Goal: Task Accomplishment & Management: Manage account settings

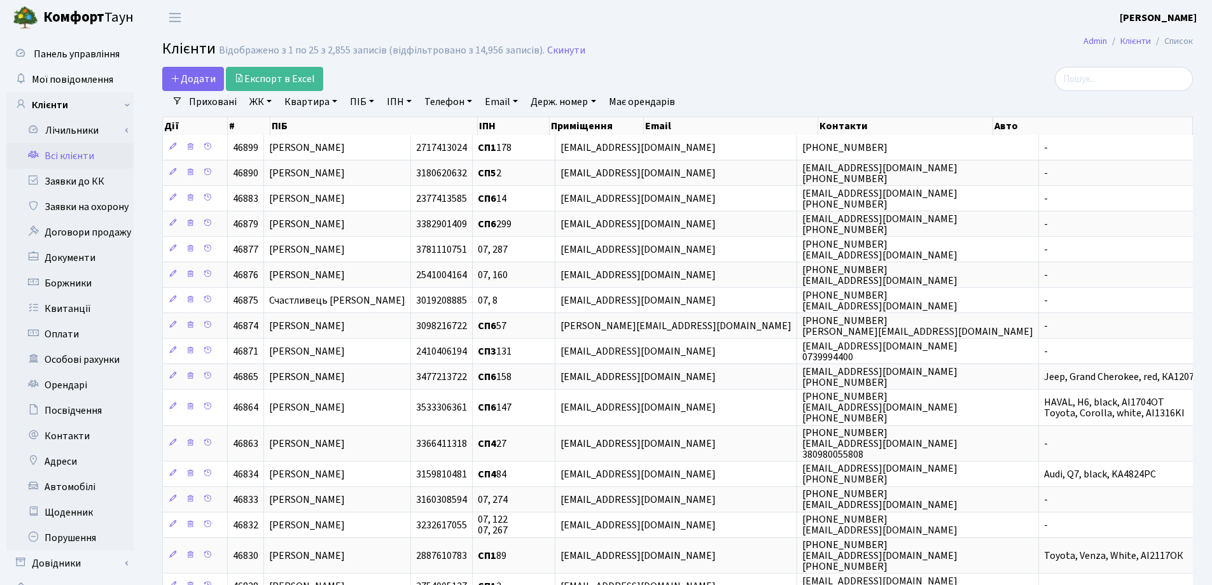
select select "25"
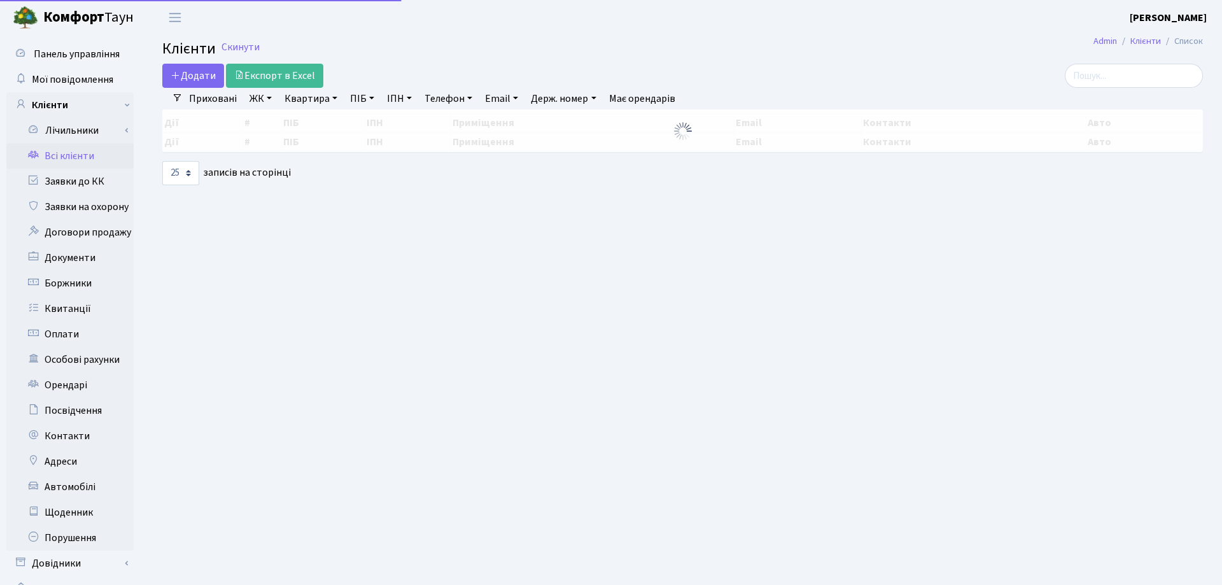
select select "25"
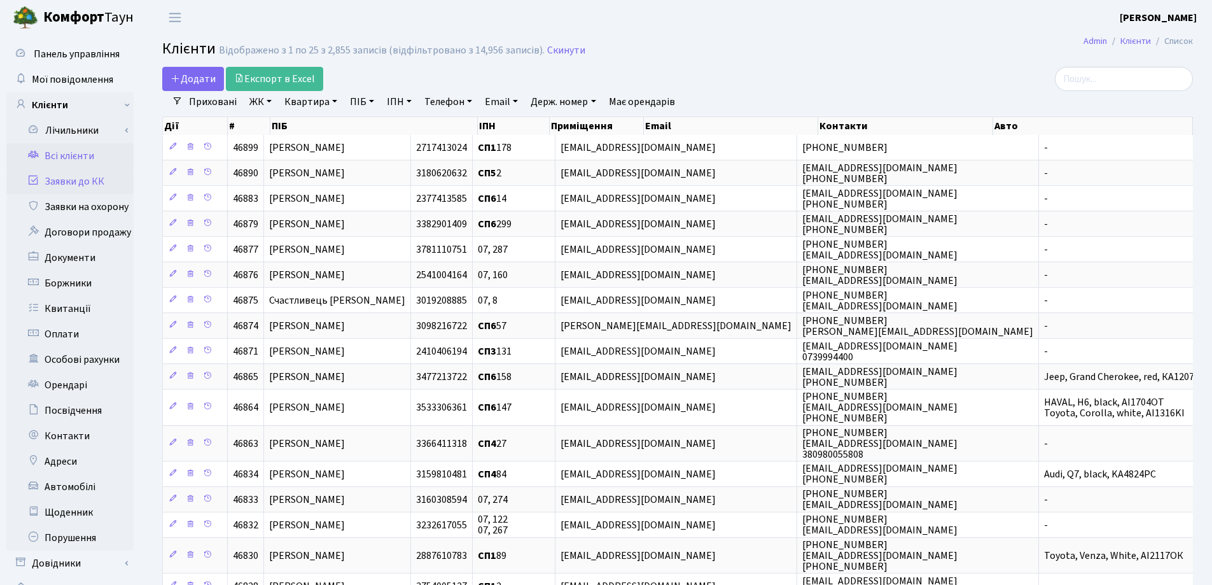
click at [71, 179] on link "Заявки до КК" at bounding box center [69, 181] width 127 height 25
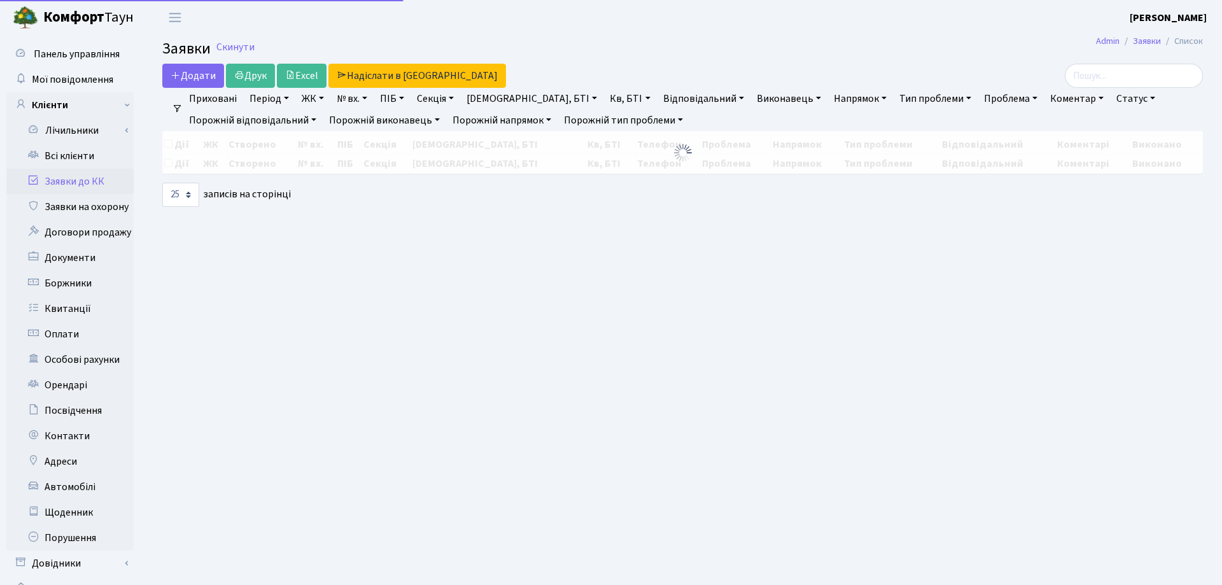
select select "25"
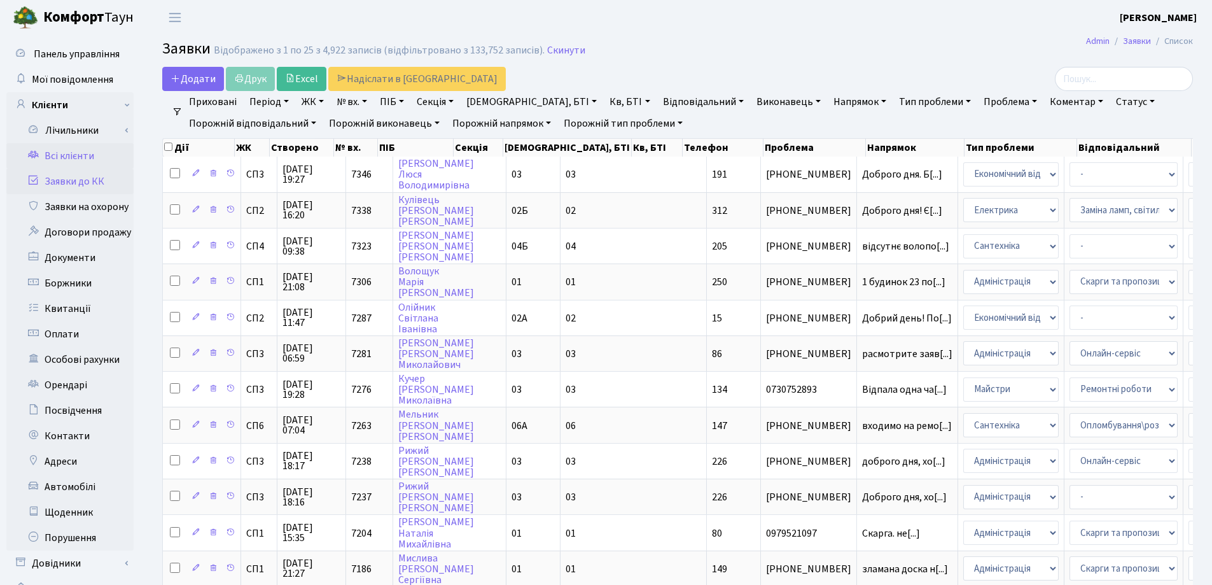
click at [76, 155] on link "Всі клієнти" at bounding box center [69, 155] width 127 height 25
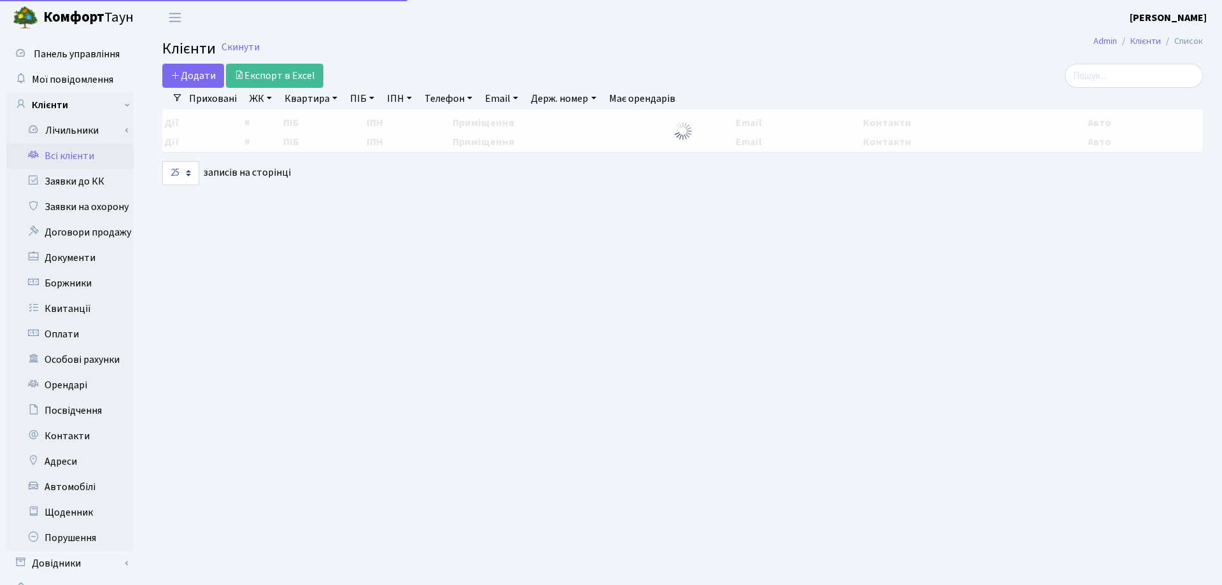
select select "25"
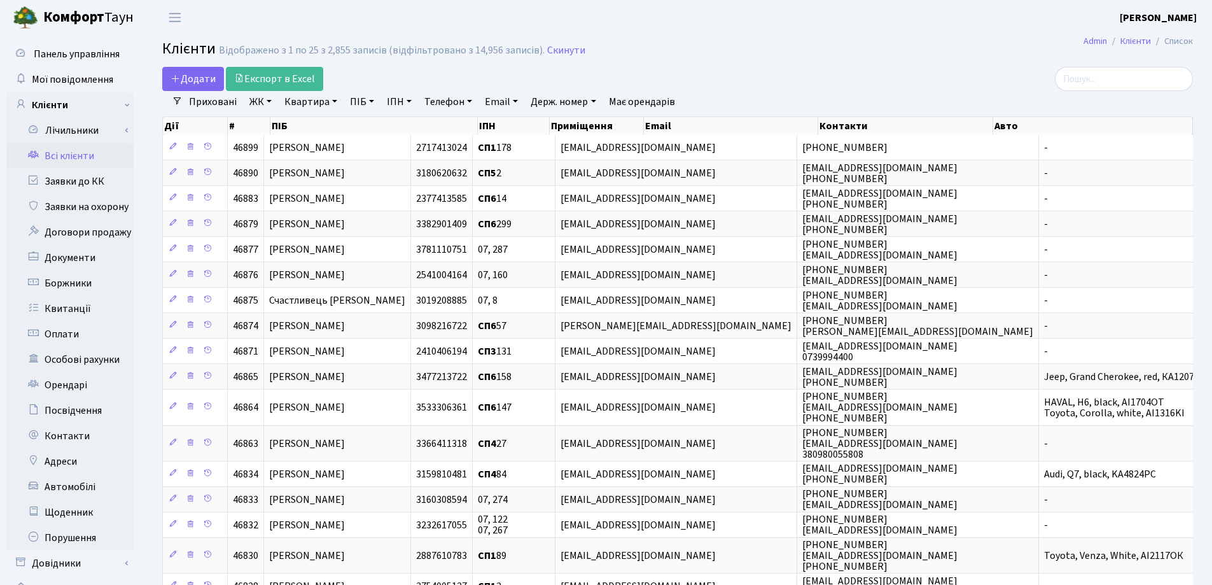
drag, startPoint x: 333, startPoint y: 101, endPoint x: 333, endPoint y: 116, distance: 15.9
click at [332, 101] on link "Квартира" at bounding box center [310, 102] width 63 height 22
type input "122"
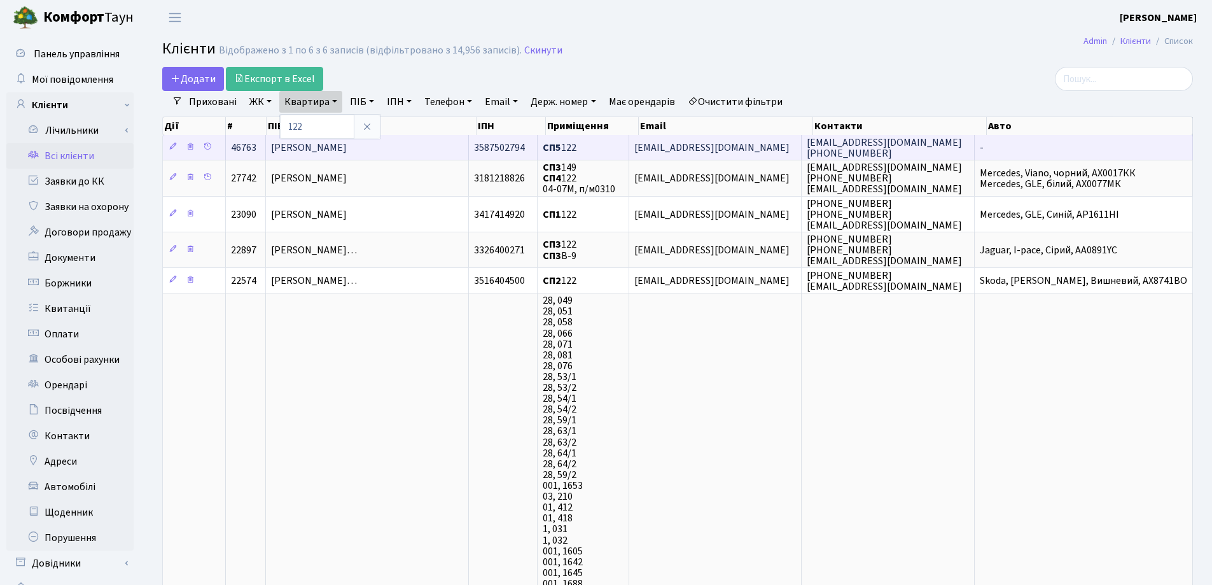
click at [761, 142] on td "[EMAIL_ADDRESS][DOMAIN_NAME]" at bounding box center [715, 147] width 173 height 25
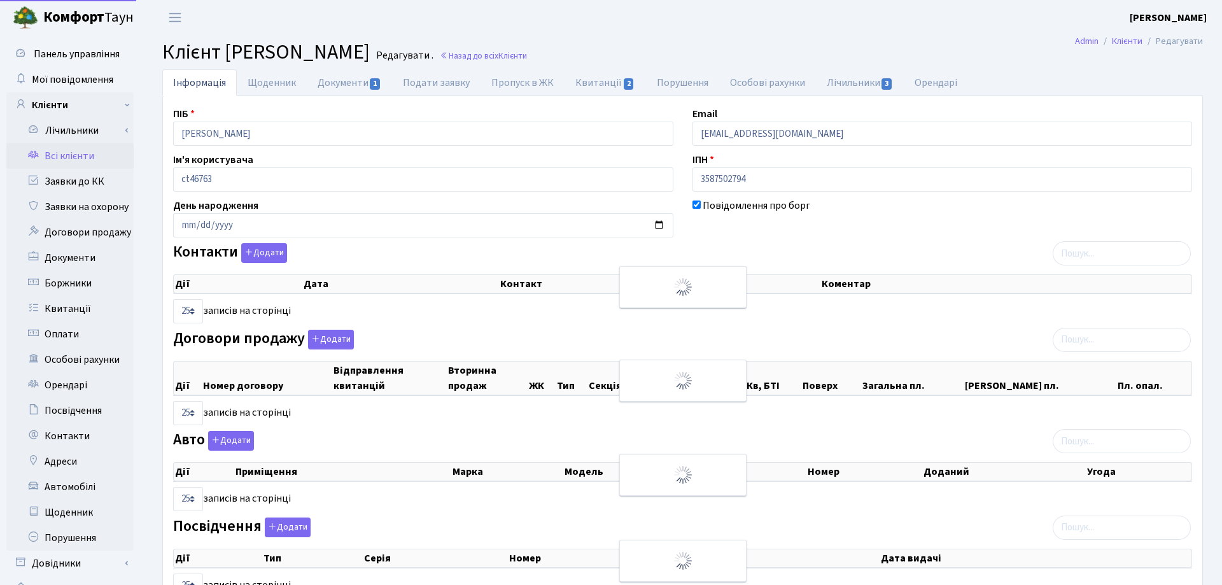
select select "25"
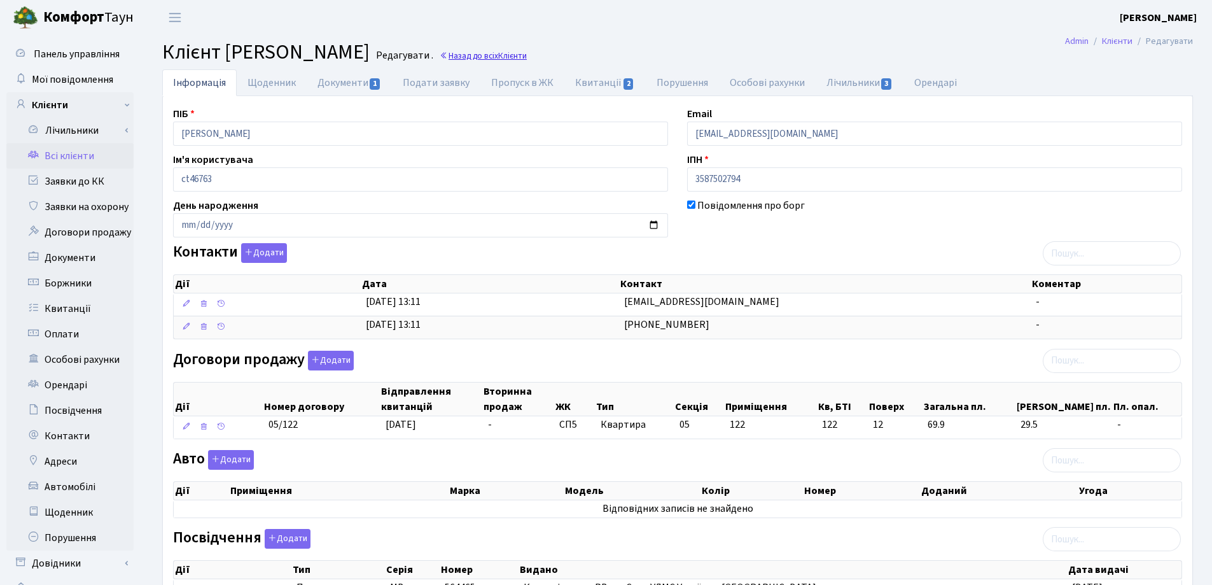
click at [511, 50] on link "Назад до всіх Клієнти" at bounding box center [483, 56] width 87 height 12
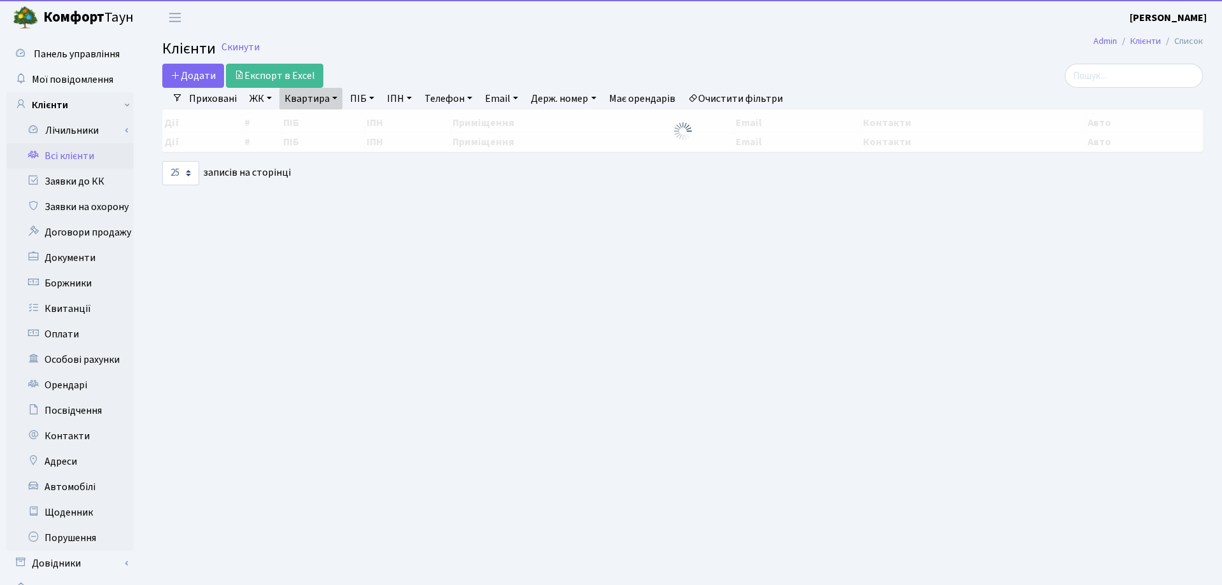
select select "25"
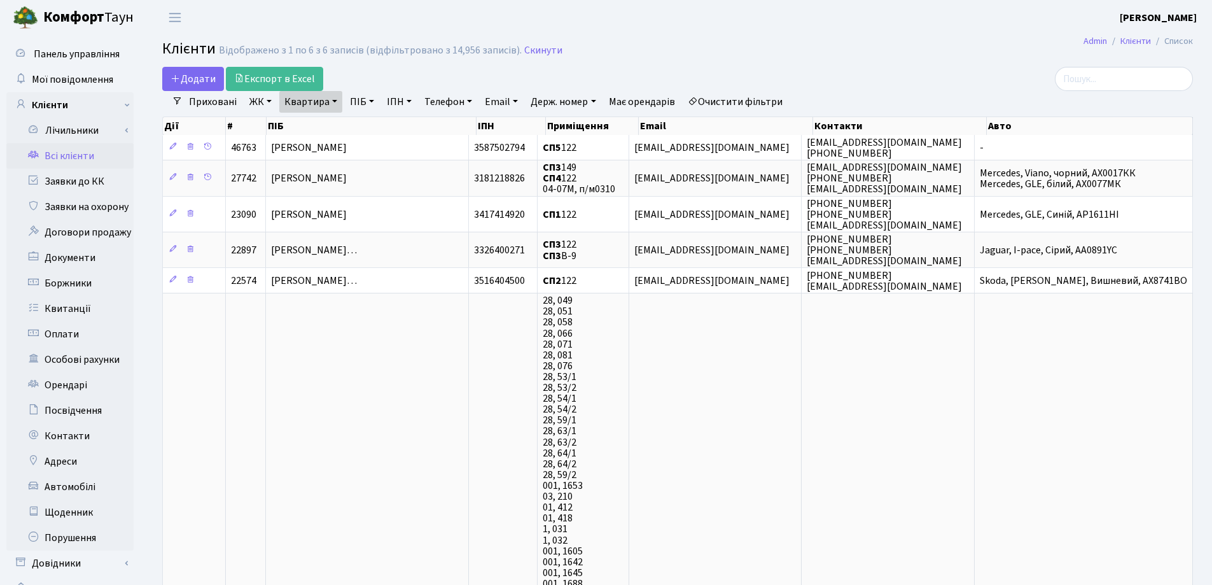
click at [333, 101] on link "Квартира" at bounding box center [310, 102] width 63 height 22
click at [333, 127] on input "122" at bounding box center [317, 127] width 74 height 24
type input "1"
type input "59"
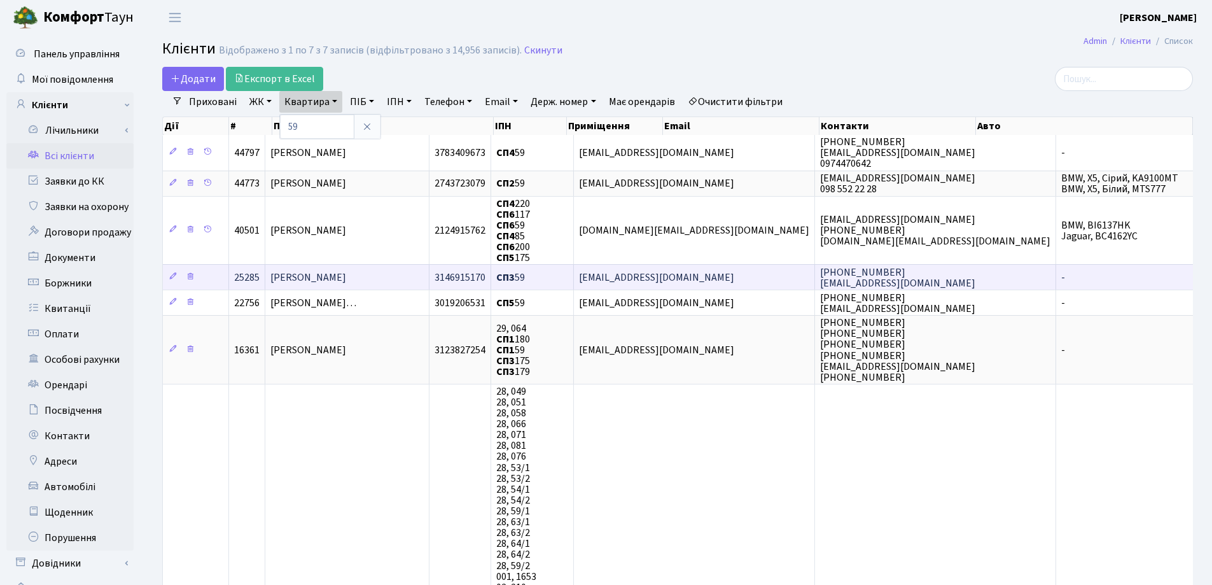
click at [346, 274] on span "Волторнистий Євген Станіславович" at bounding box center [308, 277] width 76 height 14
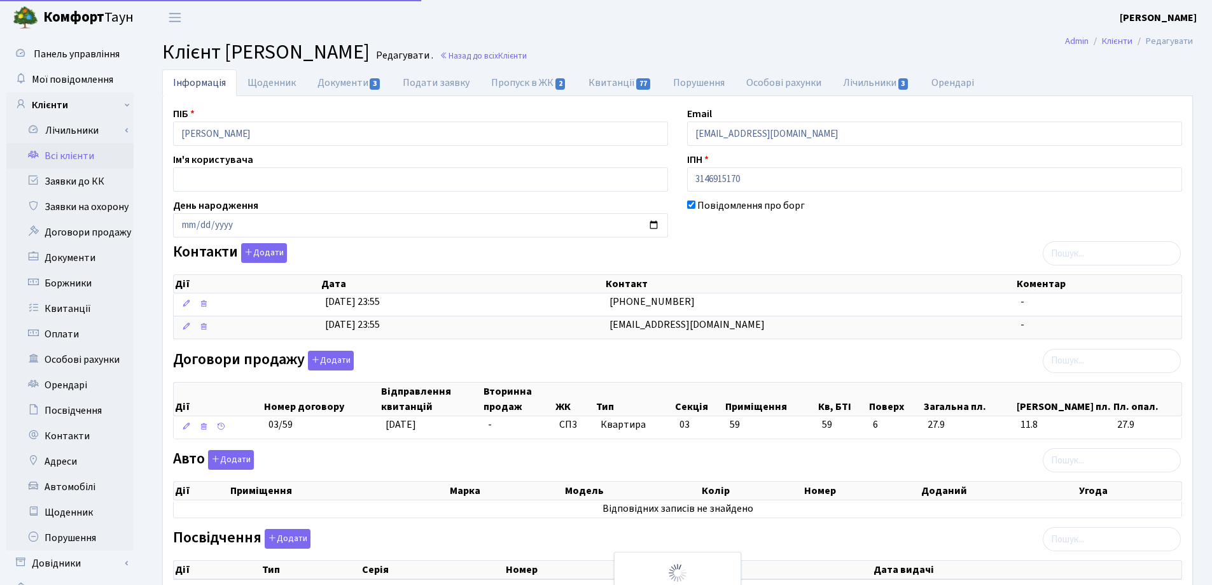
select select "25"
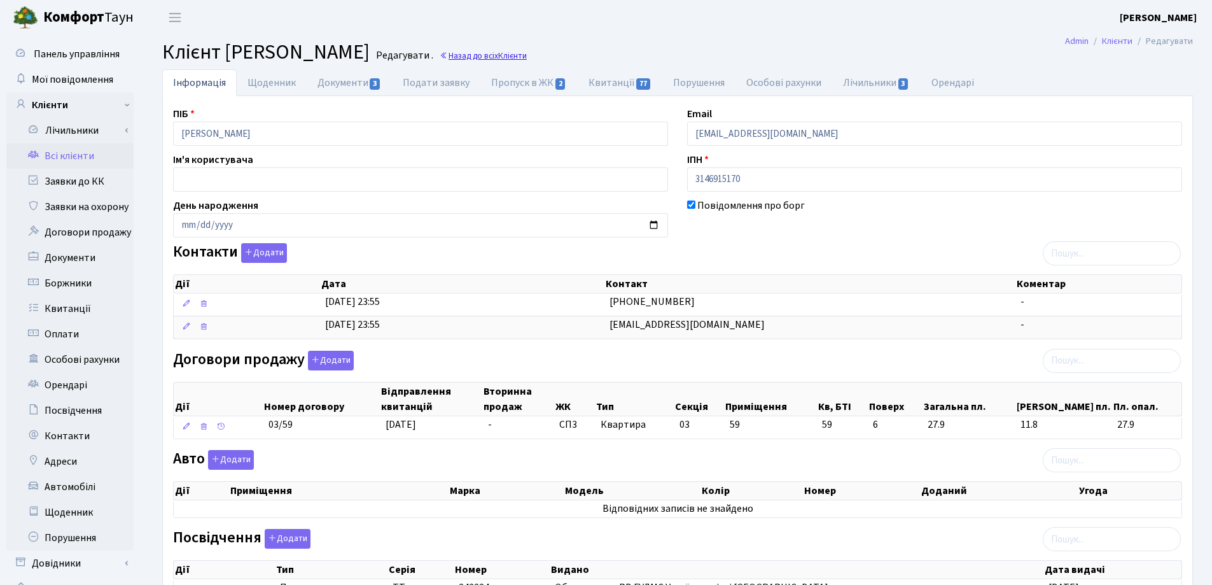
click at [527, 59] on link "Назад до всіх Клієнти" at bounding box center [483, 56] width 87 height 12
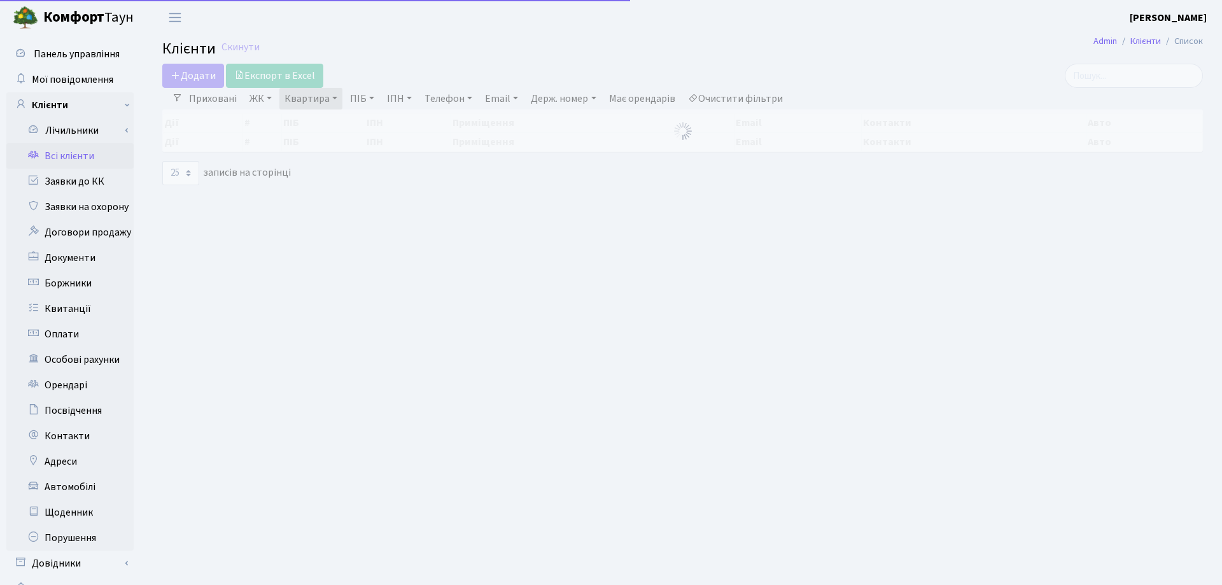
select select "25"
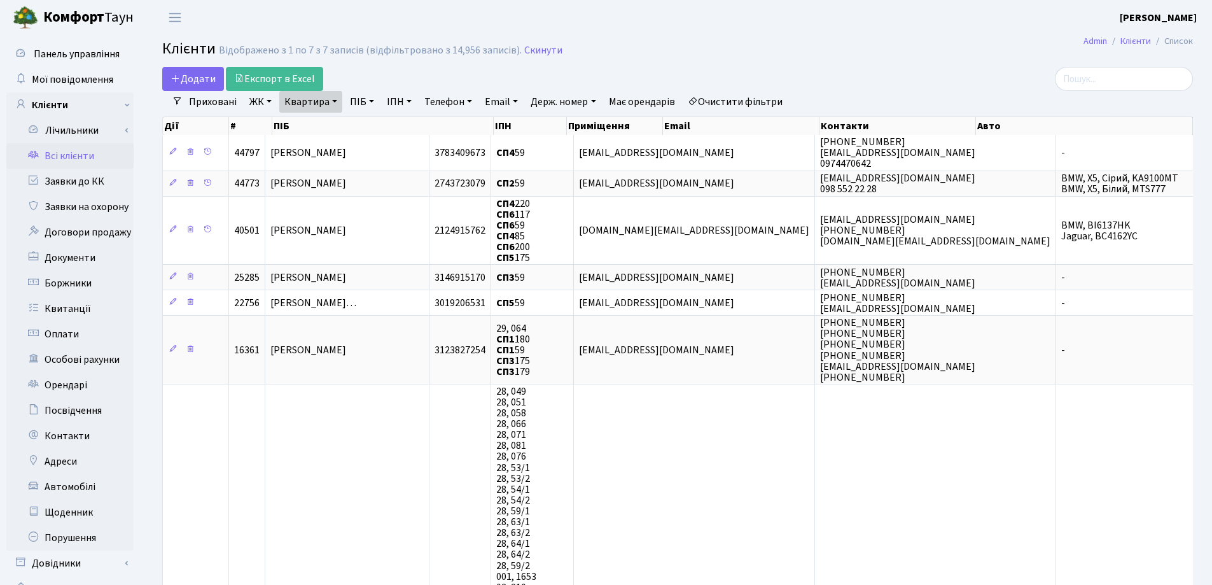
click at [332, 101] on link "Квартира" at bounding box center [310, 102] width 63 height 22
click at [363, 127] on icon at bounding box center [367, 127] width 10 height 10
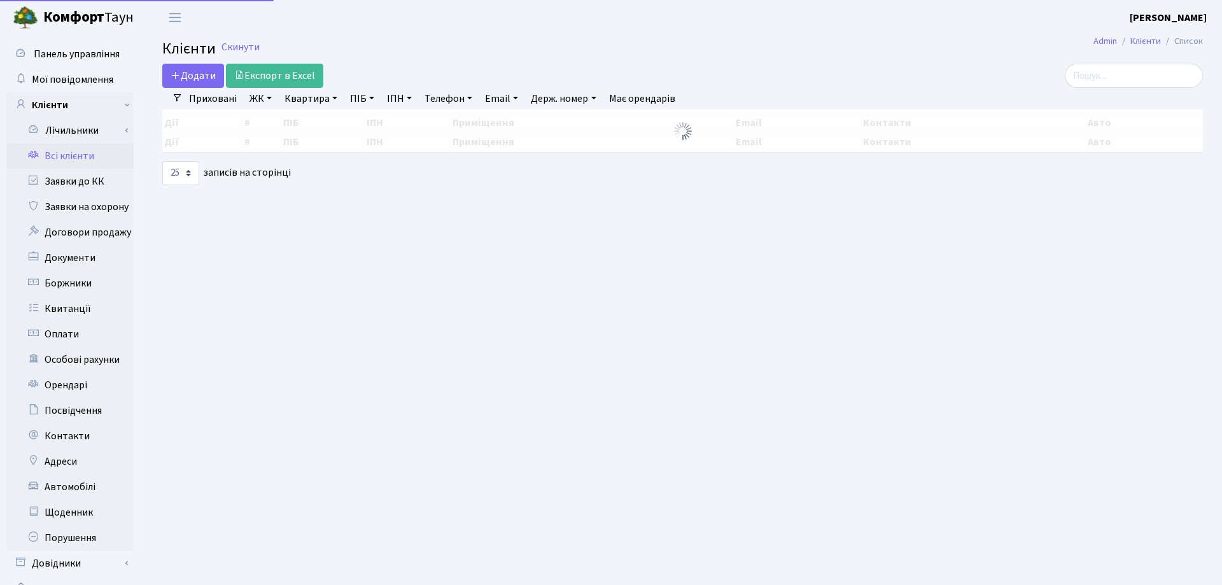
select select "25"
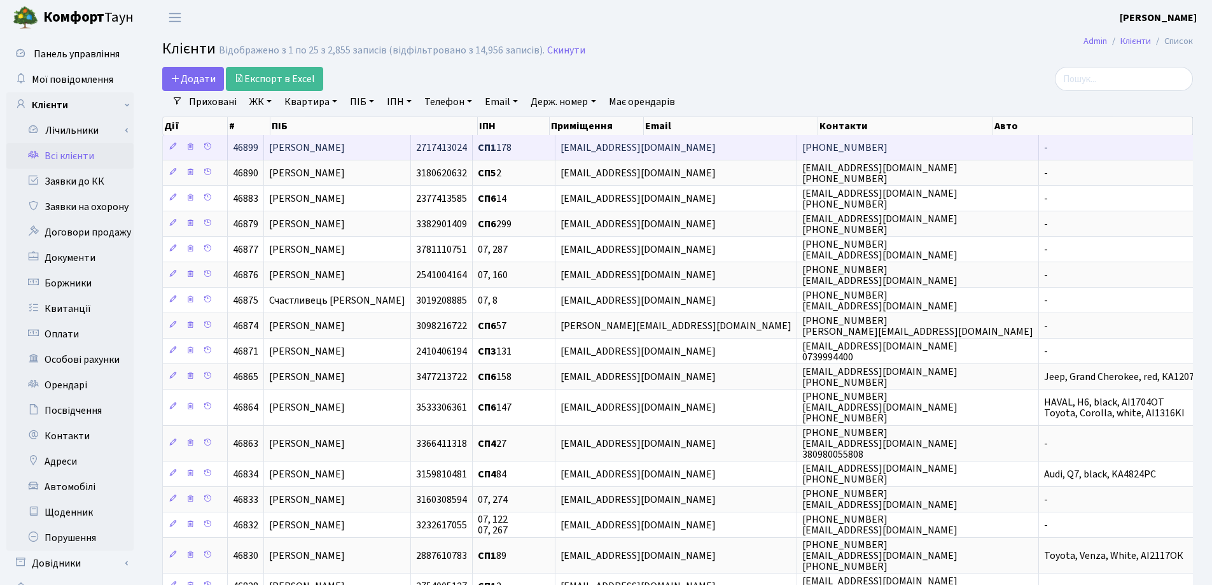
click at [309, 138] on td "[PERSON_NAME]" at bounding box center [337, 147] width 147 height 25
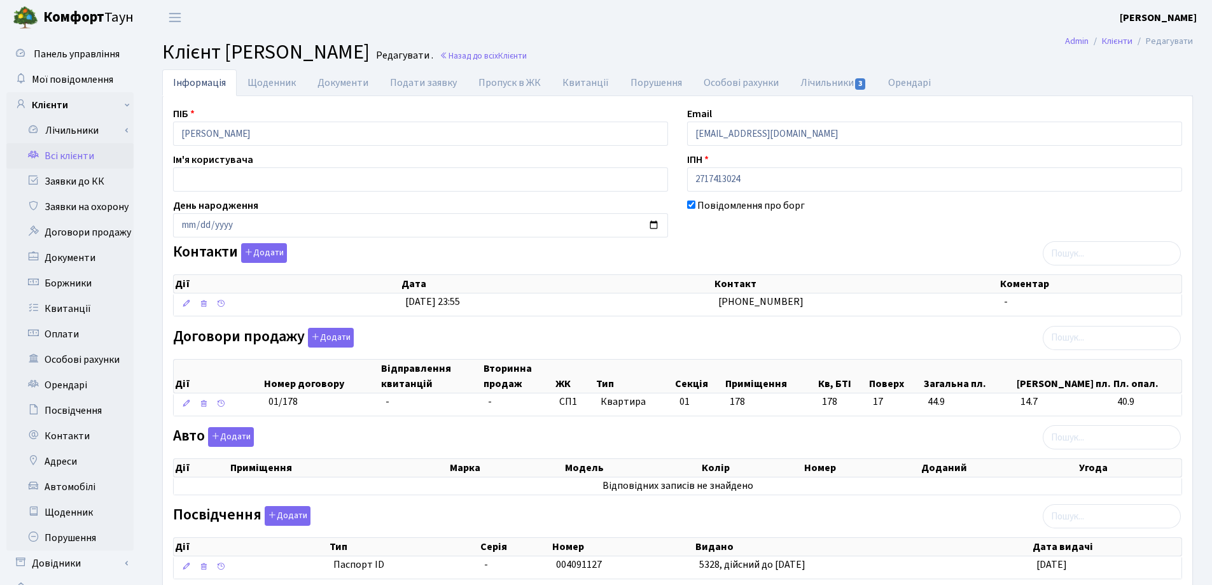
click at [47, 160] on link "Всі клієнти" at bounding box center [69, 155] width 127 height 25
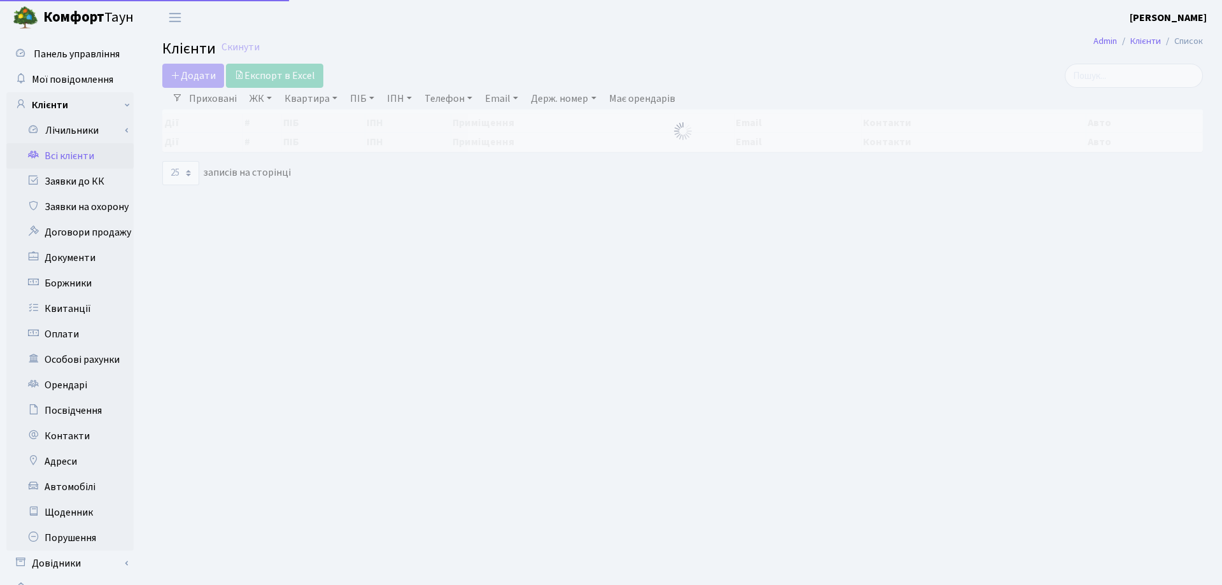
select select "25"
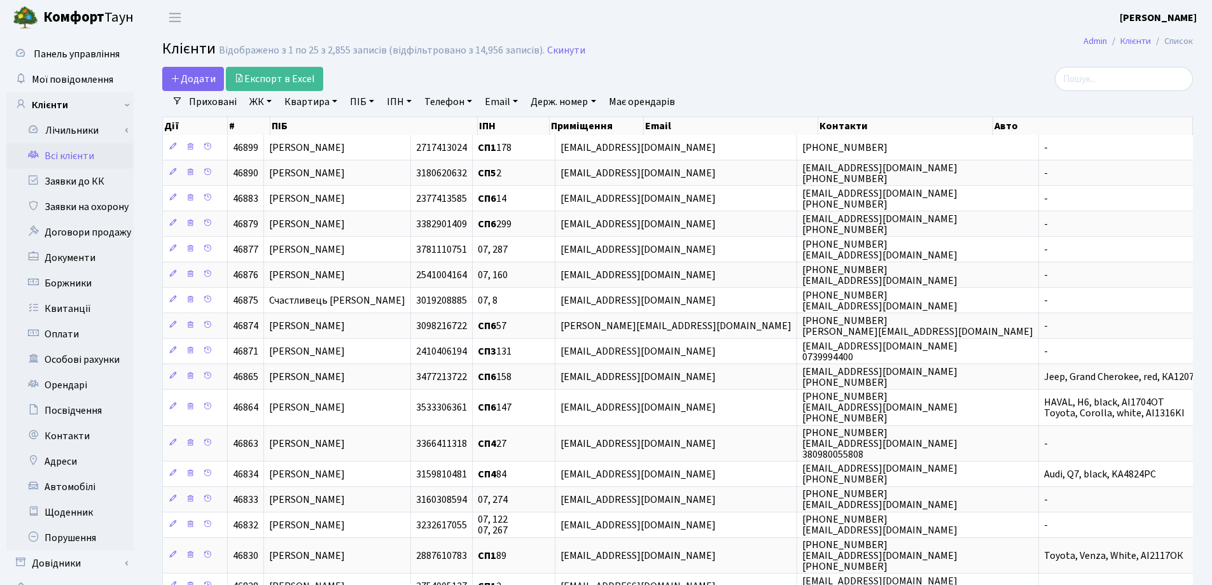
click at [335, 102] on link "Квартира" at bounding box center [310, 102] width 63 height 22
click at [321, 123] on input "text" at bounding box center [317, 127] width 74 height 24
type input "47а"
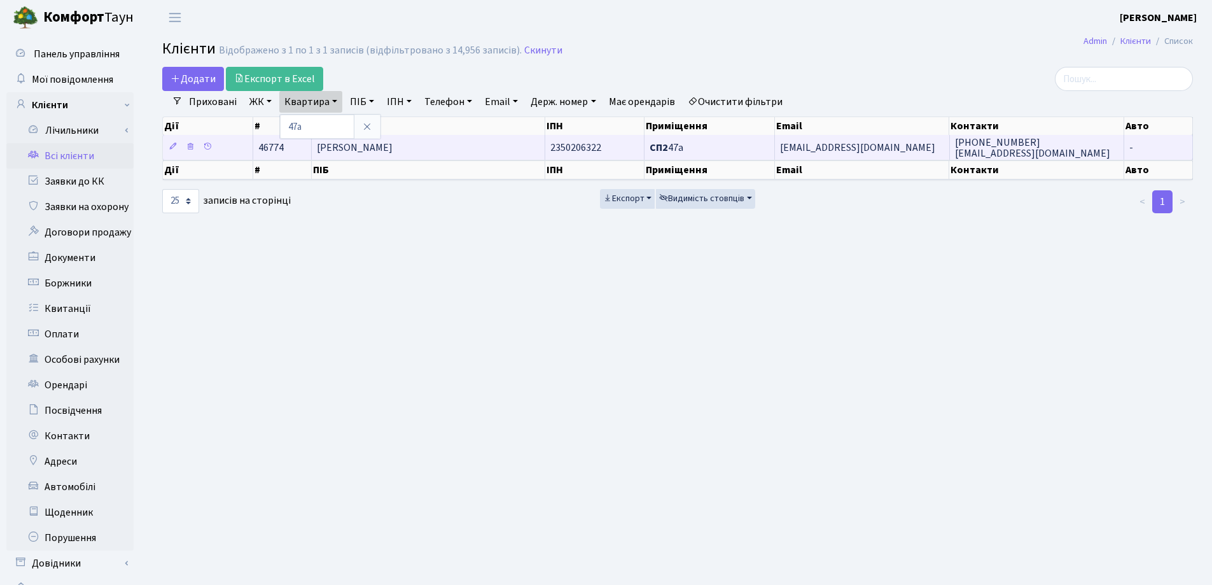
click at [468, 147] on td "Бушина Лариса Валентинівна" at bounding box center [429, 147] width 234 height 25
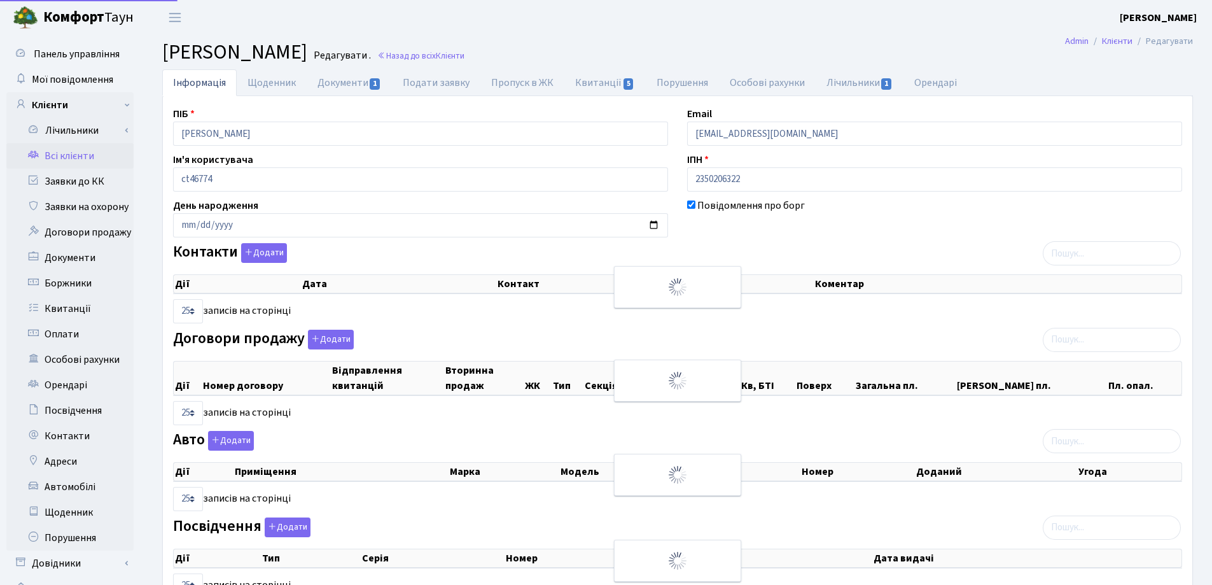
select select "25"
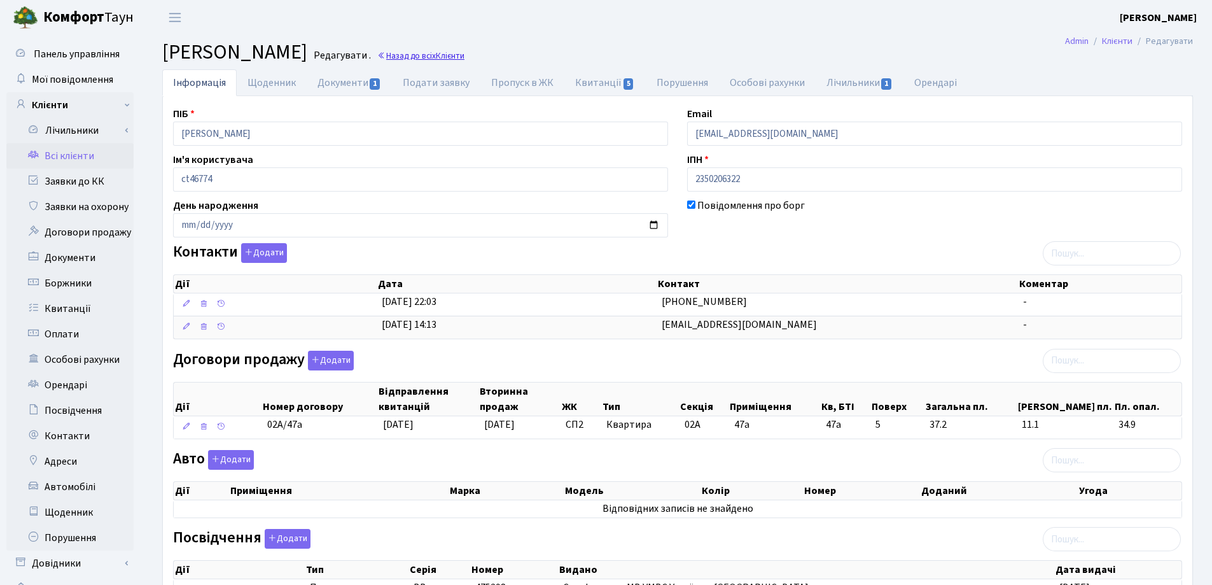
click at [465, 53] on link "Назад до всіх Клієнти" at bounding box center [420, 56] width 87 height 12
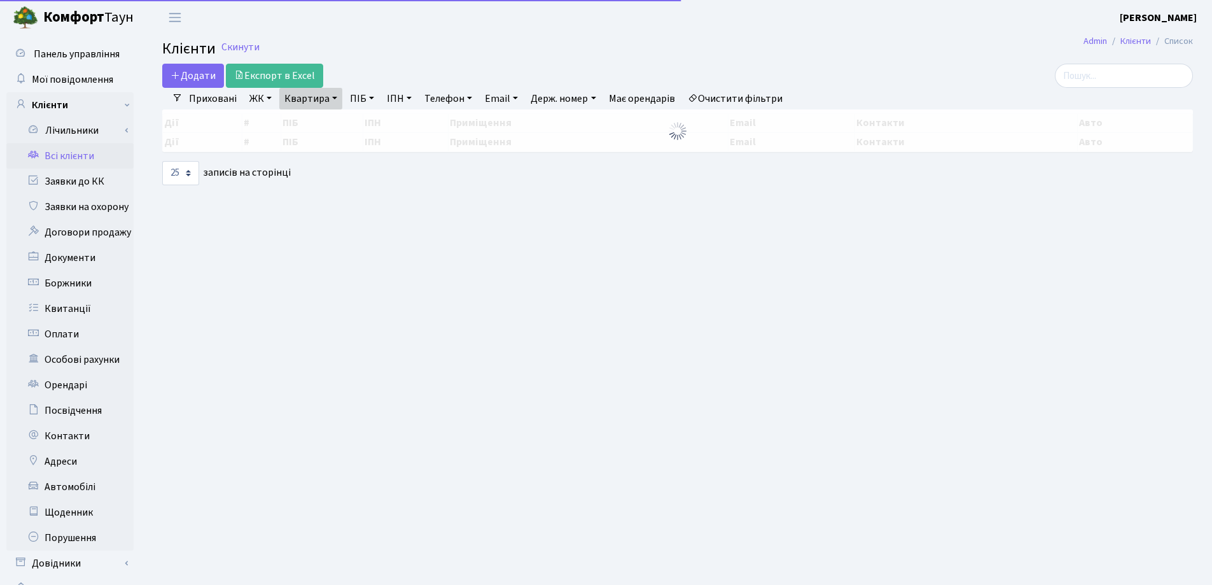
select select "25"
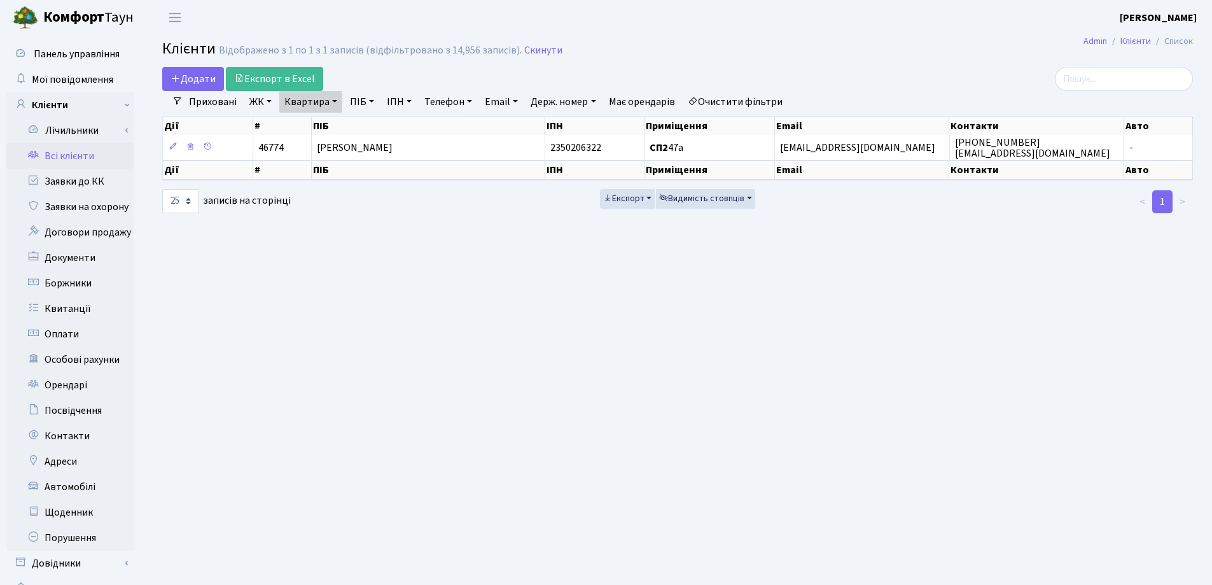
click at [338, 101] on link "Квартира" at bounding box center [310, 102] width 63 height 22
click at [338, 125] on input "47а" at bounding box center [317, 127] width 74 height 24
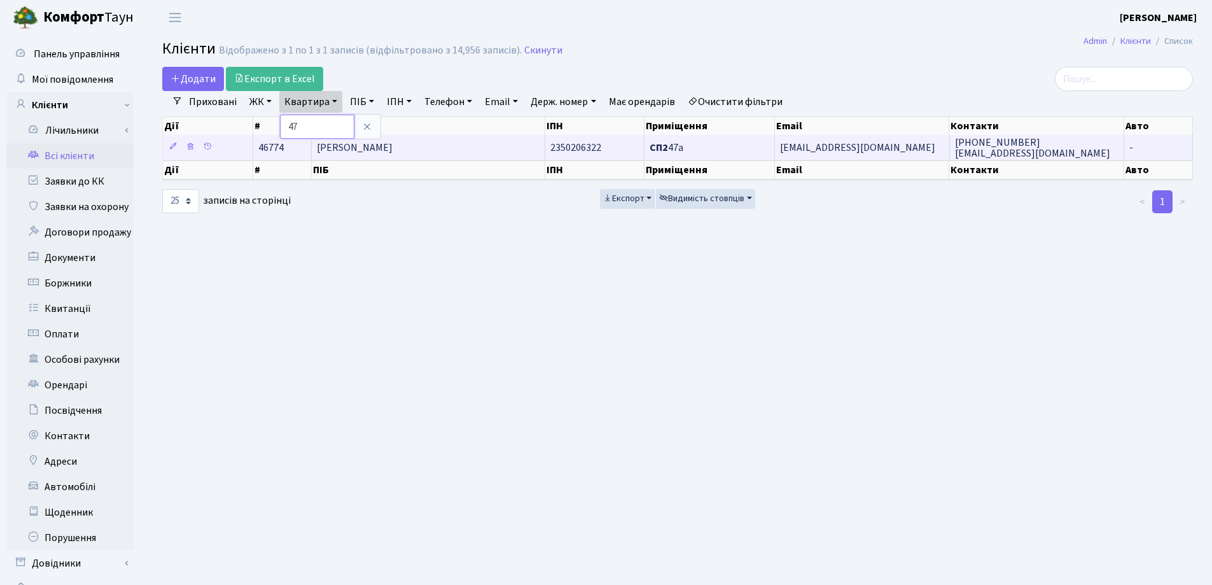
type input "47"
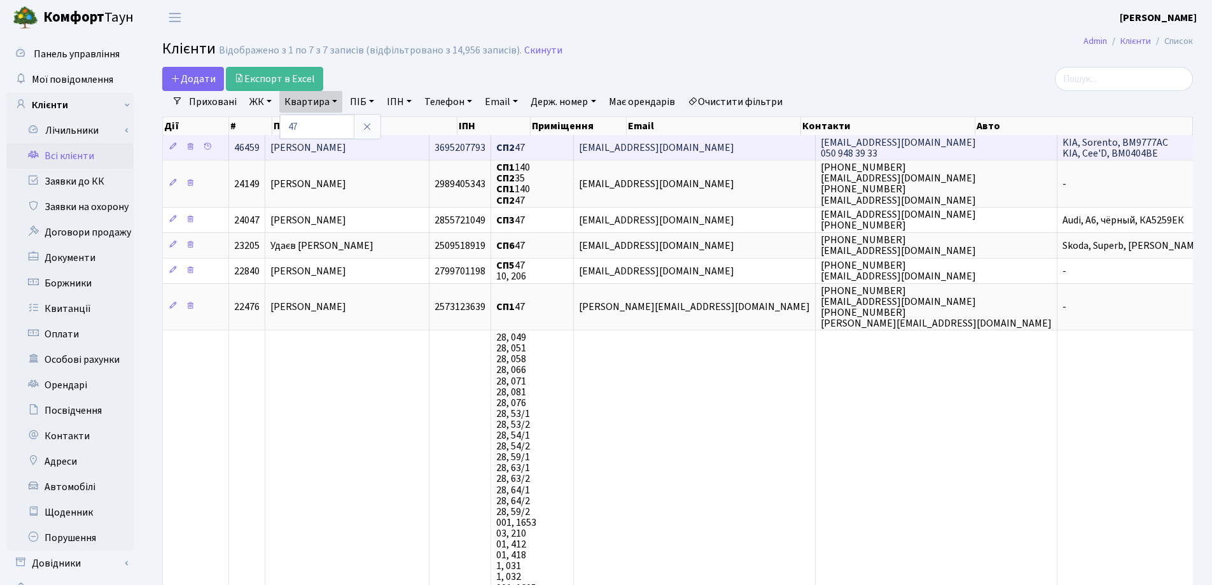
click at [409, 142] on td "[PERSON_NAME]" at bounding box center [347, 147] width 164 height 25
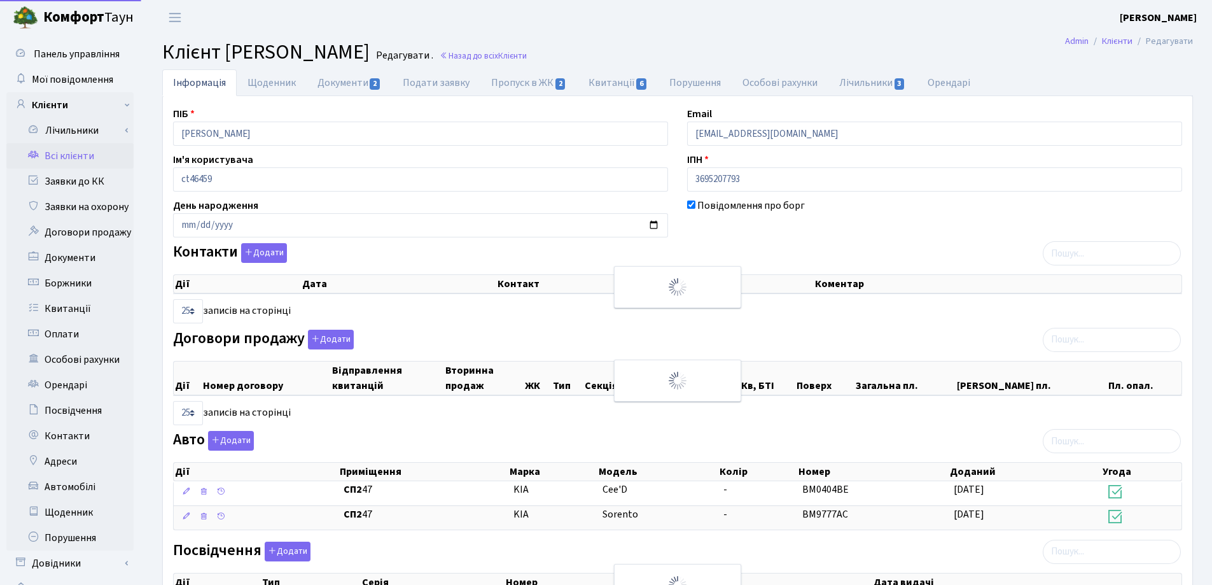
select select "25"
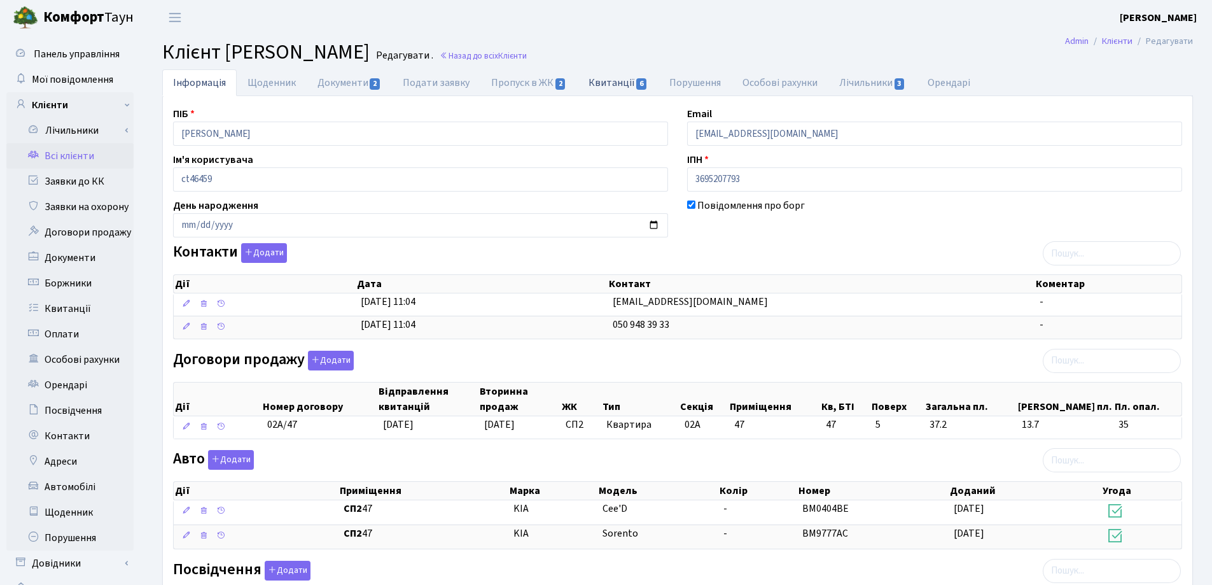
click at [591, 82] on link "Квитанції 6" at bounding box center [618, 82] width 81 height 26
select select "25"
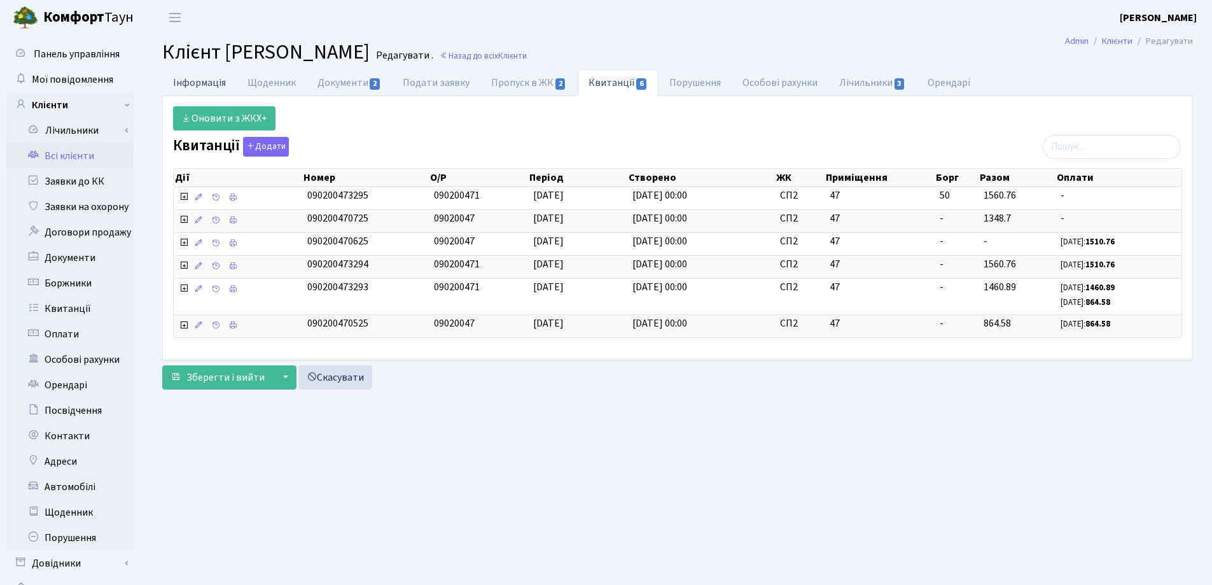
click at [204, 84] on link "Інформація" at bounding box center [199, 82] width 74 height 26
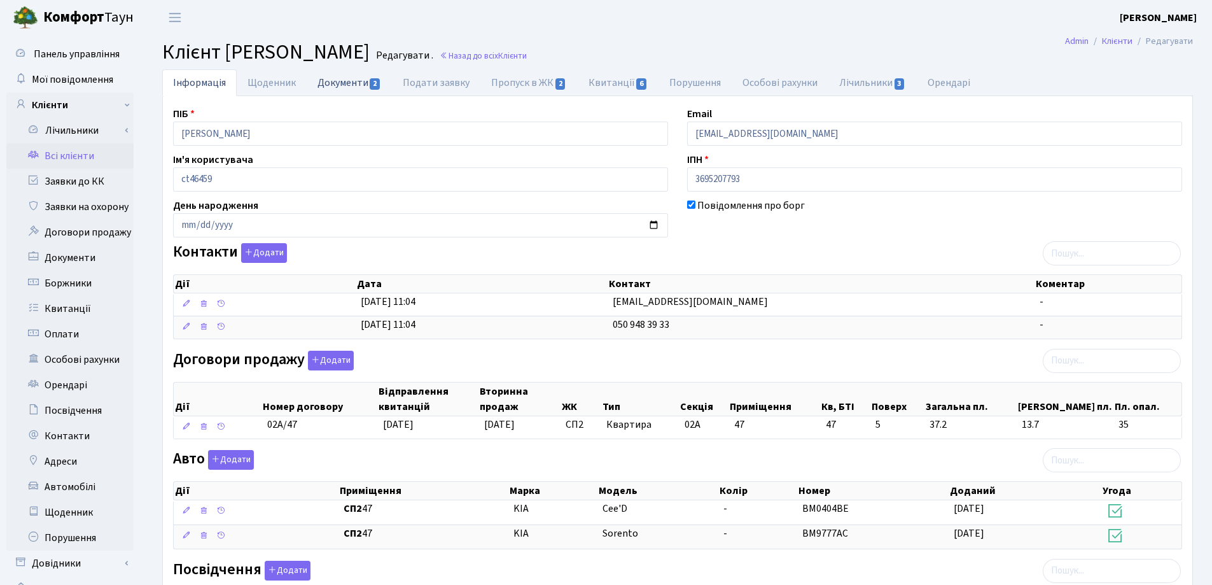
click at [340, 80] on link "Документи 2" at bounding box center [349, 82] width 85 height 26
select select "25"
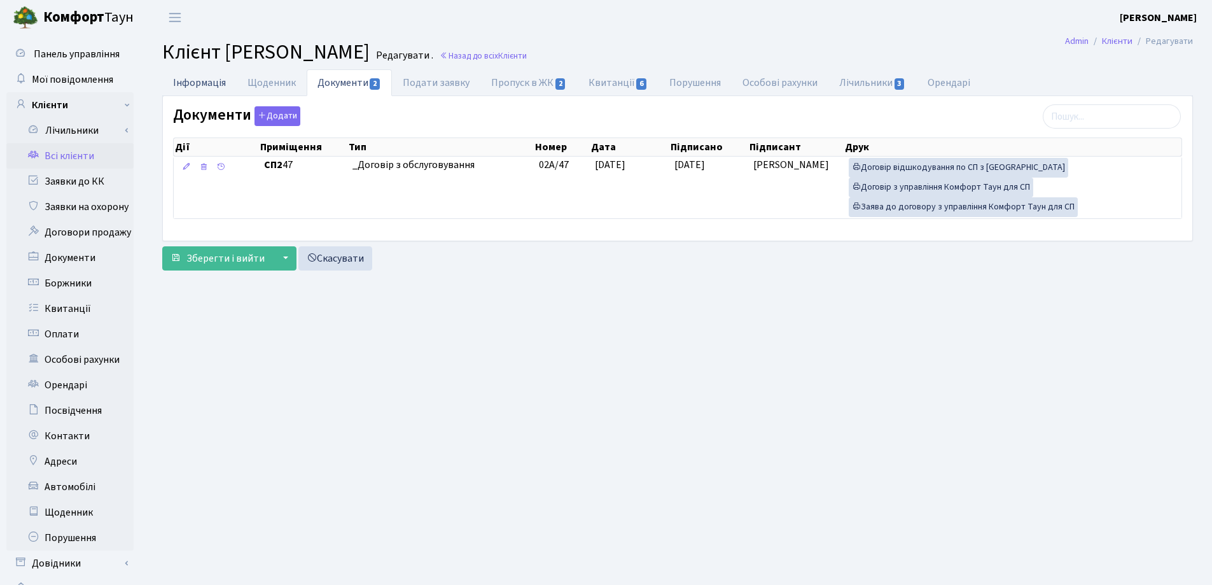
click at [198, 78] on link "Інформація" at bounding box center [199, 82] width 74 height 26
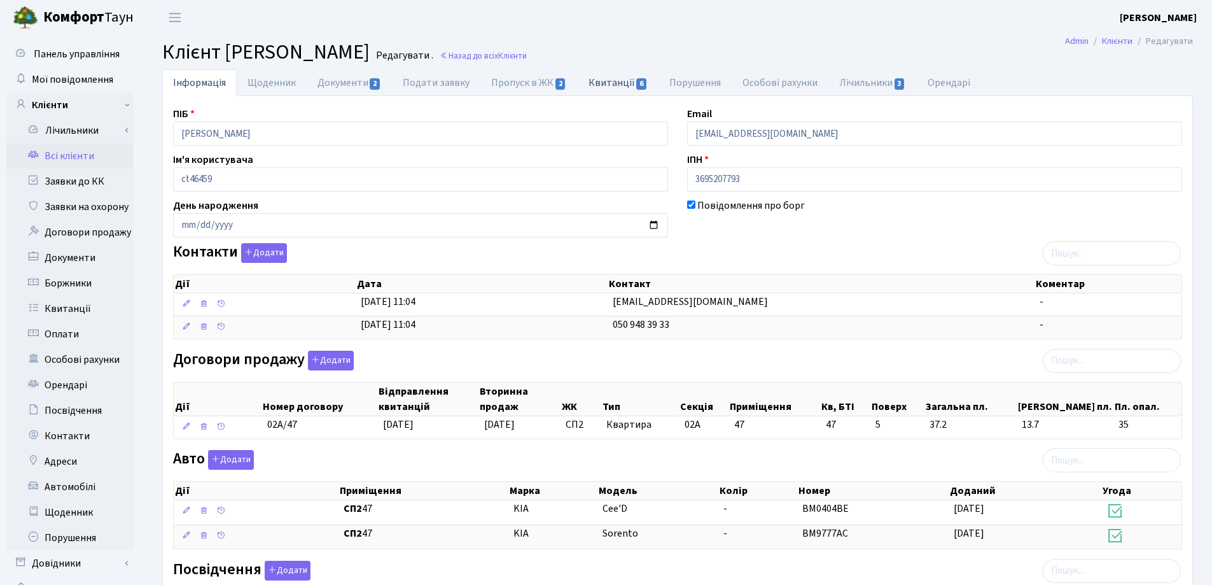
click at [607, 82] on link "Квитанції 6" at bounding box center [618, 82] width 81 height 26
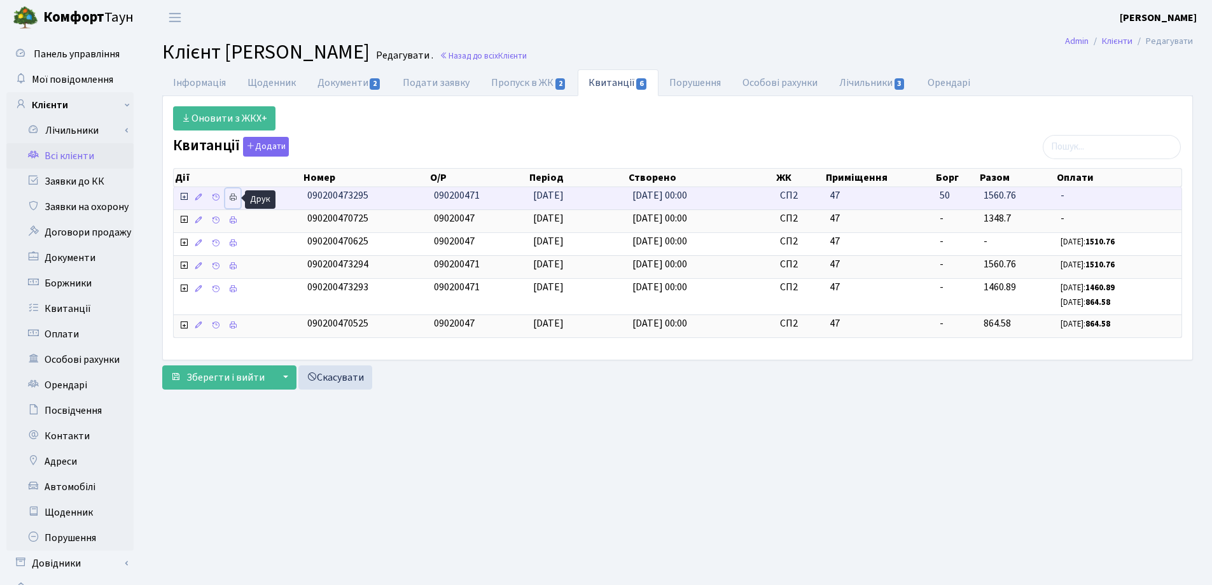
click at [234, 195] on icon at bounding box center [232, 197] width 9 height 9
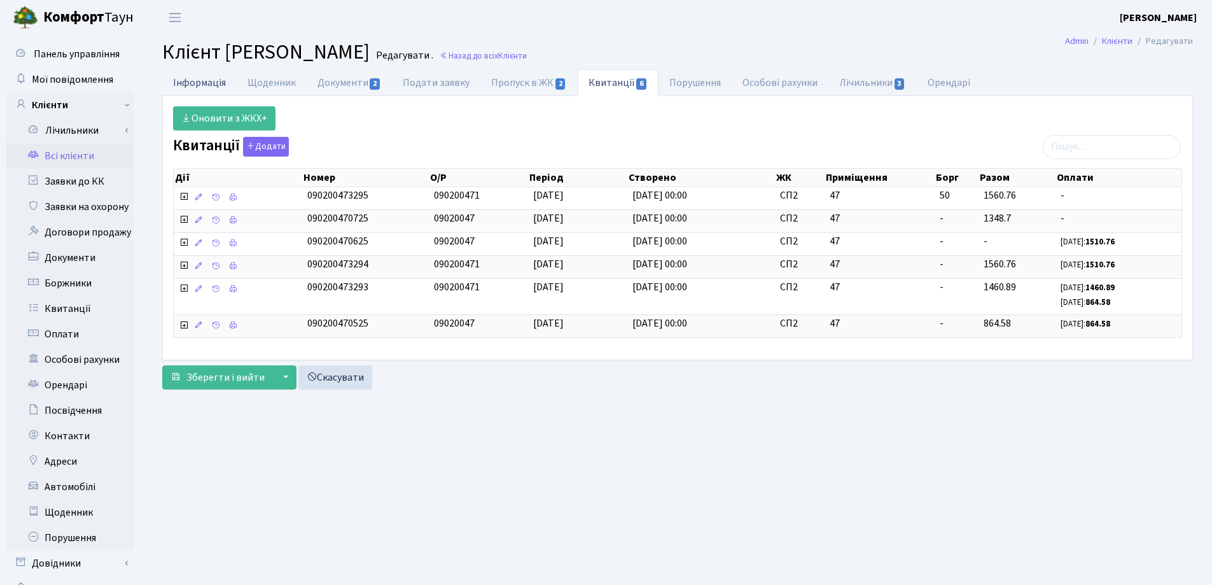
click at [183, 80] on link "Інформація" at bounding box center [199, 82] width 74 height 26
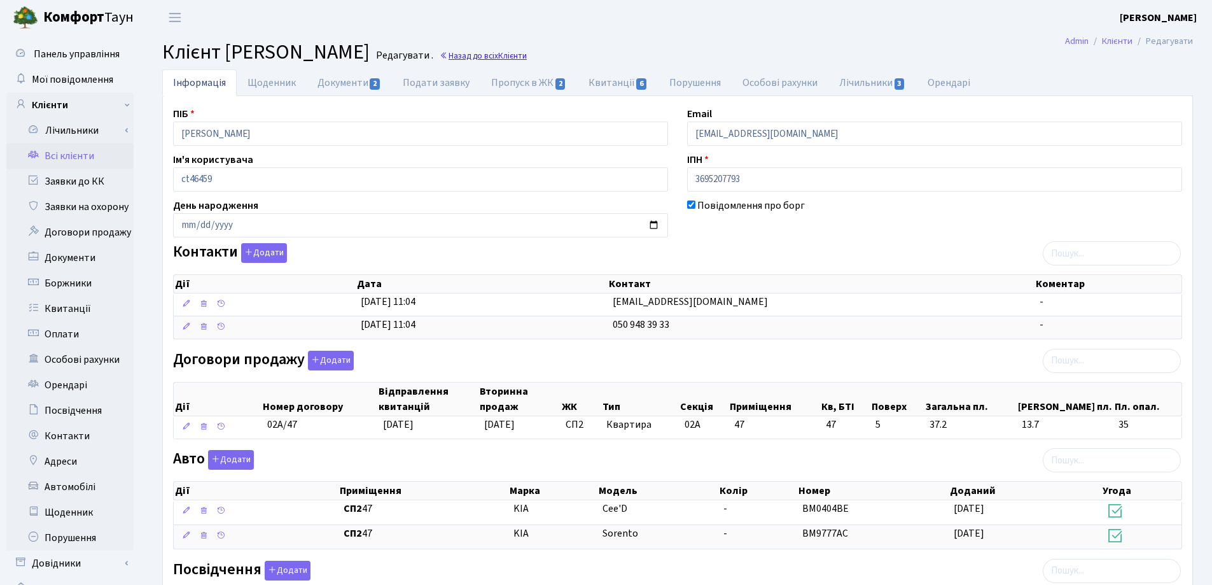
click at [527, 53] on link "Назад до всіх Клієнти" at bounding box center [483, 56] width 87 height 12
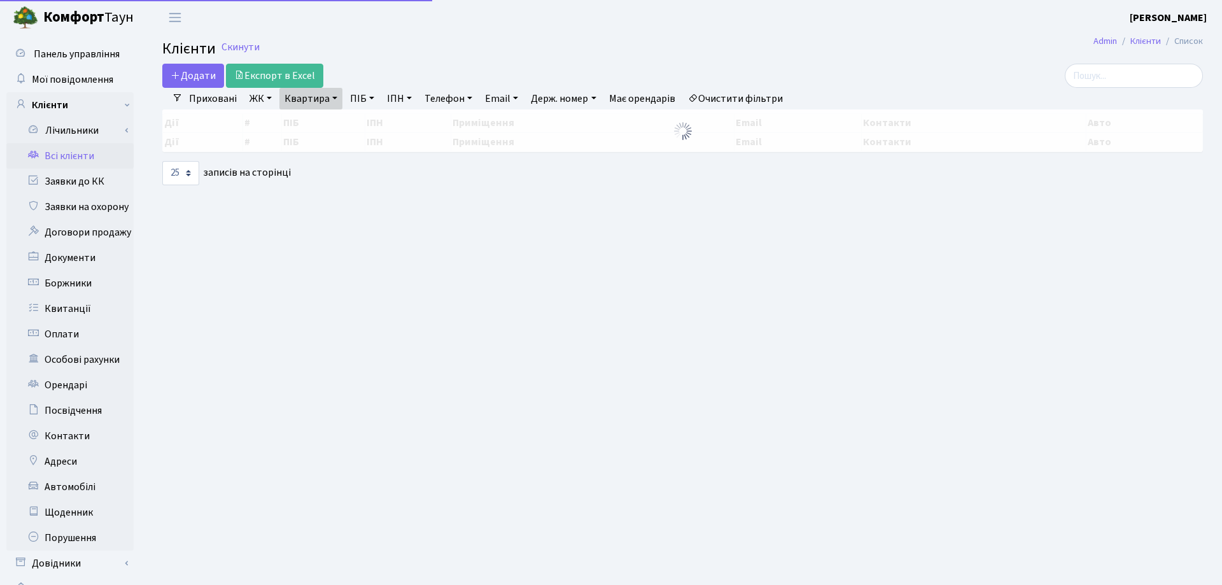
select select "25"
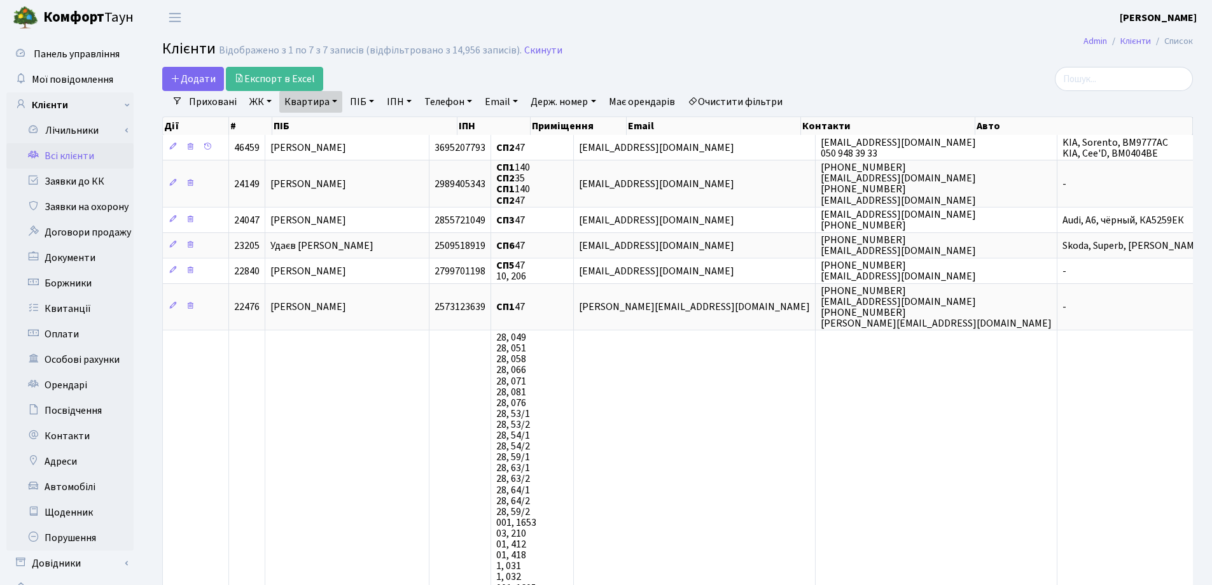
click at [334, 103] on link "Квартира" at bounding box center [310, 102] width 63 height 22
click at [338, 119] on input "47" at bounding box center [317, 127] width 74 height 24
type input "4"
type input "132"
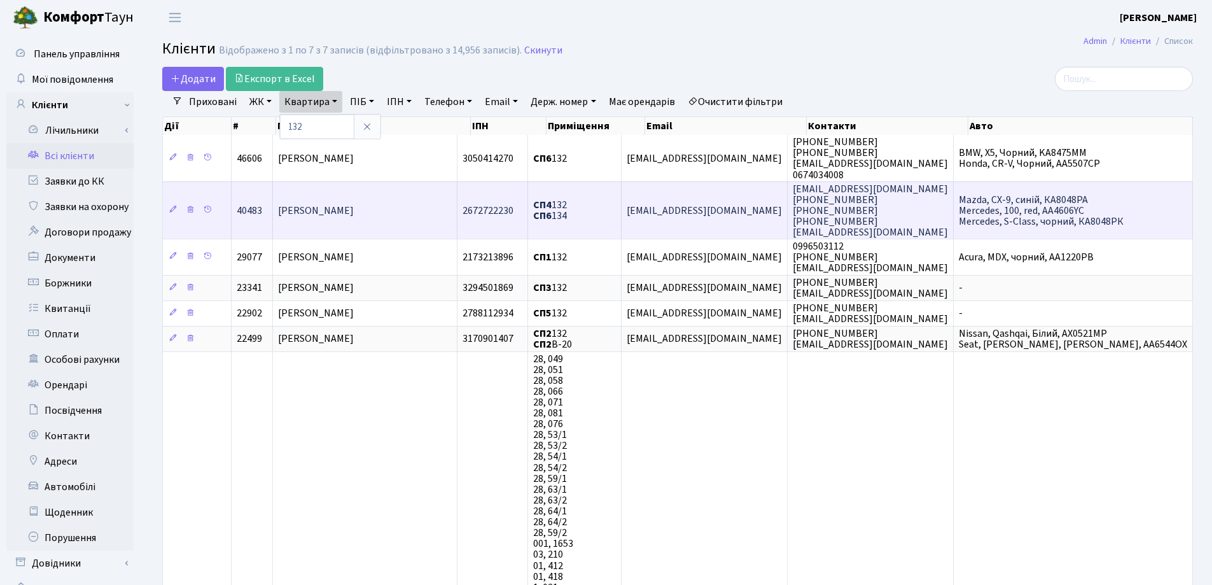
click at [387, 197] on td "[PERSON_NAME]" at bounding box center [365, 210] width 184 height 58
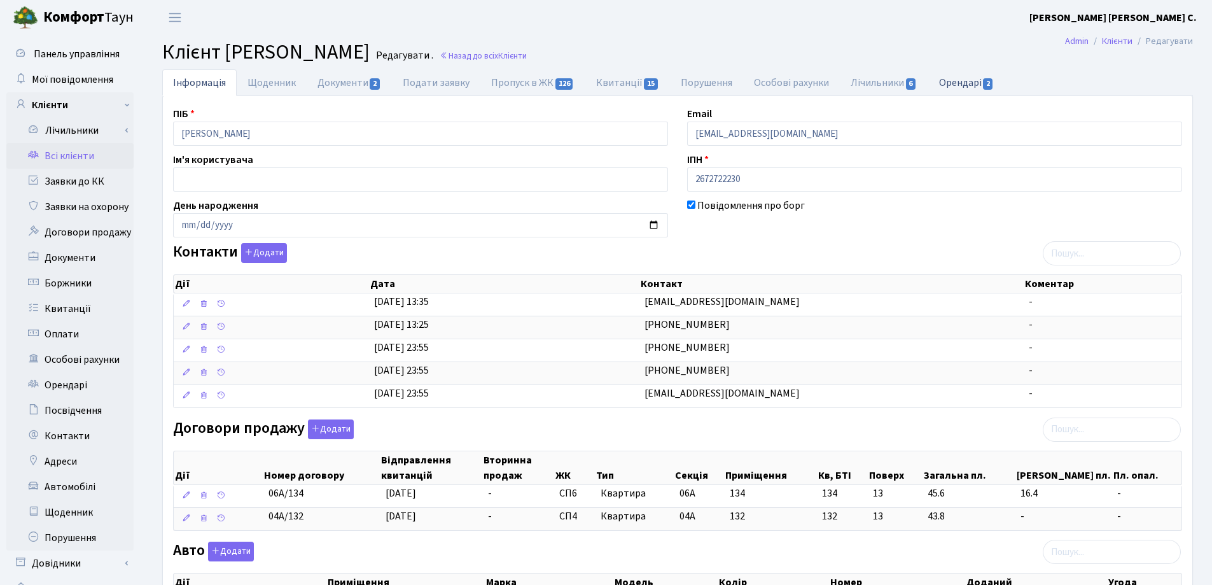
click at [952, 83] on link "Орендарі 2" at bounding box center [966, 82] width 77 height 26
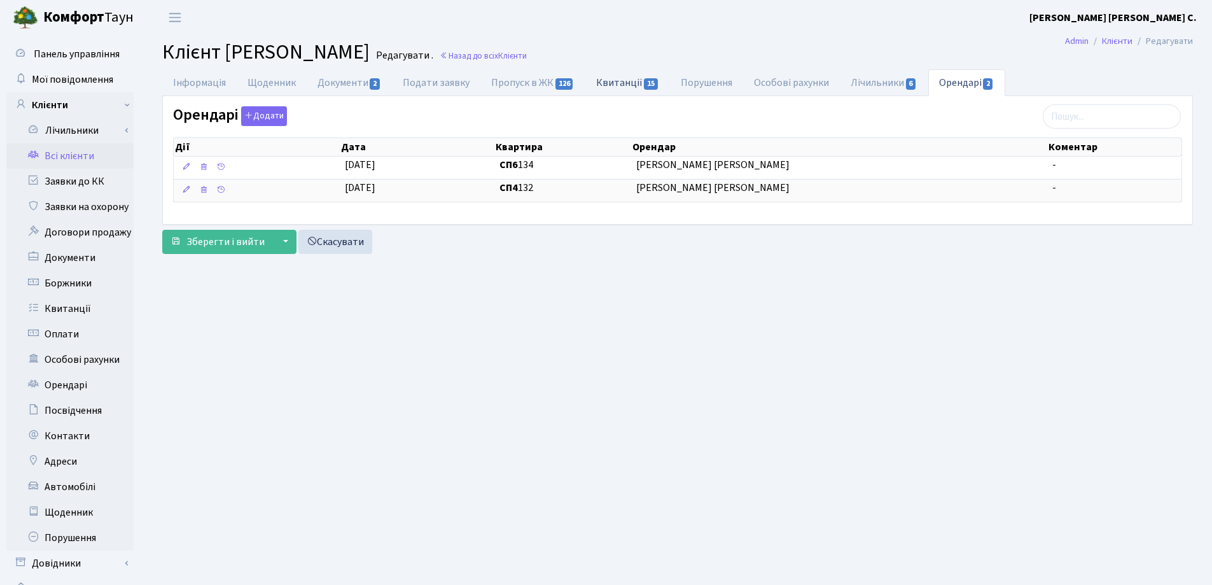
click at [594, 85] on link "Квитанції 15" at bounding box center [627, 82] width 85 height 26
select select "25"
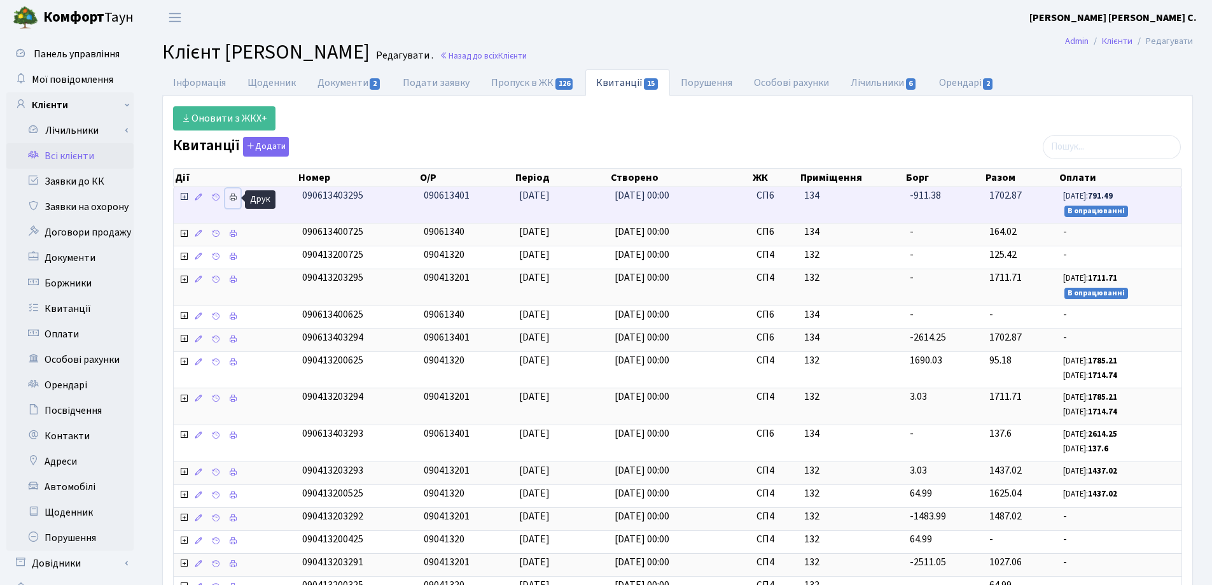
click at [231, 201] on icon at bounding box center [232, 197] width 9 height 9
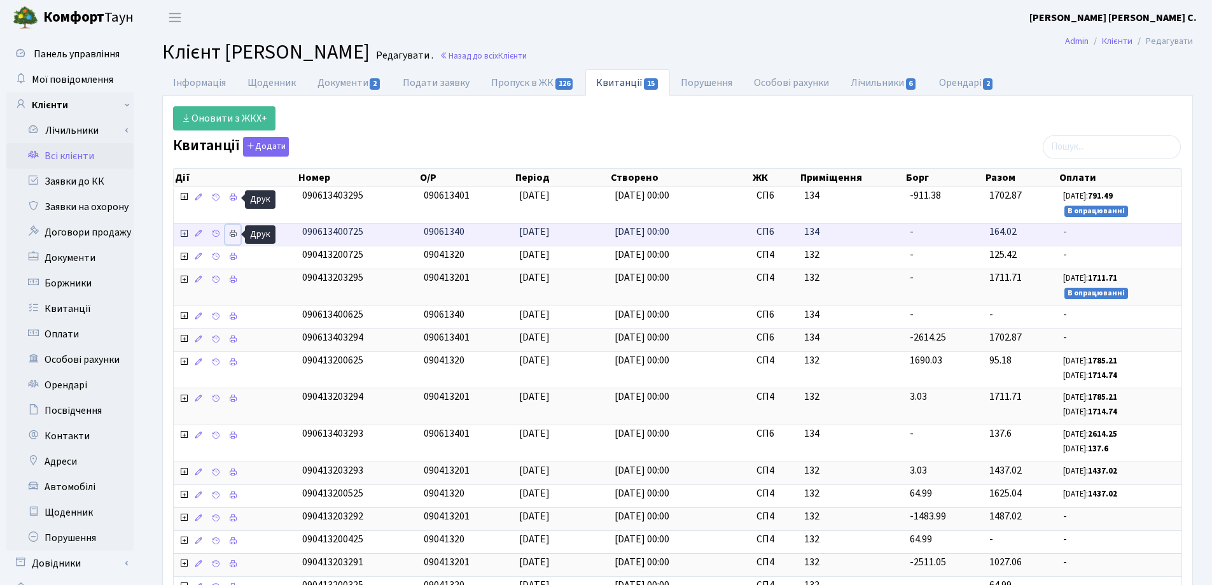
click at [232, 234] on icon at bounding box center [232, 233] width 9 height 9
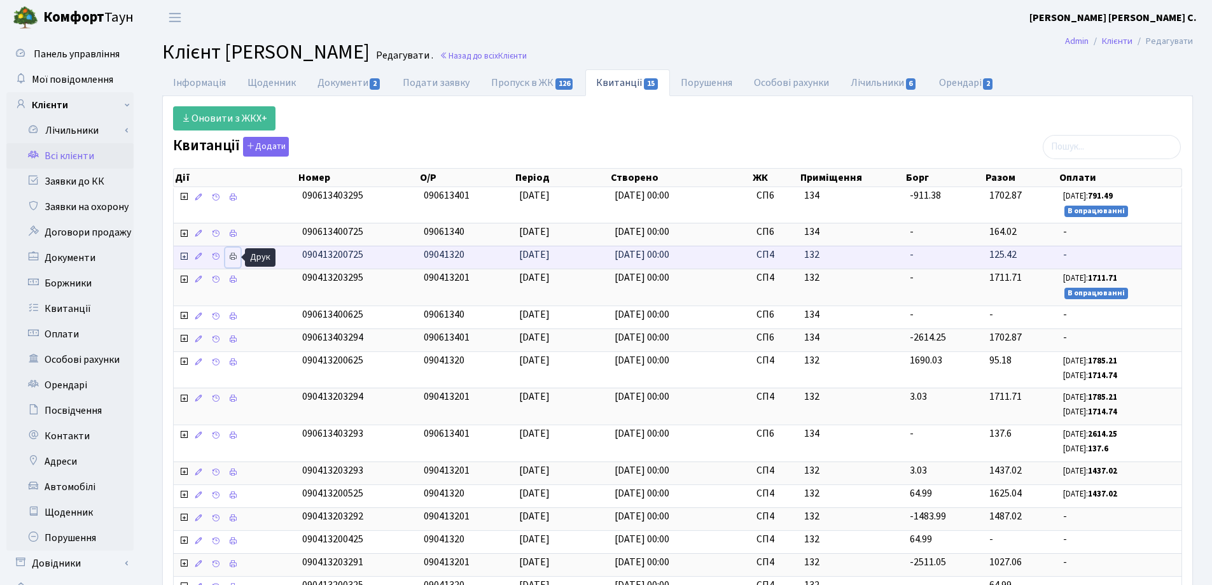
click at [234, 256] on icon at bounding box center [232, 256] width 9 height 9
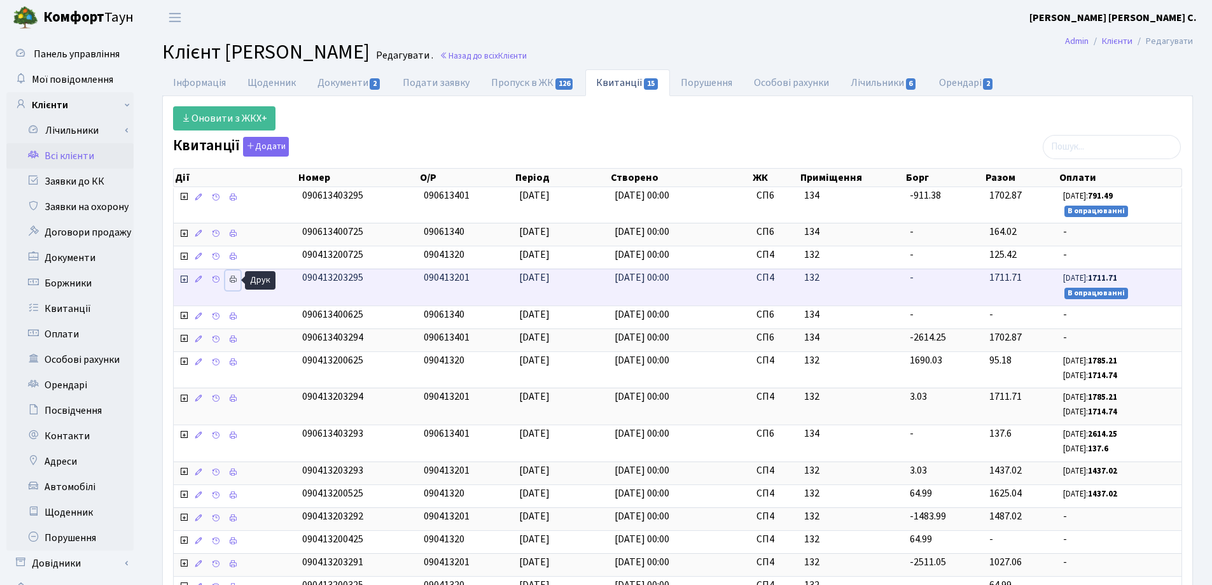
click at [234, 279] on icon at bounding box center [232, 279] width 9 height 9
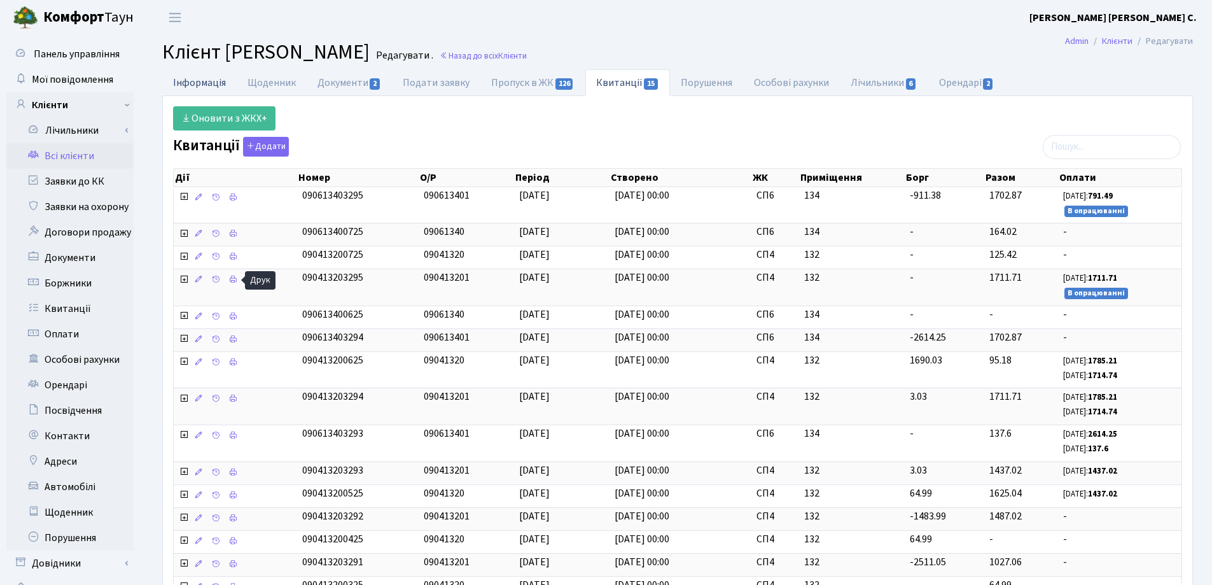
click at [177, 80] on link "Інформація" at bounding box center [199, 82] width 74 height 26
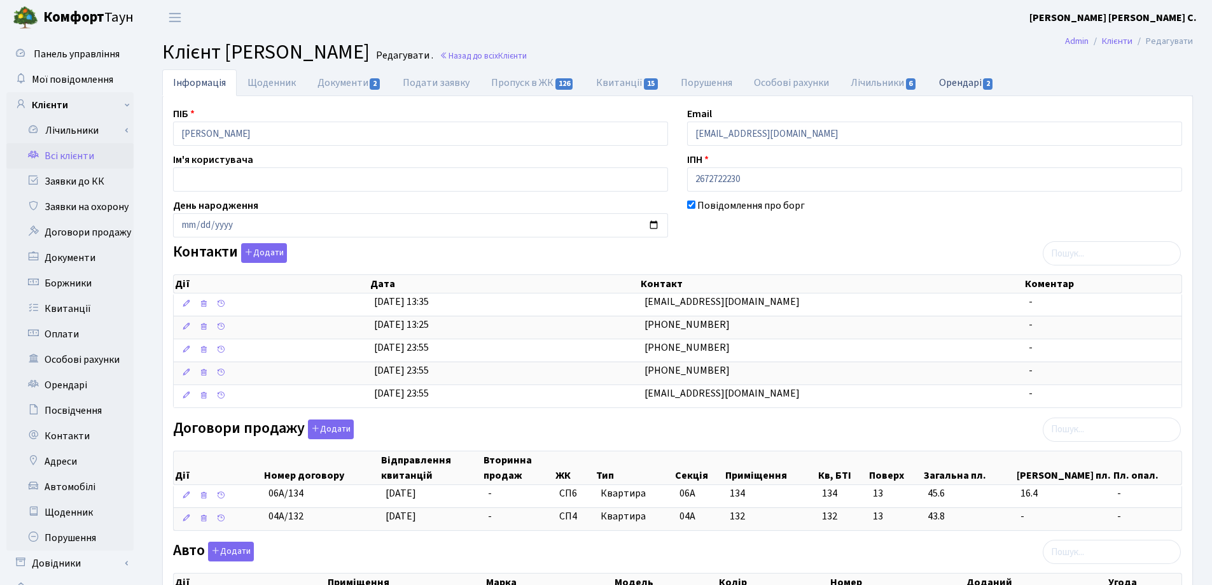
click at [963, 81] on link "Орендарі 2" at bounding box center [966, 82] width 77 height 26
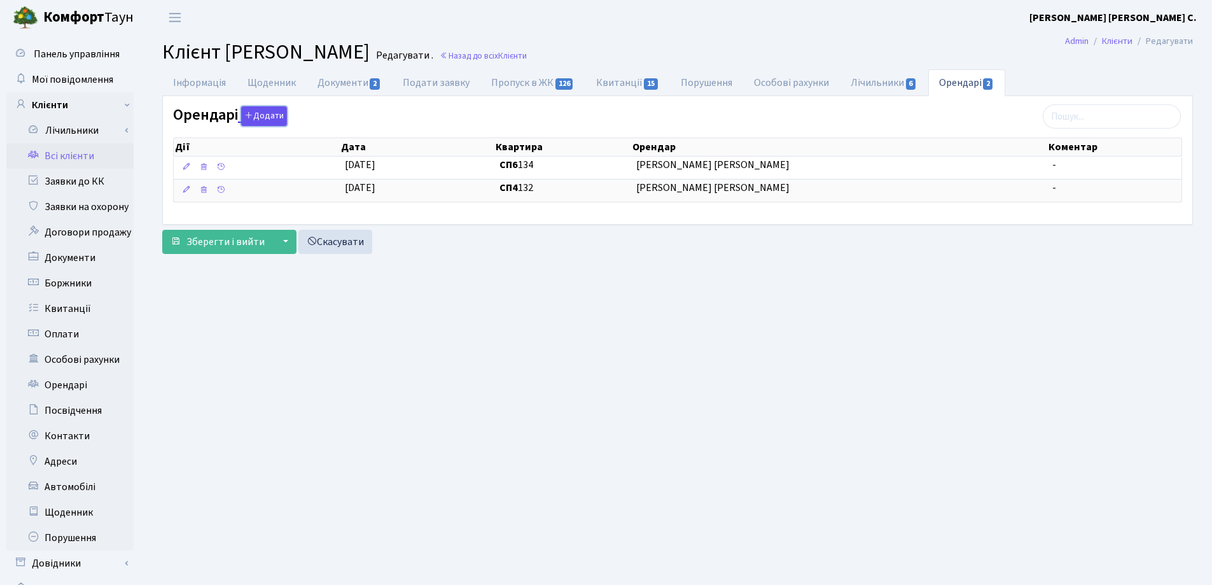
click at [280, 116] on button "Додати" at bounding box center [264, 116] width 46 height 20
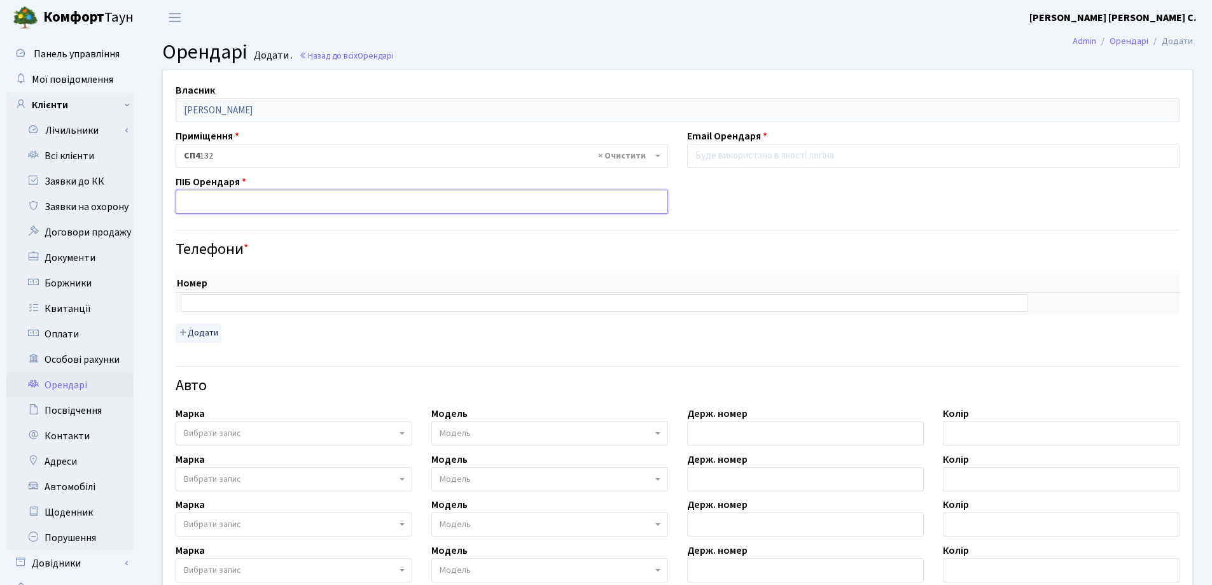
click at [327, 195] on input "text" at bounding box center [422, 202] width 493 height 24
type input "Ільницький Нікіта"
click at [720, 160] on input "email" at bounding box center [933, 156] width 493 height 24
click at [793, 147] on input "email" at bounding box center [933, 156] width 493 height 24
type input "[EMAIL_ADDRESS][DOMAIN_NAME]"
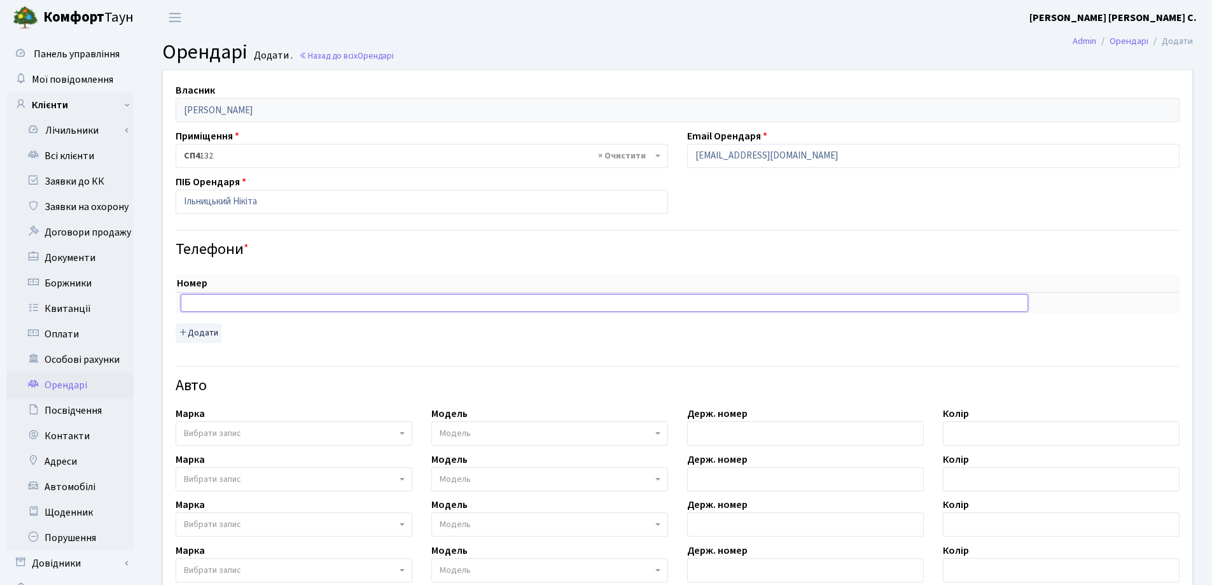
click at [248, 302] on input "text" at bounding box center [605, 303] width 848 height 18
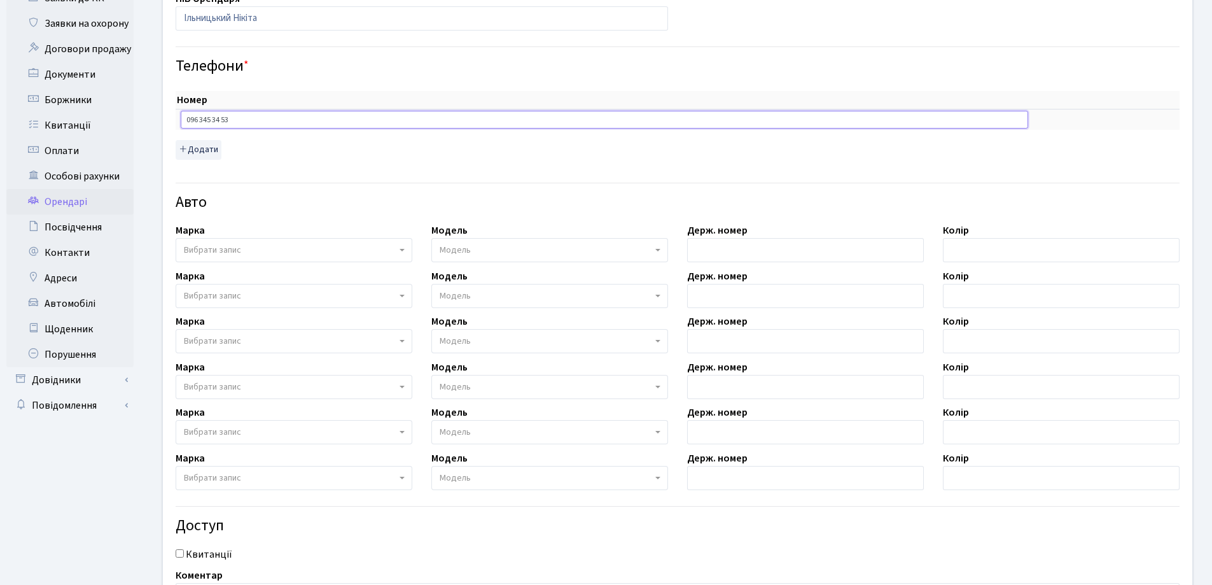
scroll to position [191, 0]
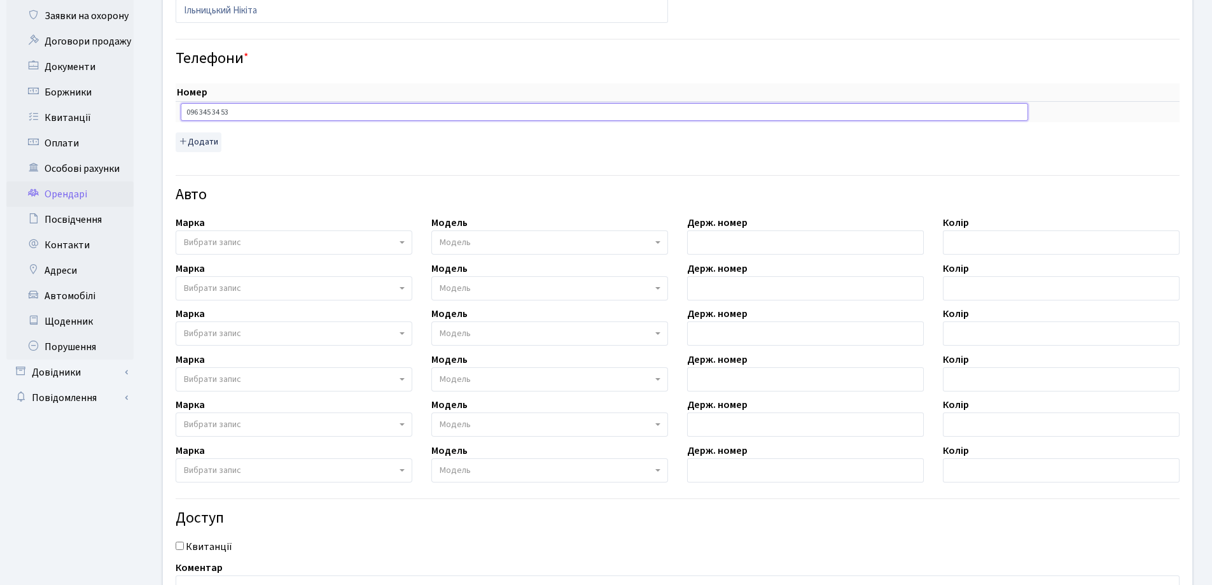
type input "096 345 34 53"
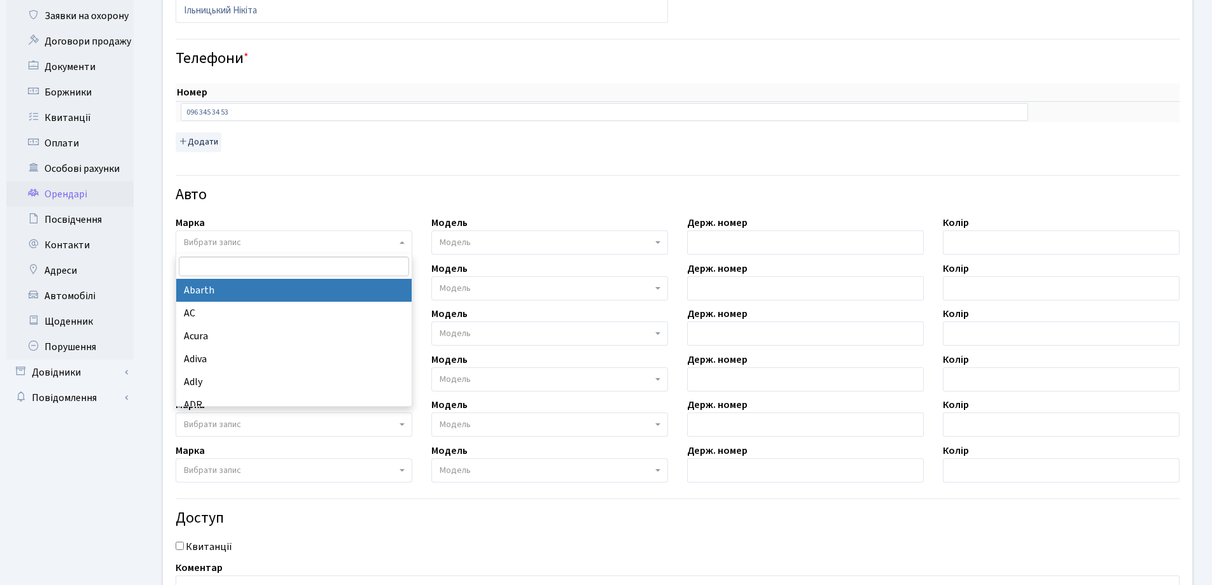
click at [242, 251] on span "Вибрати запис" at bounding box center [294, 242] width 237 height 24
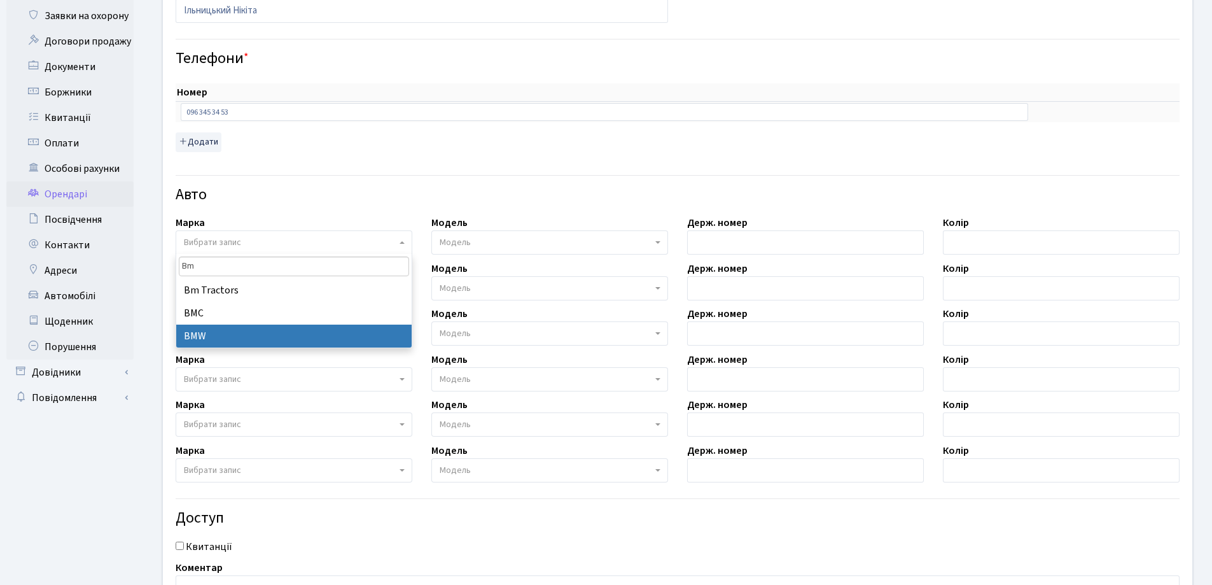
type input "Bm"
select select "19"
select select
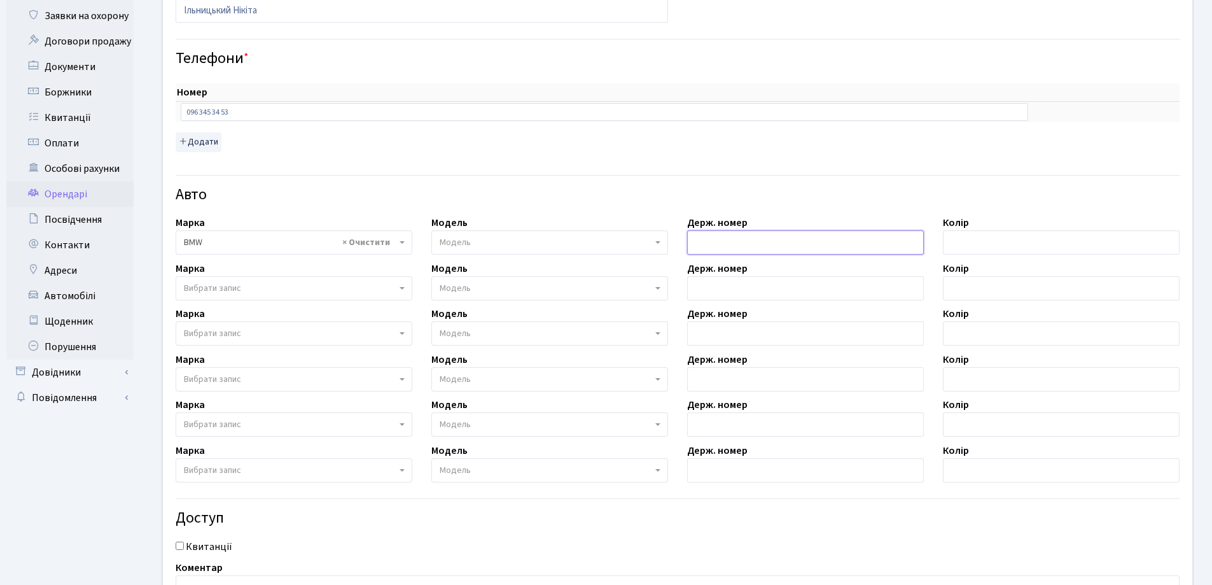
click at [783, 238] on input "text" at bounding box center [805, 242] width 237 height 24
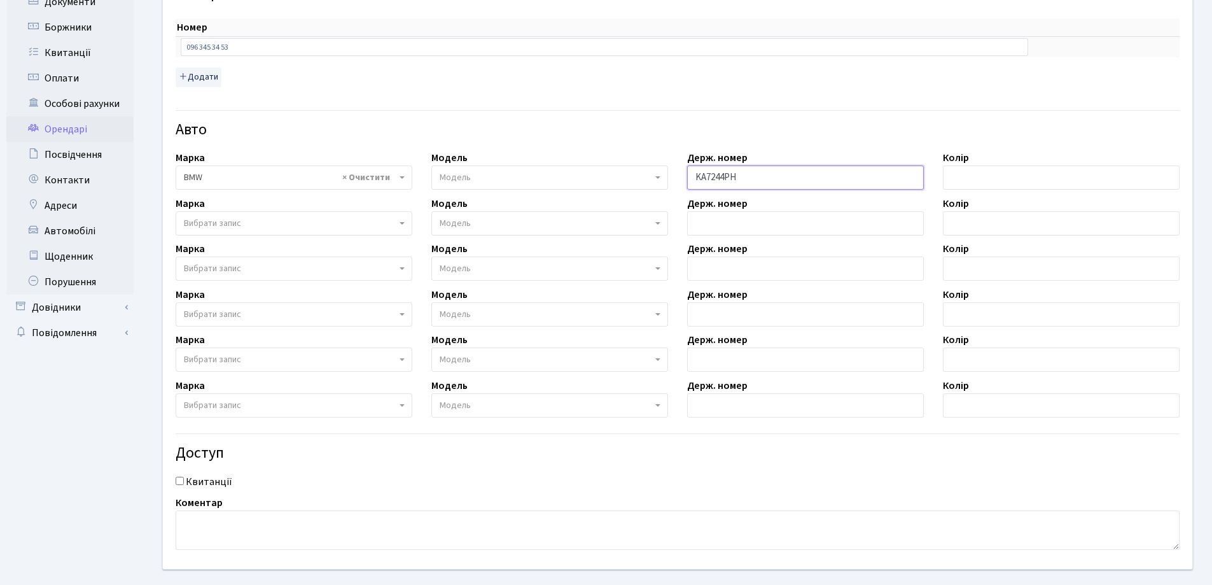
scroll to position [318, 0]
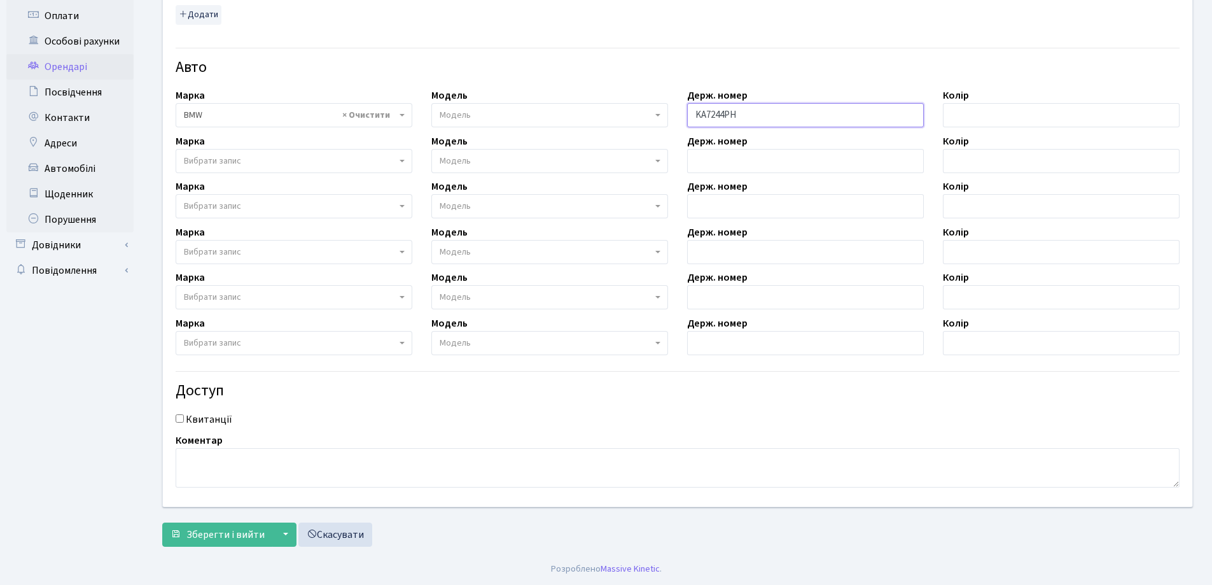
type input "KA7244PH"
click at [179, 418] on input "Квитанції" at bounding box center [180, 418] width 8 height 8
checkbox input "true"
click at [234, 535] on span "Зберегти і вийти" at bounding box center [225, 535] width 78 height 14
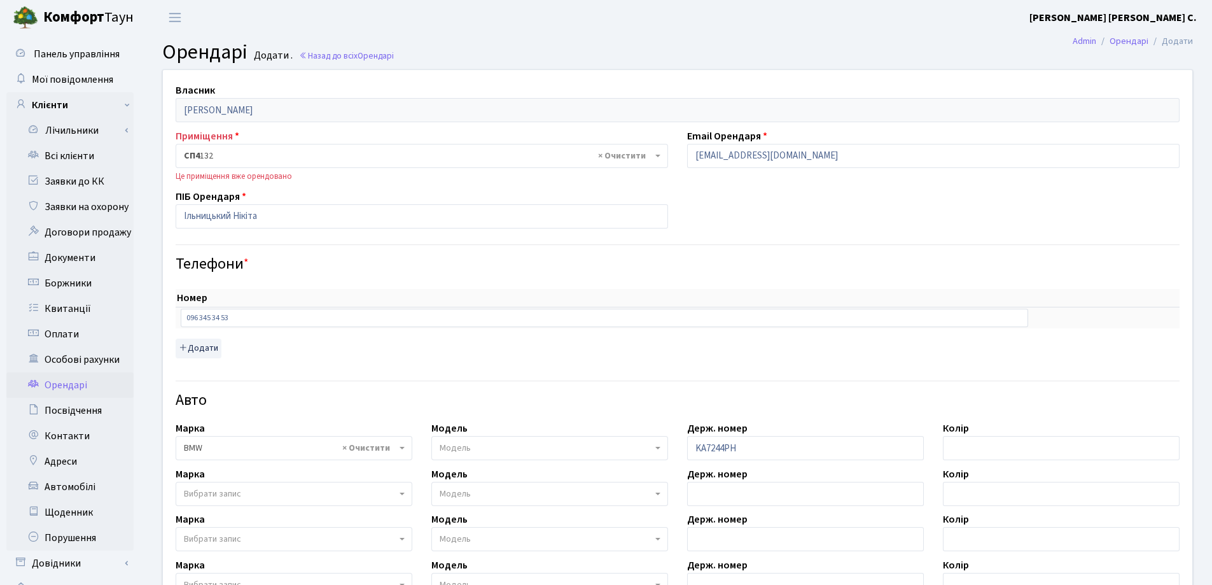
click at [654, 153] on span "× СП4 132" at bounding box center [422, 156] width 493 height 24
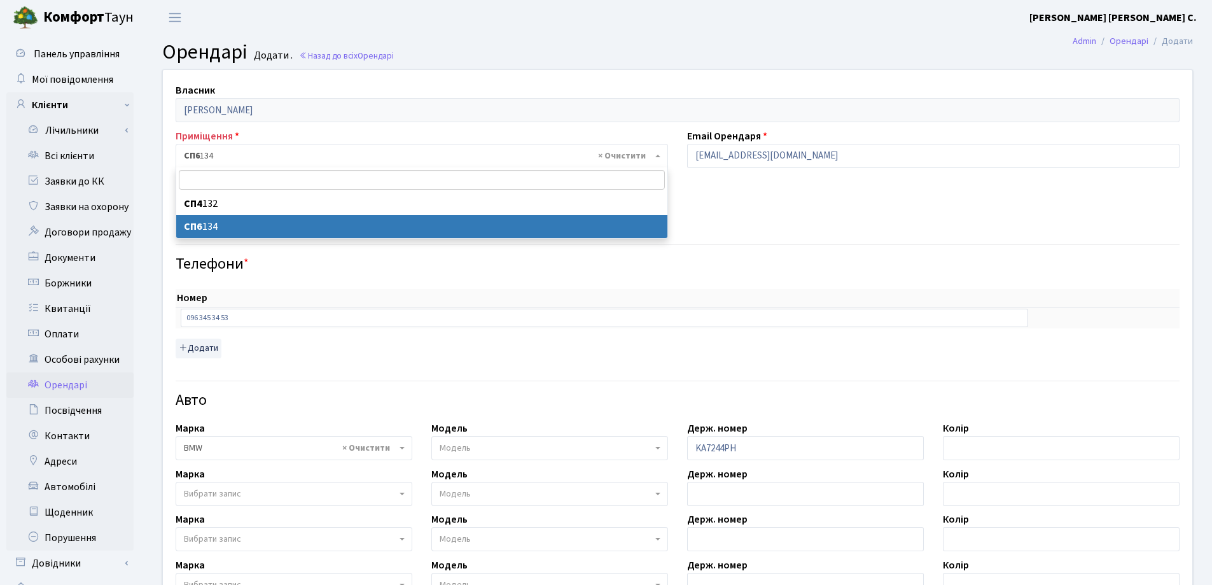
click at [434, 157] on span "× СП6 134" at bounding box center [418, 156] width 468 height 13
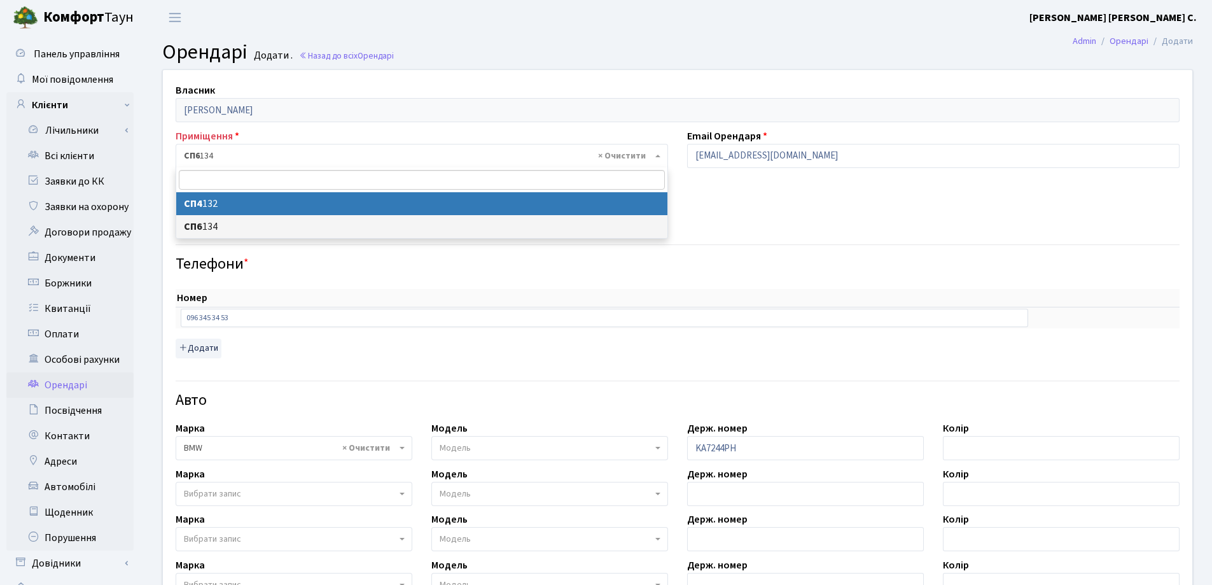
select select "21160"
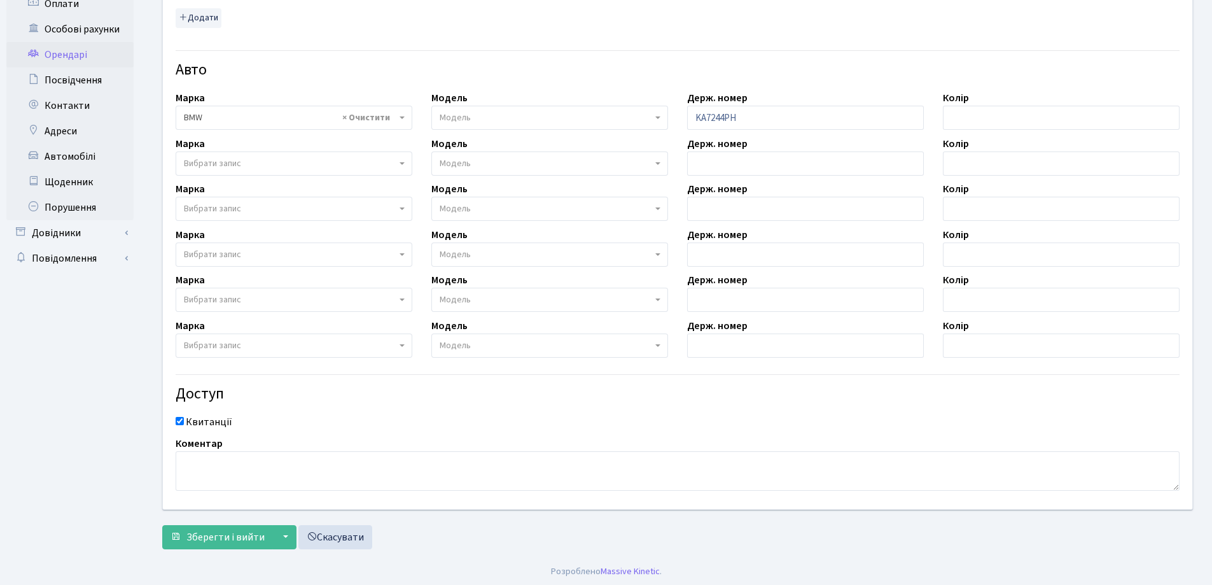
scroll to position [333, 0]
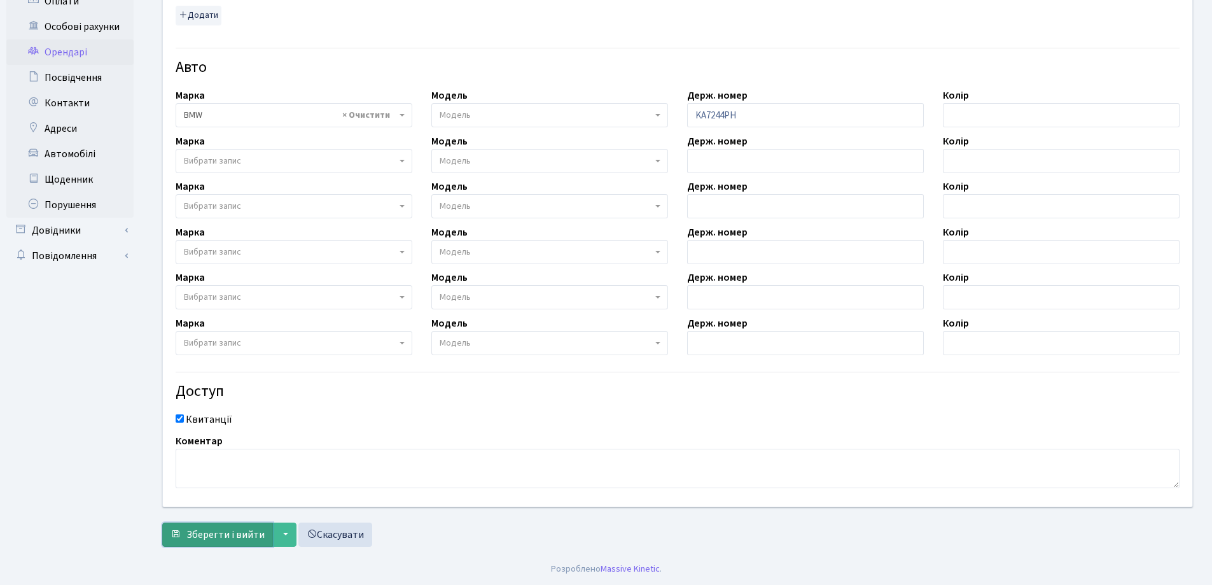
click at [218, 537] on span "Зберегти і вийти" at bounding box center [225, 535] width 78 height 14
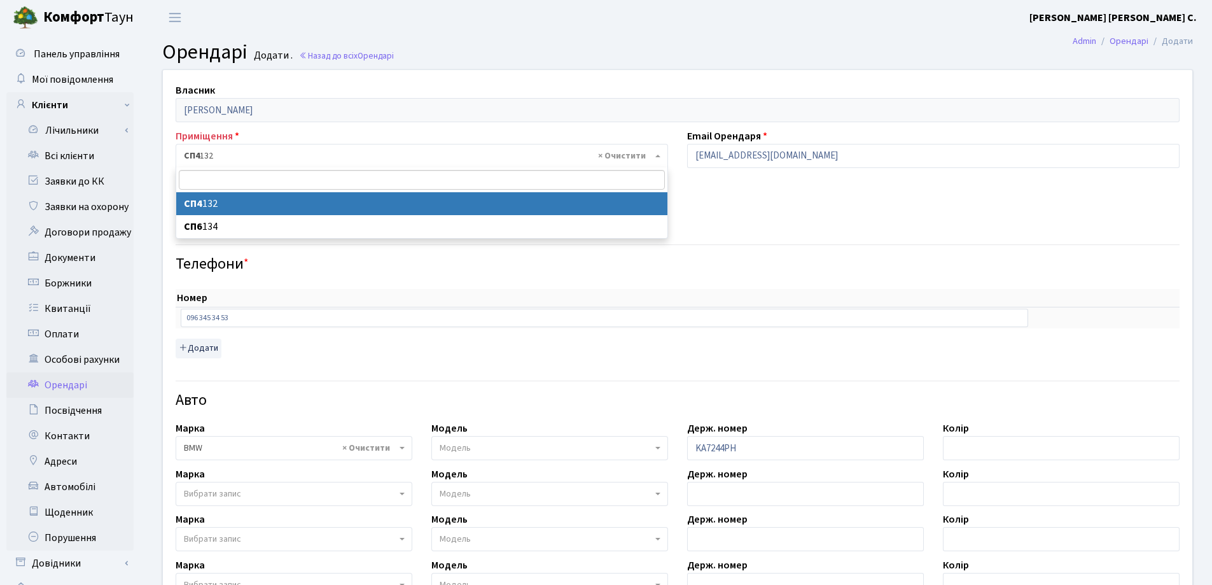
click at [249, 154] on span "× СП4 132" at bounding box center [418, 156] width 468 height 13
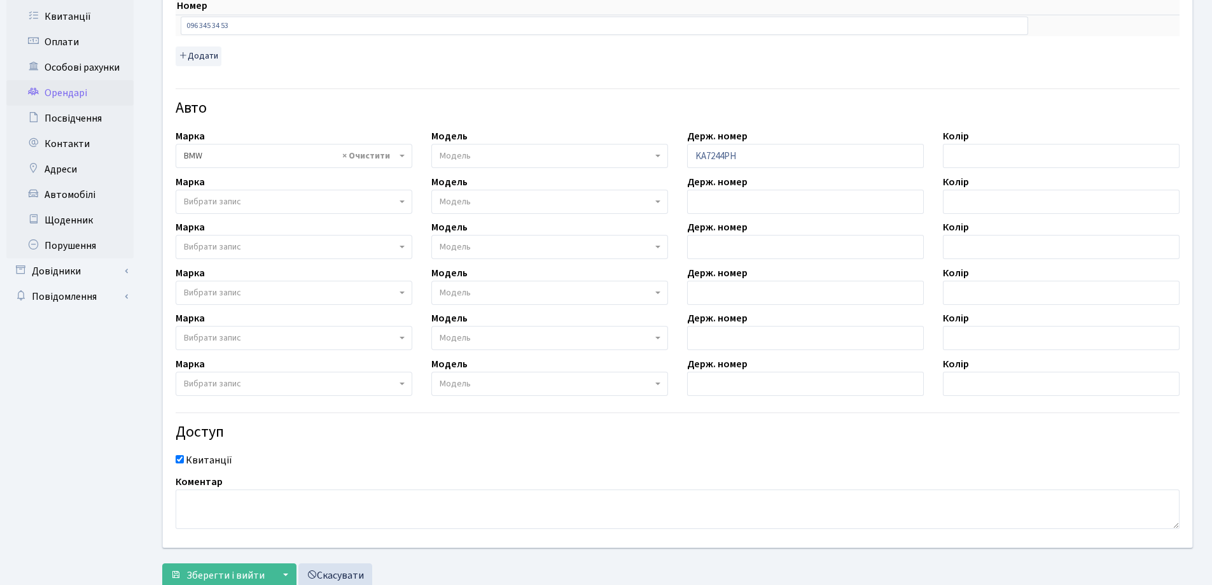
scroll to position [333, 0]
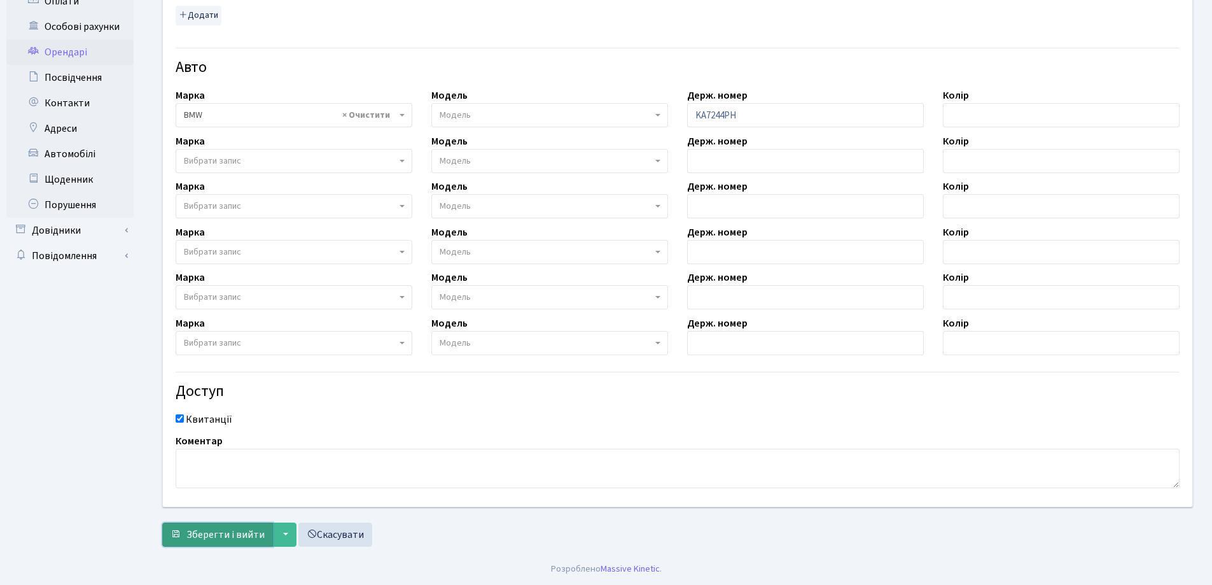
click at [218, 528] on span "Зберегти і вийти" at bounding box center [225, 535] width 78 height 14
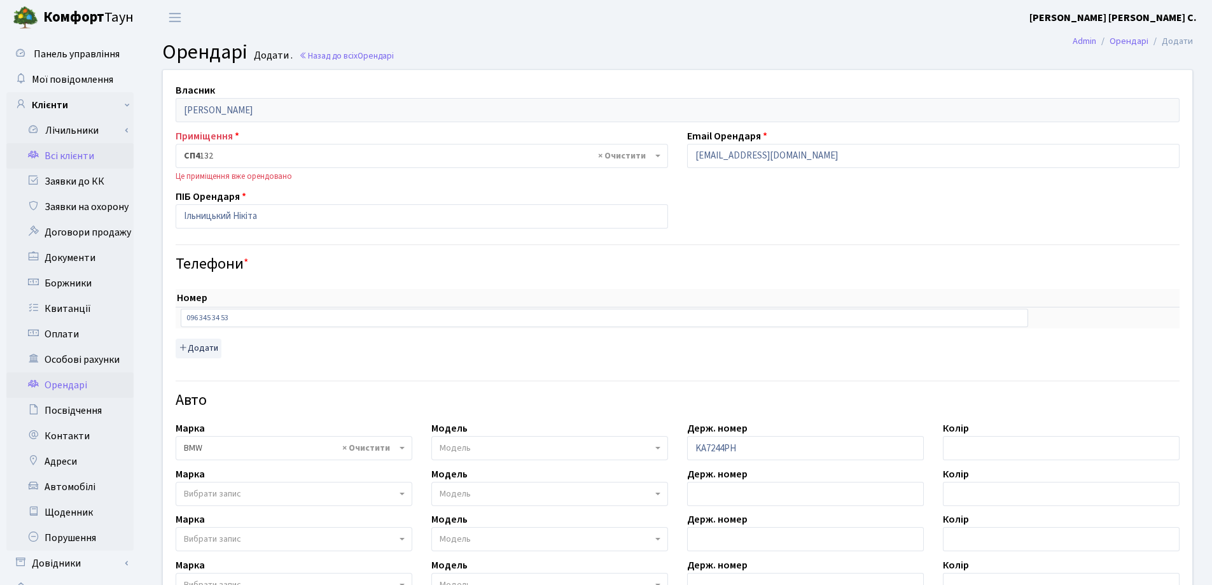
click at [82, 162] on link "Всі клієнти" at bounding box center [69, 155] width 127 height 25
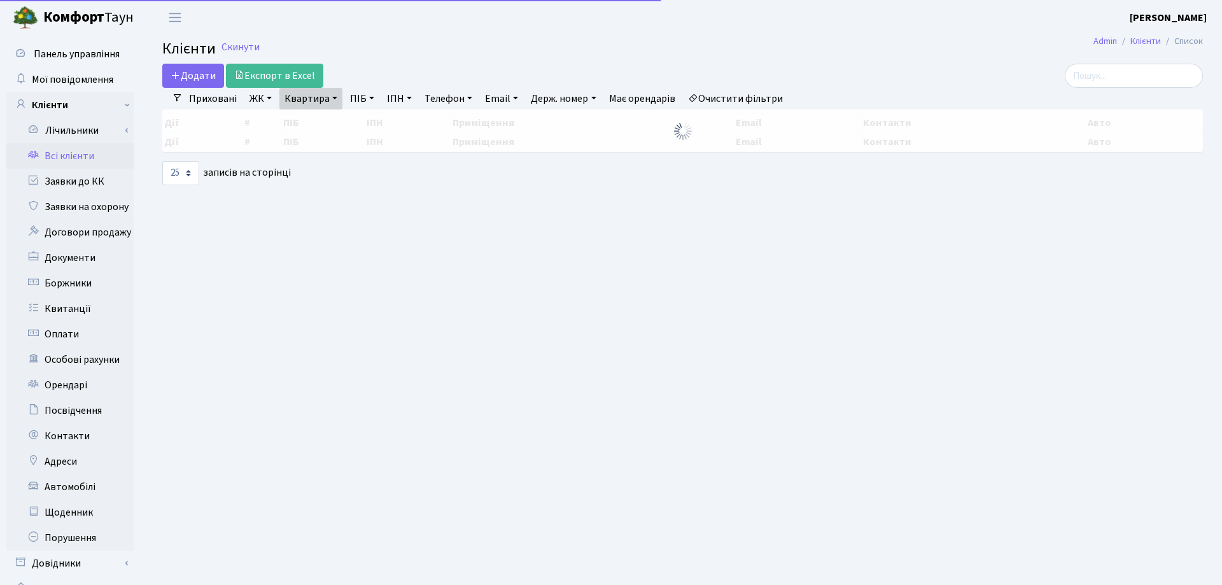
select select "25"
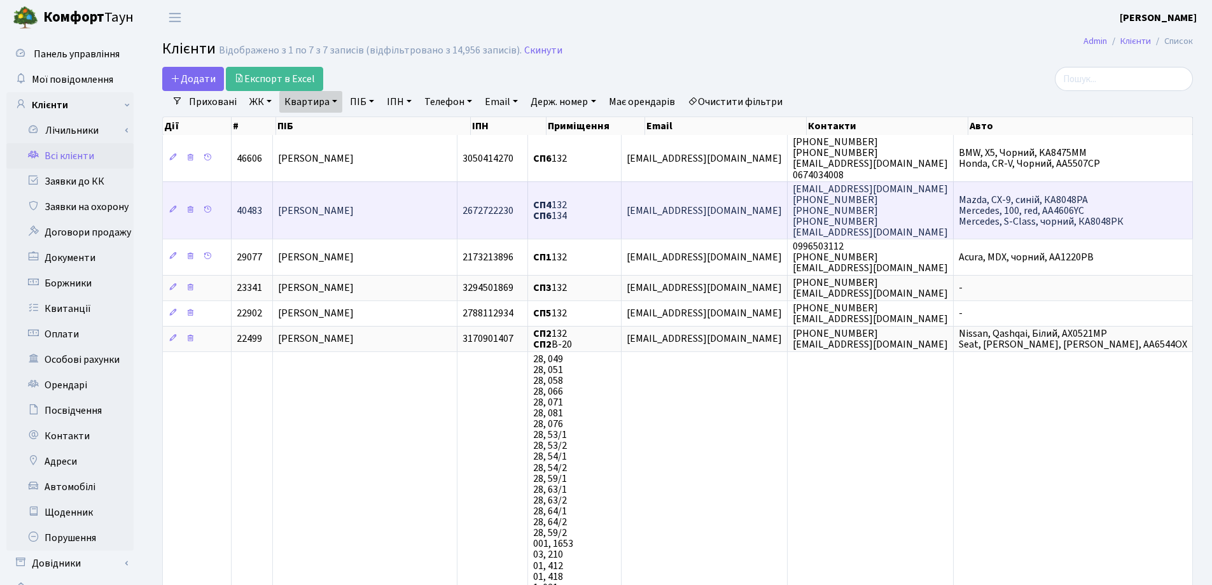
click at [400, 209] on td "[PERSON_NAME]" at bounding box center [365, 210] width 184 height 58
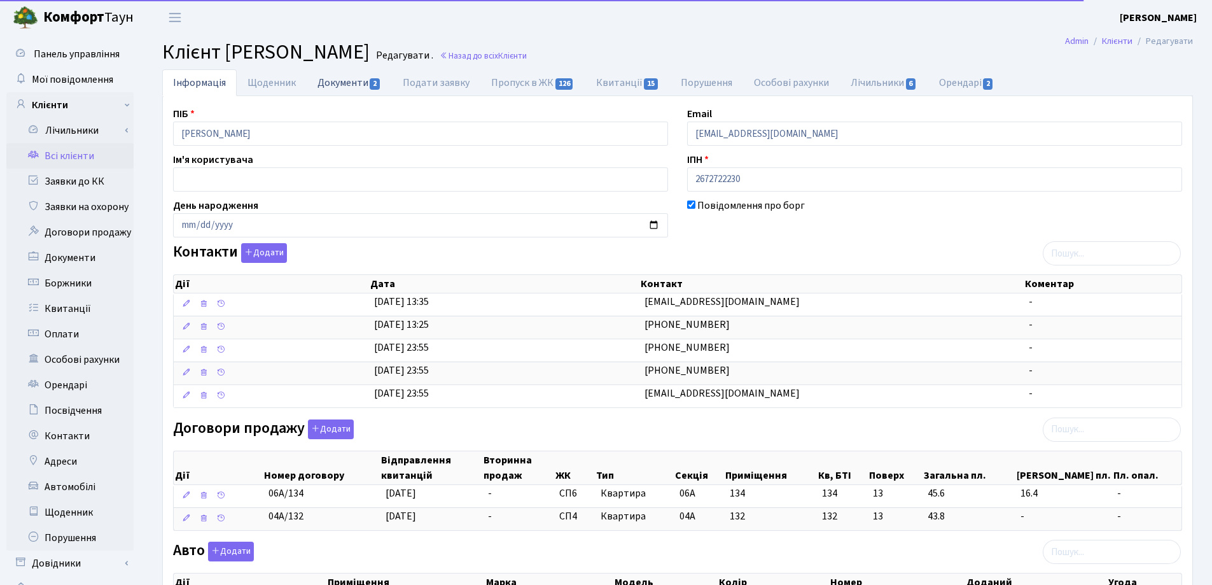
click at [335, 78] on link "Документи 2" at bounding box center [349, 82] width 85 height 26
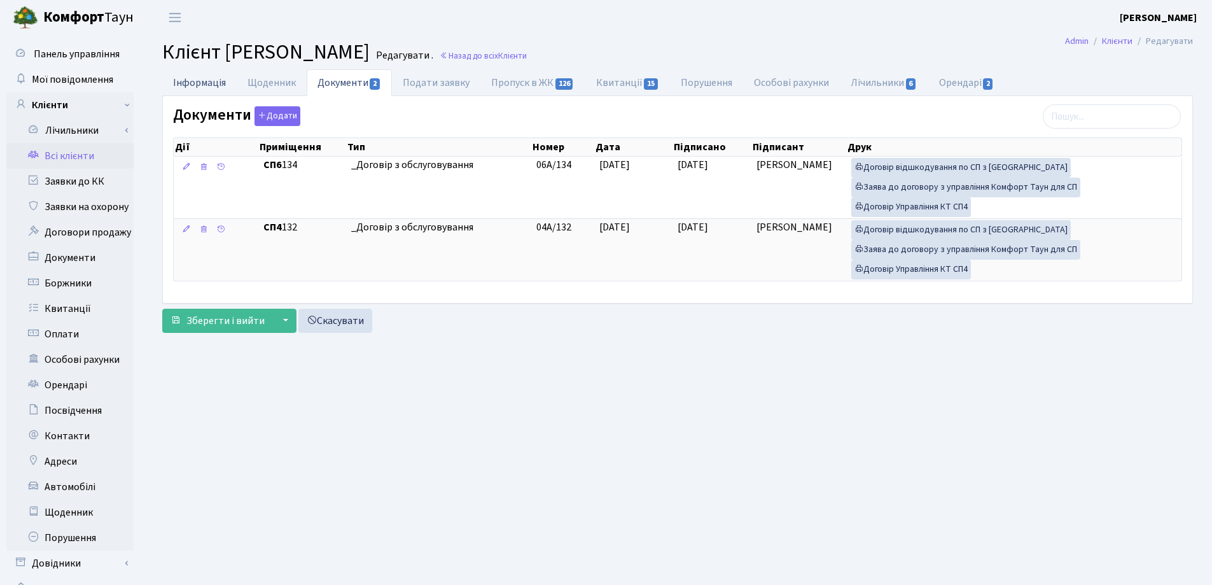
click at [191, 83] on link "Інформація" at bounding box center [199, 82] width 74 height 26
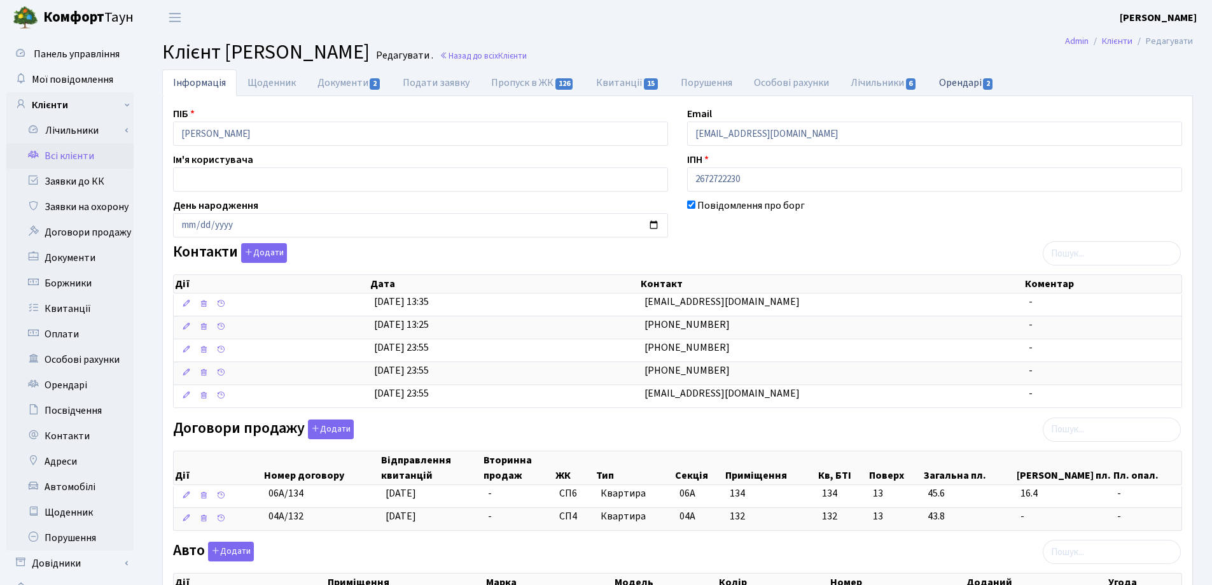
click at [948, 80] on link "Орендарі 2" at bounding box center [966, 82] width 77 height 26
select select "25"
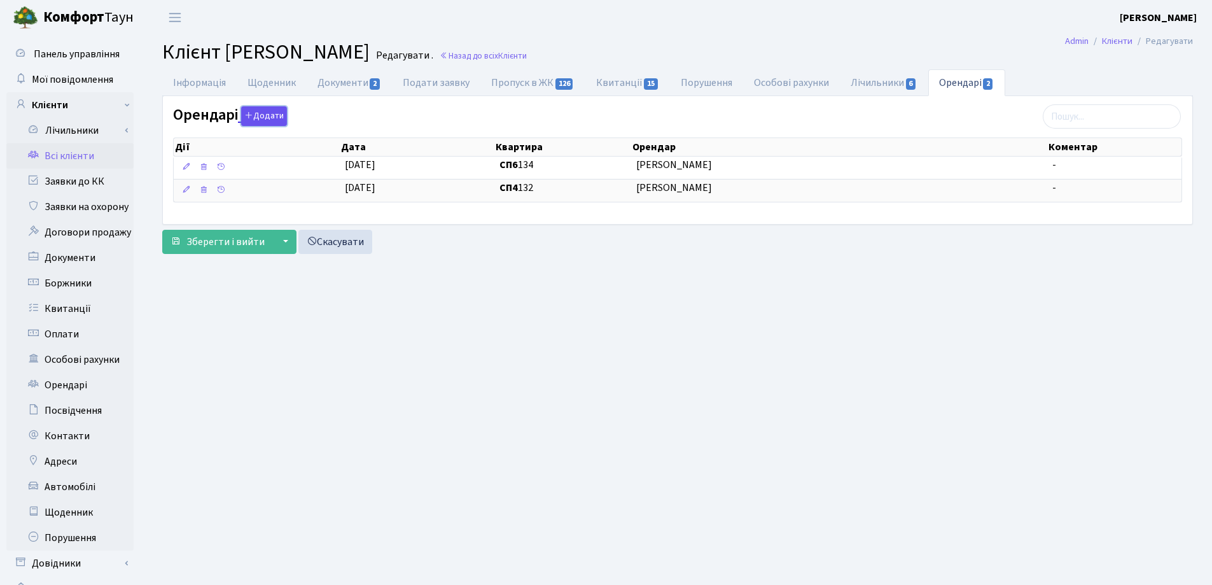
click at [242, 116] on button "Додати" at bounding box center [264, 116] width 46 height 20
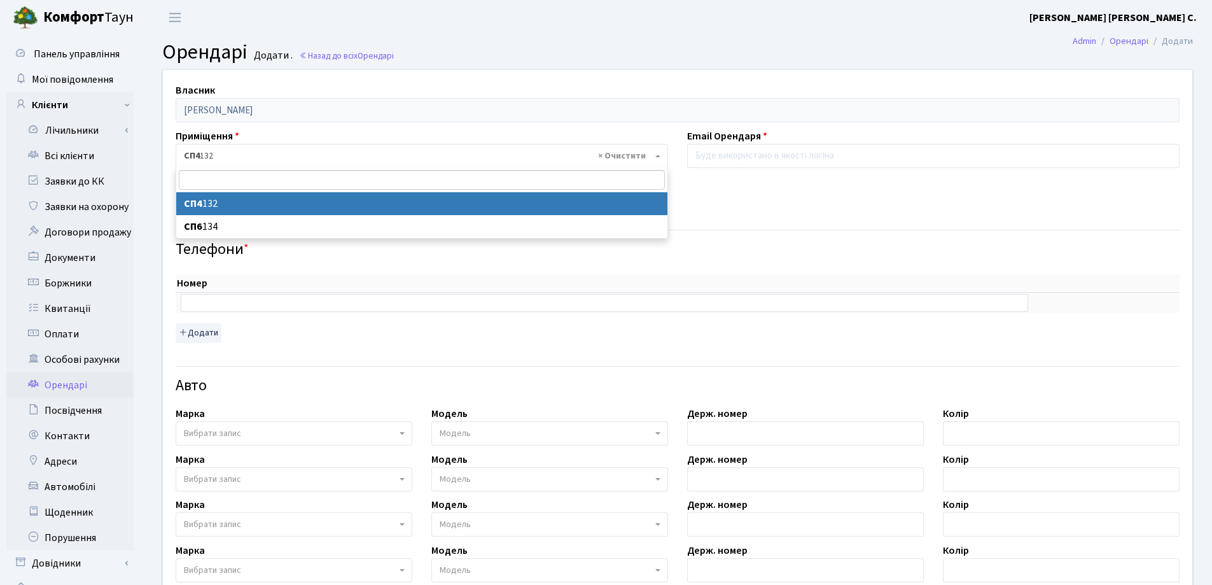
click at [255, 144] on span "× СП4 132" at bounding box center [422, 156] width 493 height 24
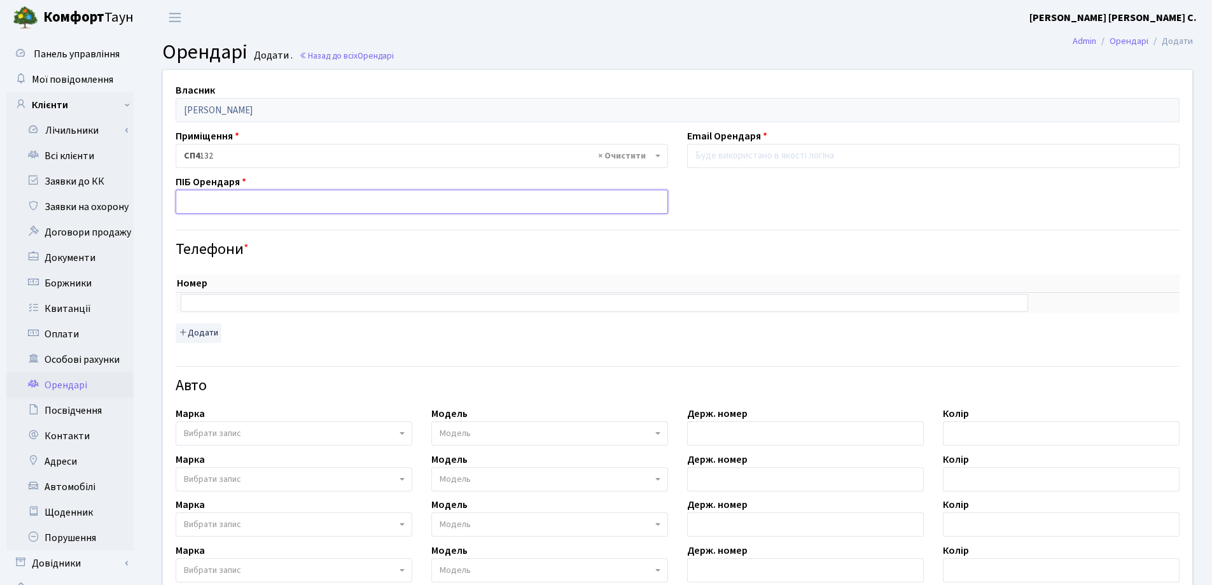
click at [244, 201] on input "text" at bounding box center [422, 202] width 493 height 24
type input "Ільницький Нікіта"
click at [727, 155] on input "email" at bounding box center [933, 156] width 493 height 24
type input "ilnitsiynina@gmail.com"
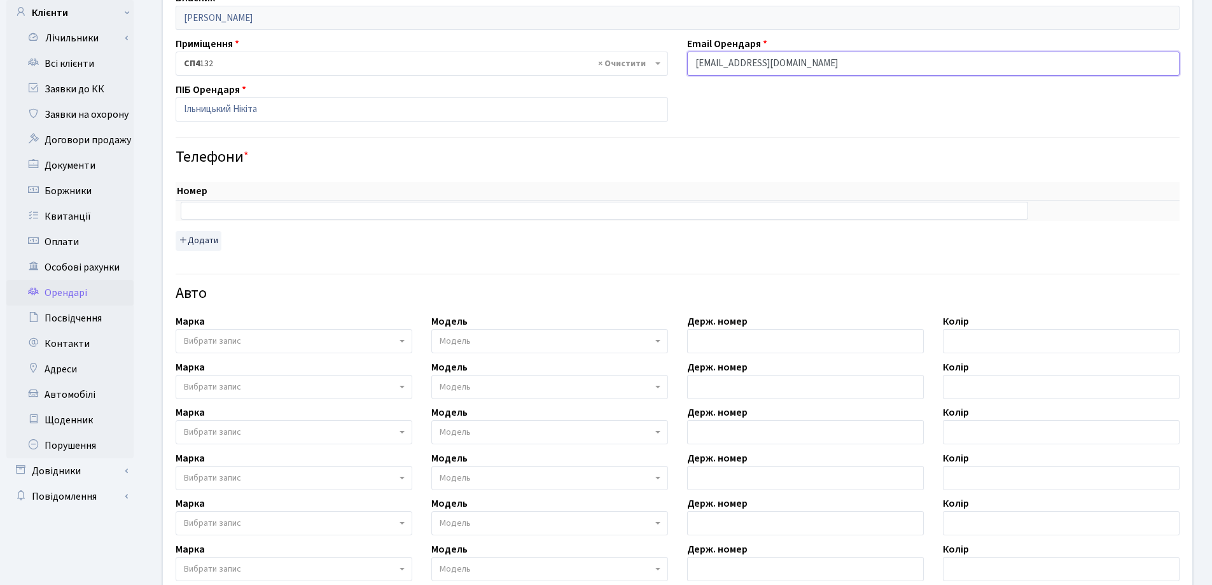
scroll to position [127, 0]
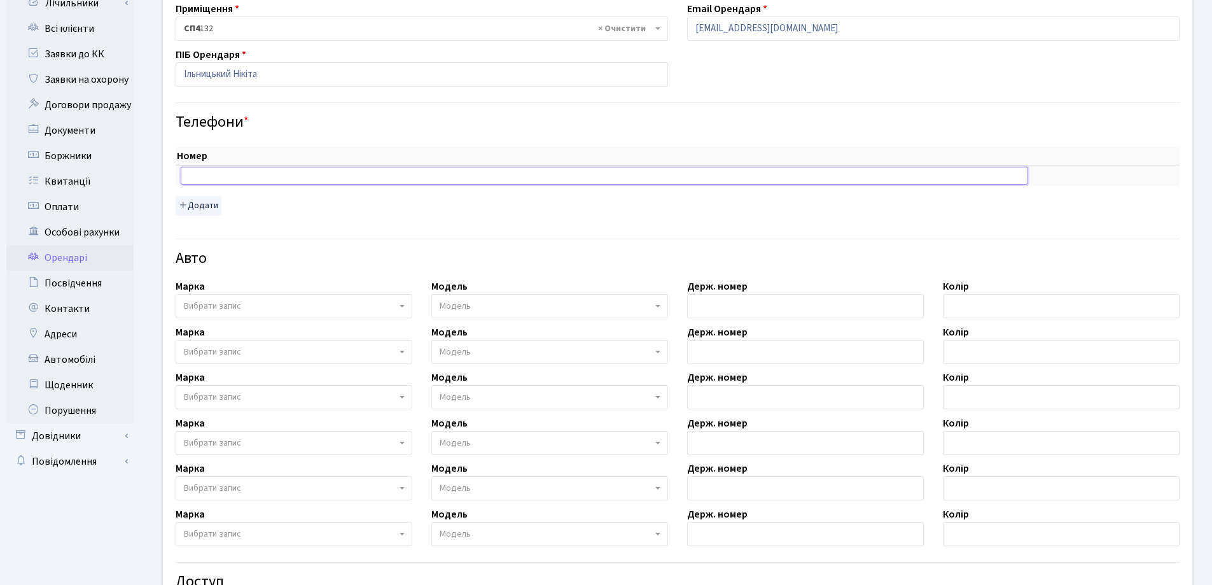
click at [304, 176] on input "text" at bounding box center [605, 176] width 848 height 18
type input "096 3453453"
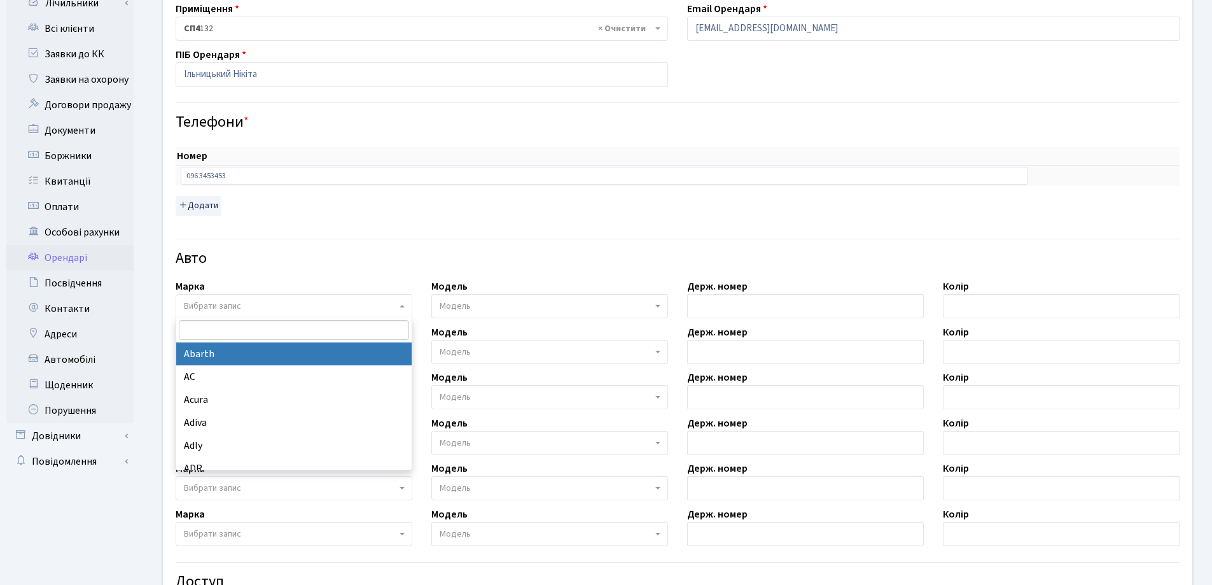
click at [205, 306] on span "Вибрати запис" at bounding box center [212, 306] width 57 height 13
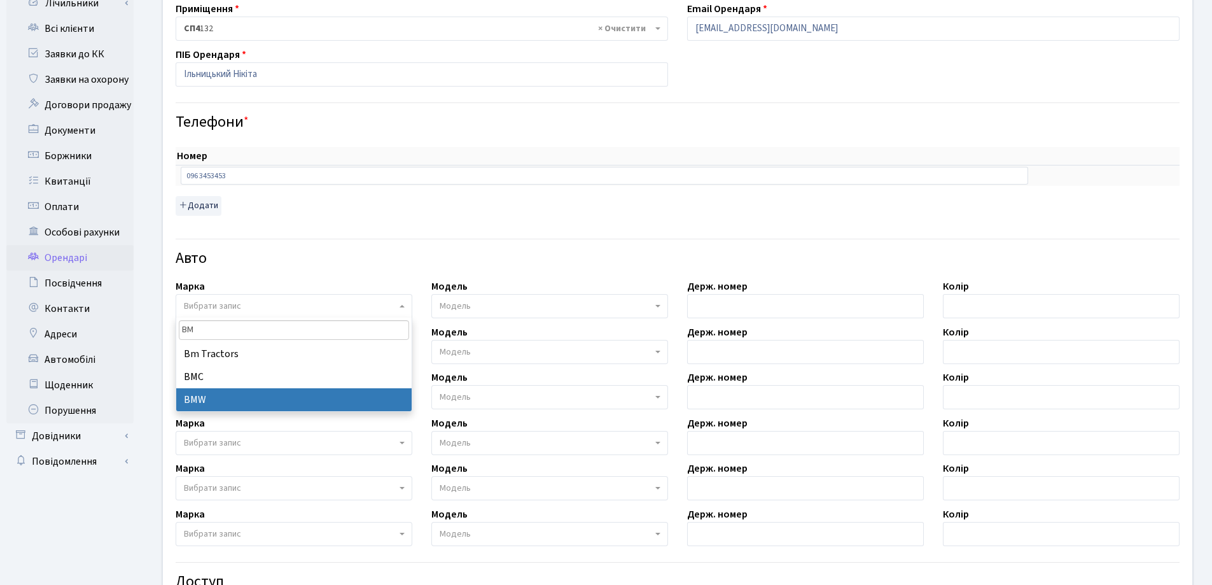
type input "BM"
select select "19"
select select
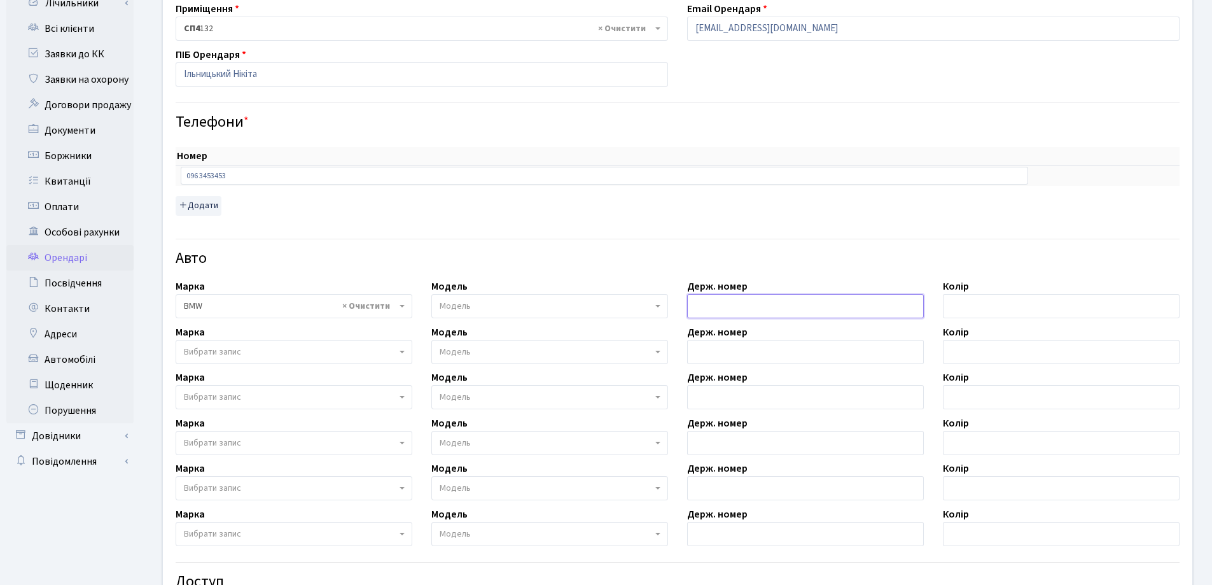
click at [707, 305] on input "text" at bounding box center [805, 306] width 237 height 24
type input "KA7244PH"
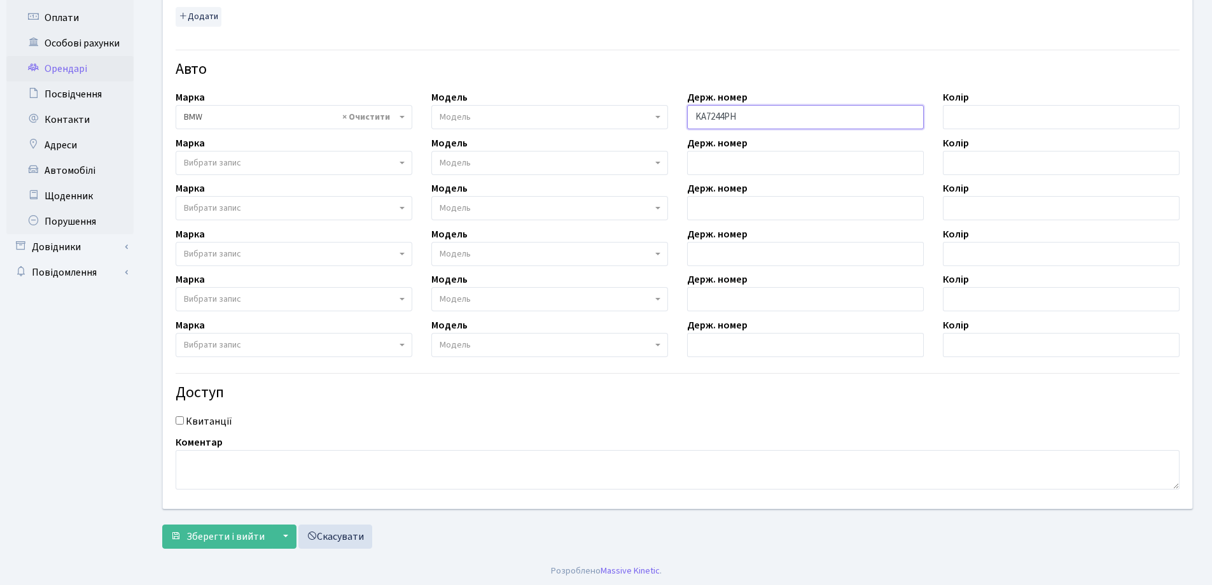
scroll to position [318, 0]
click at [183, 420] on input "Квитанції" at bounding box center [180, 418] width 8 height 8
checkbox input "true"
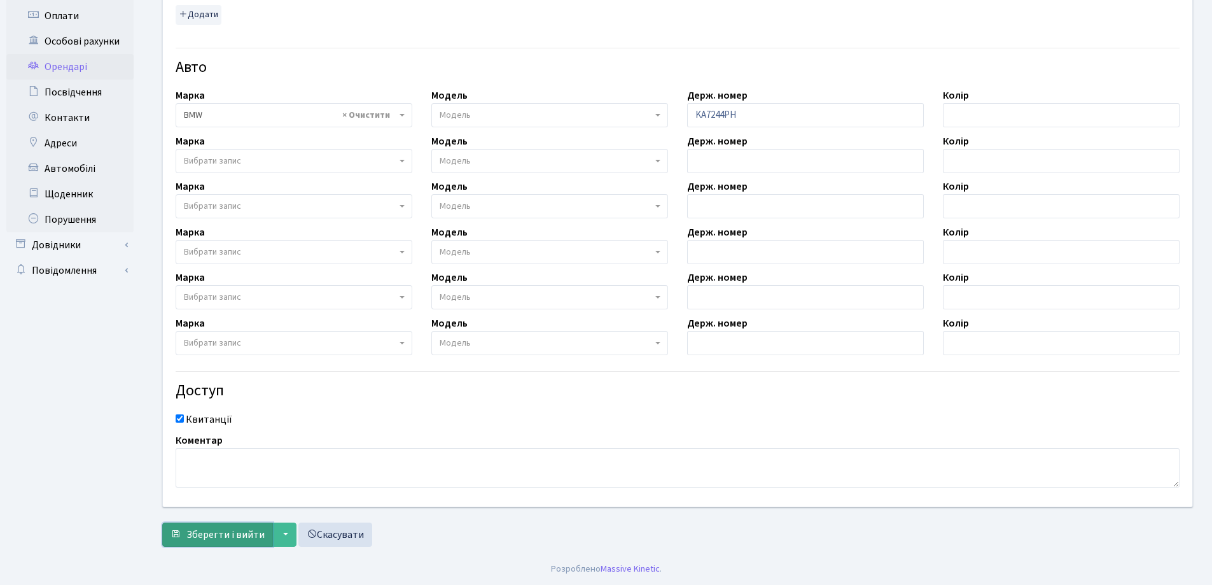
click at [233, 532] on span "Зберегти і вийти" at bounding box center [225, 535] width 78 height 14
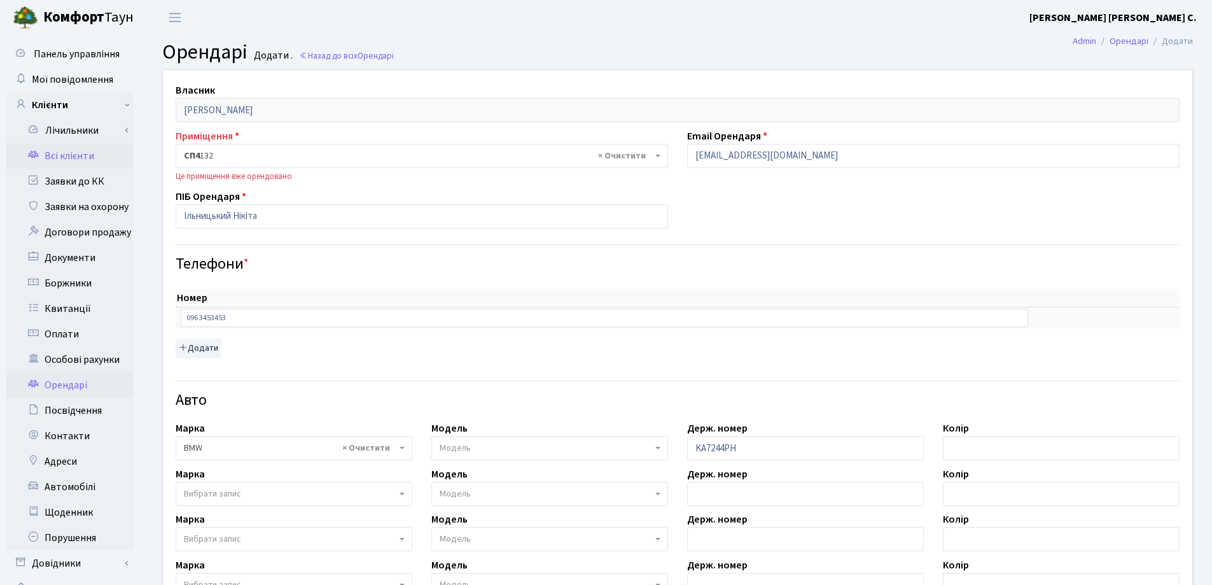
click at [66, 157] on link "Всі клієнти" at bounding box center [69, 155] width 127 height 25
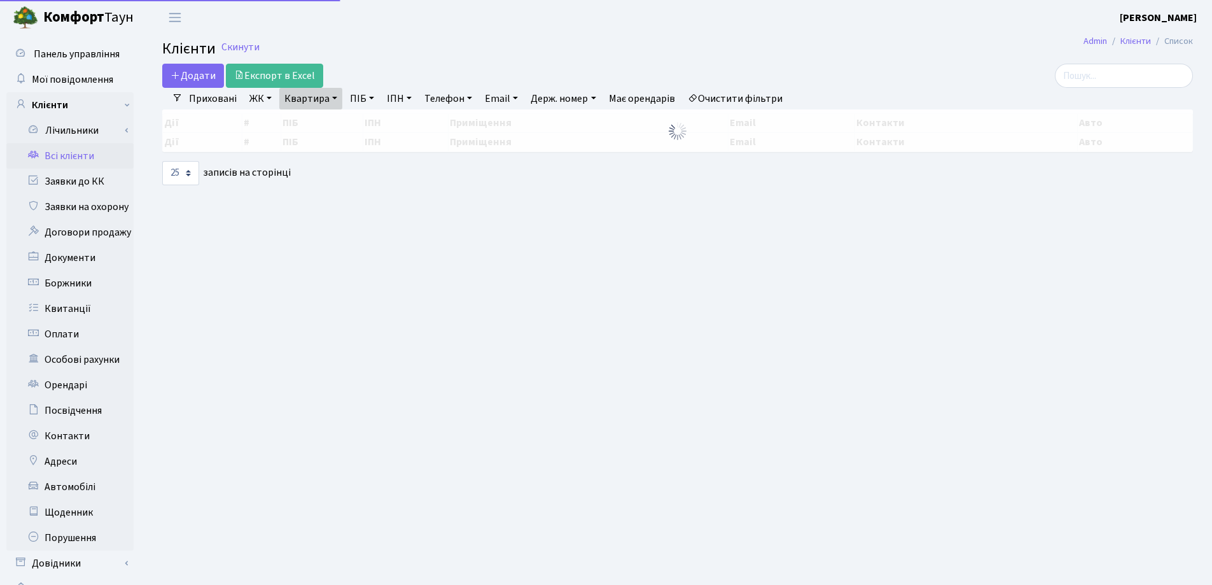
select select "25"
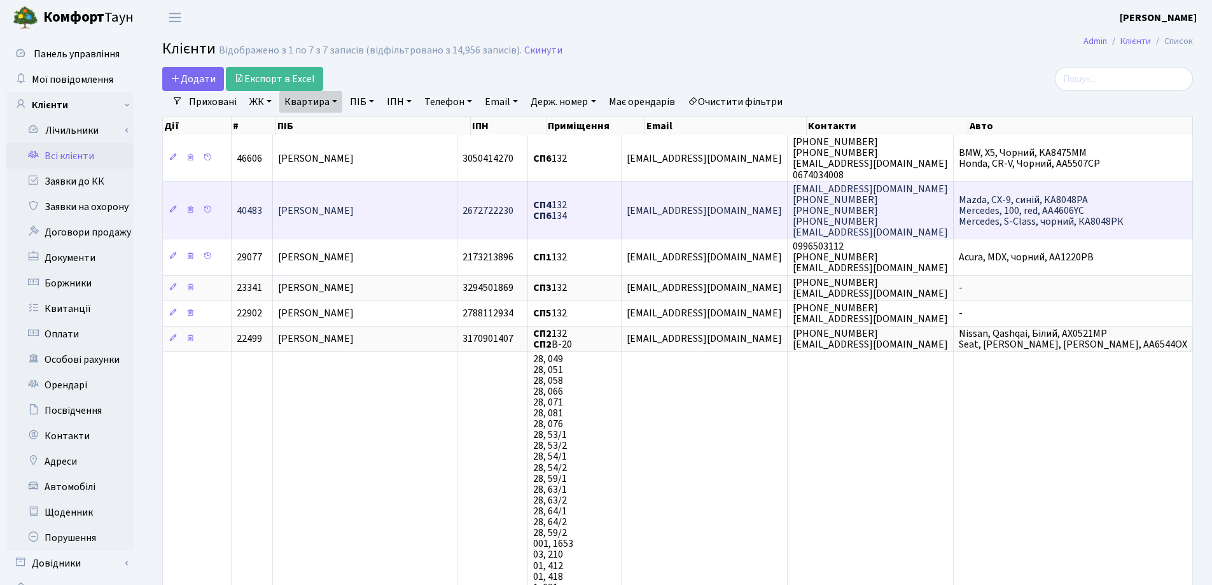
click at [404, 203] on td "[PERSON_NAME]" at bounding box center [365, 210] width 184 height 58
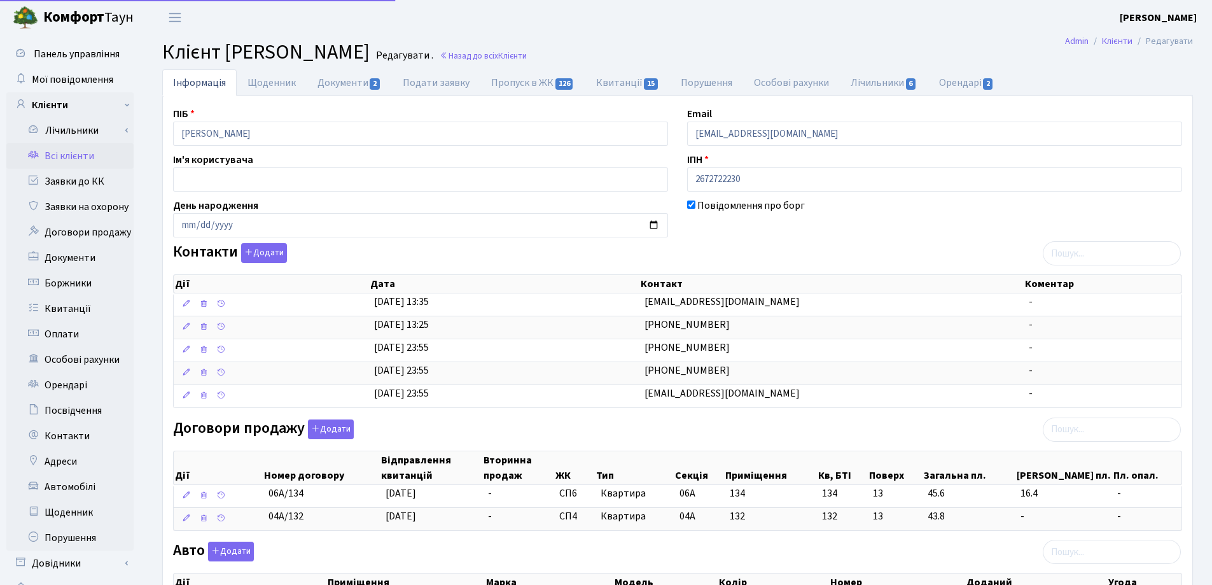
select select "25"
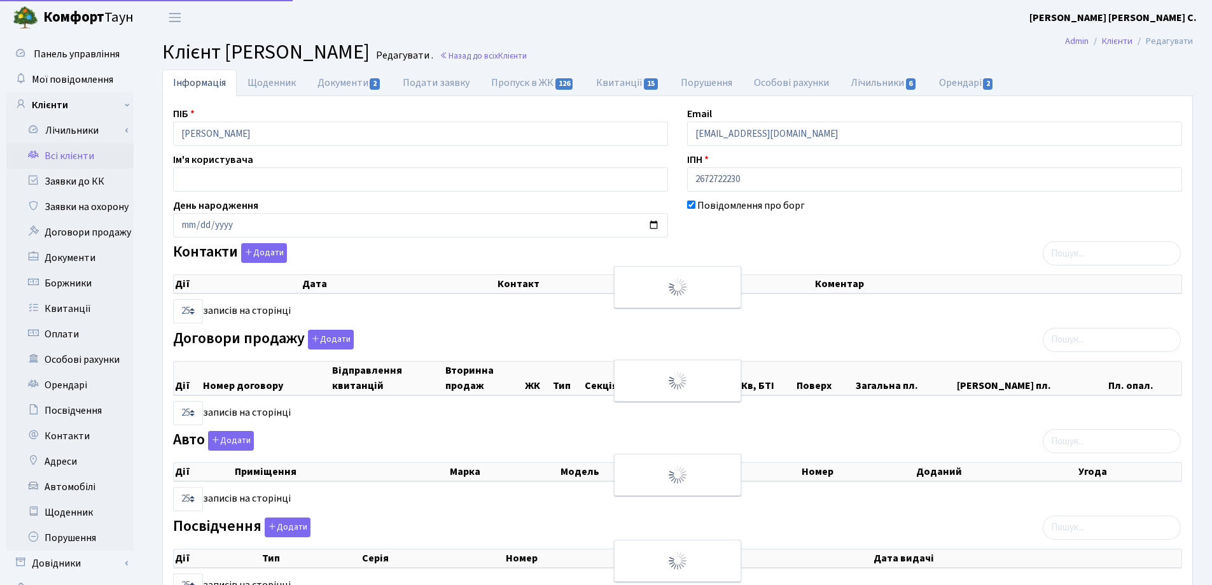
select select "25"
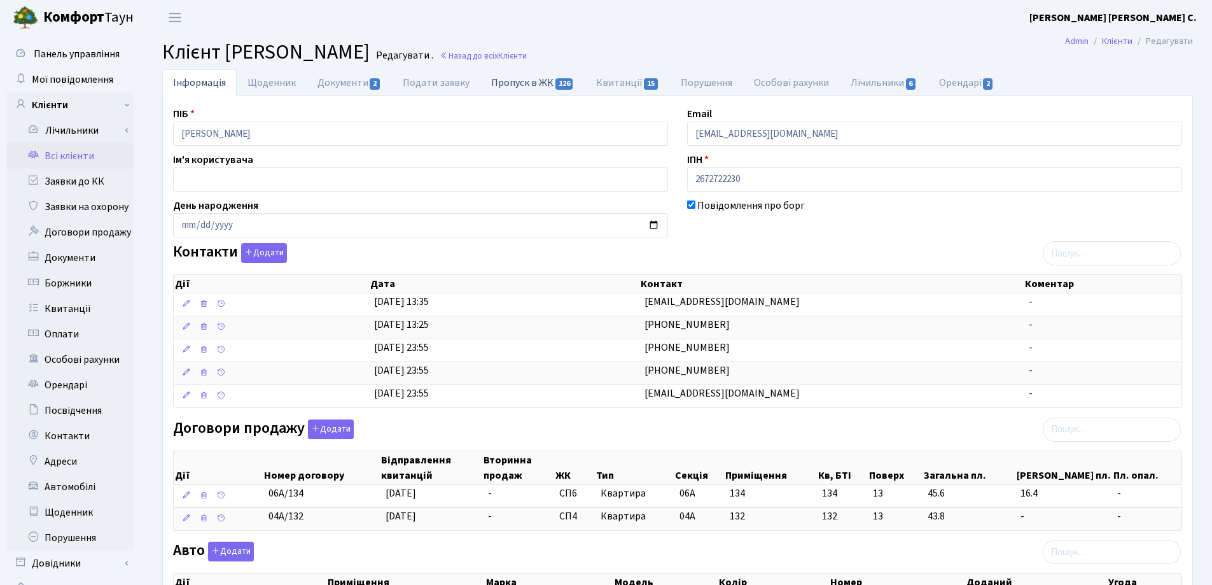
click at [524, 83] on link "Пропуск в ЖК 126" at bounding box center [532, 82] width 104 height 26
select select "25"
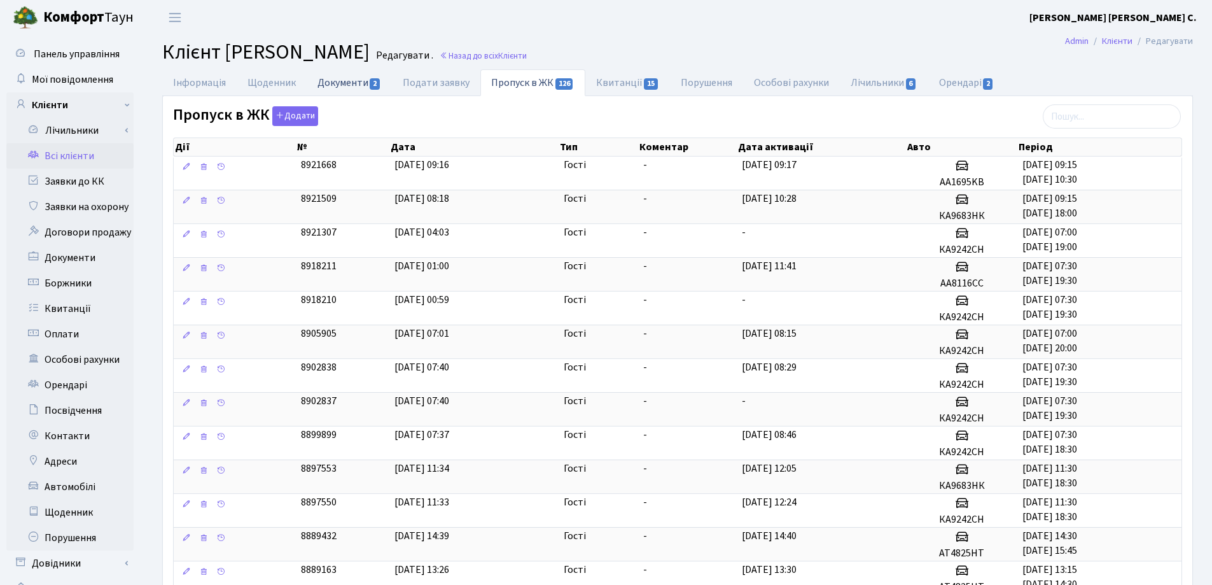
click at [340, 81] on link "Документи 2" at bounding box center [349, 82] width 85 height 26
select select "25"
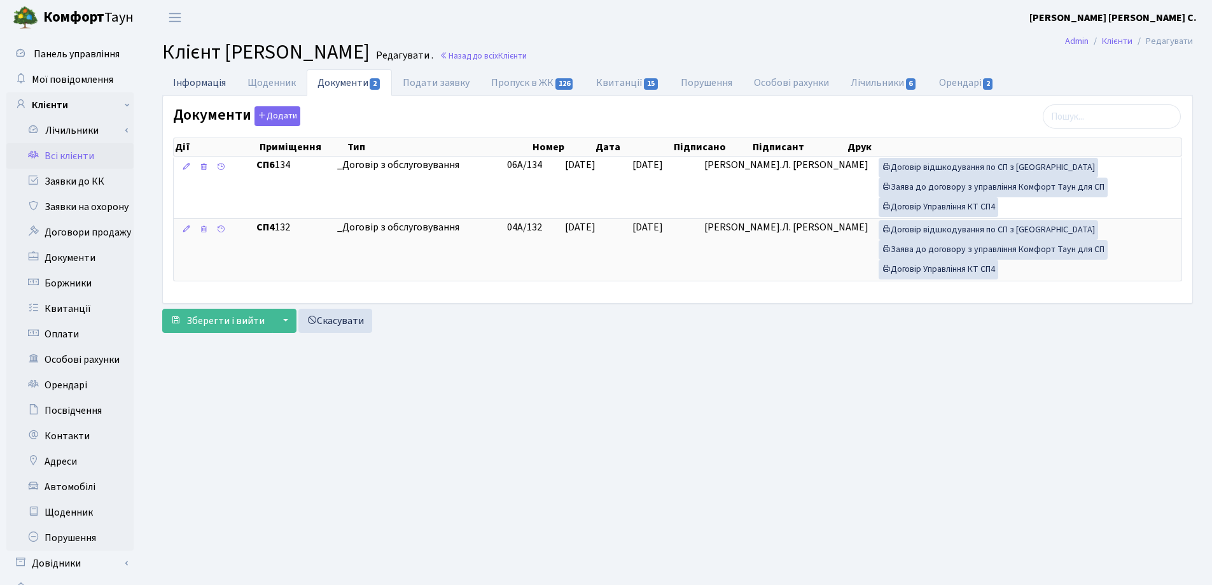
click at [206, 82] on link "Інформація" at bounding box center [199, 82] width 74 height 26
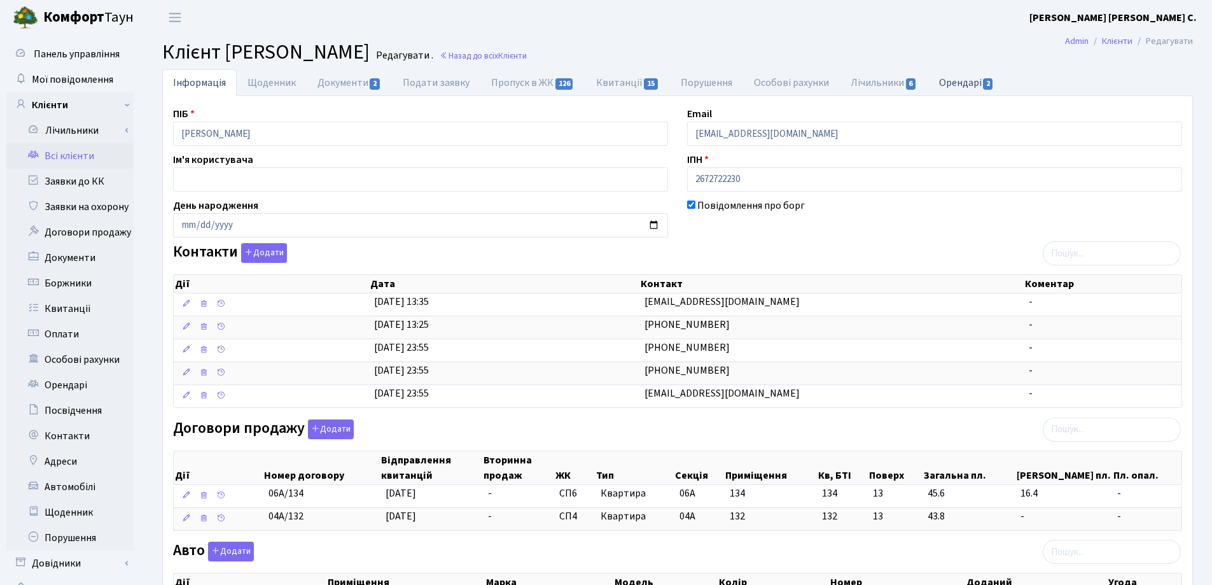
click at [965, 78] on link "Орендарі 2" at bounding box center [966, 82] width 77 height 26
select select "25"
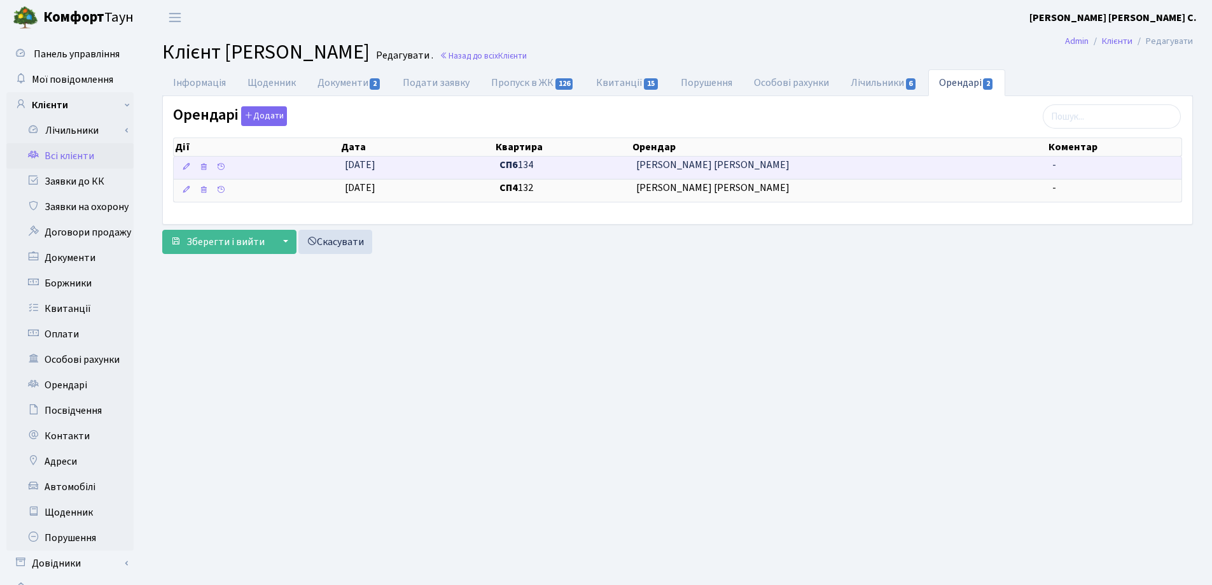
drag, startPoint x: 783, startPoint y: 169, endPoint x: 622, endPoint y: 160, distance: 161.2
click at [622, 160] on \<\/span\>\a "12.06.2025 СП6 134 Воробей Сергей Витальевич -" at bounding box center [678, 168] width 1008 height 22
copy \<\/span\>\a "[PERSON_NAME]"
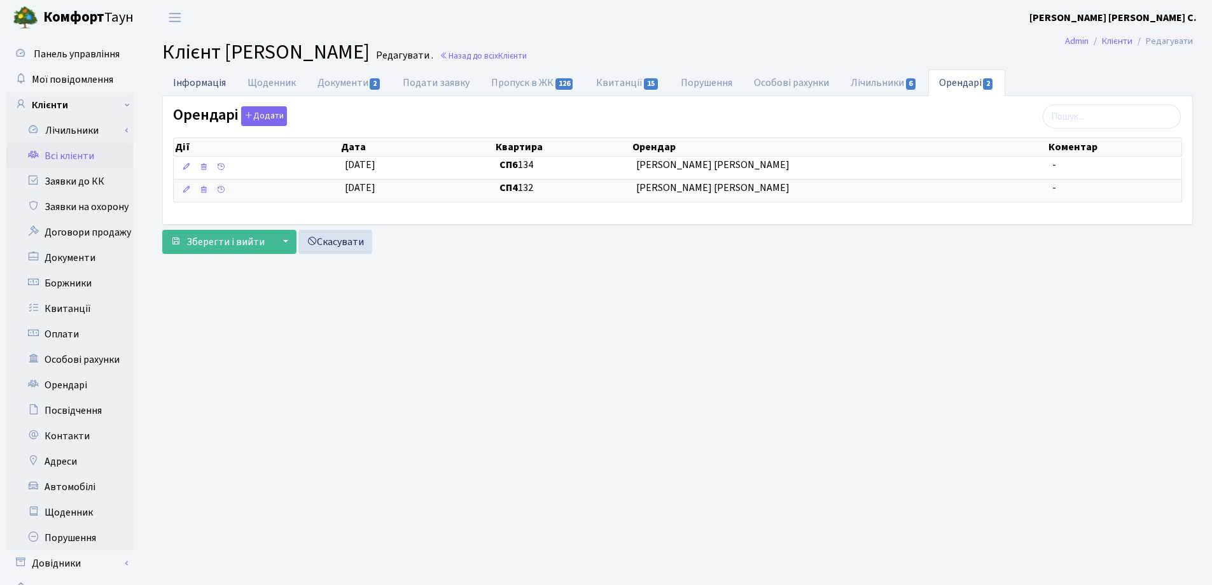
click at [193, 83] on link "Інформація" at bounding box center [199, 82] width 74 height 26
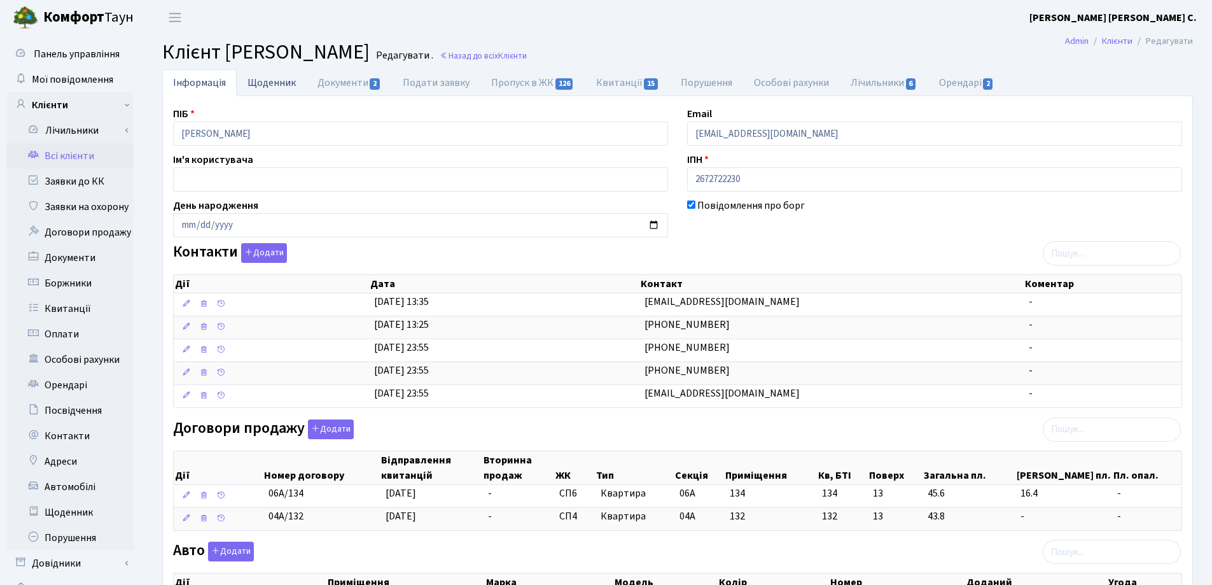
click at [267, 85] on link "Щоденник" at bounding box center [272, 82] width 70 height 26
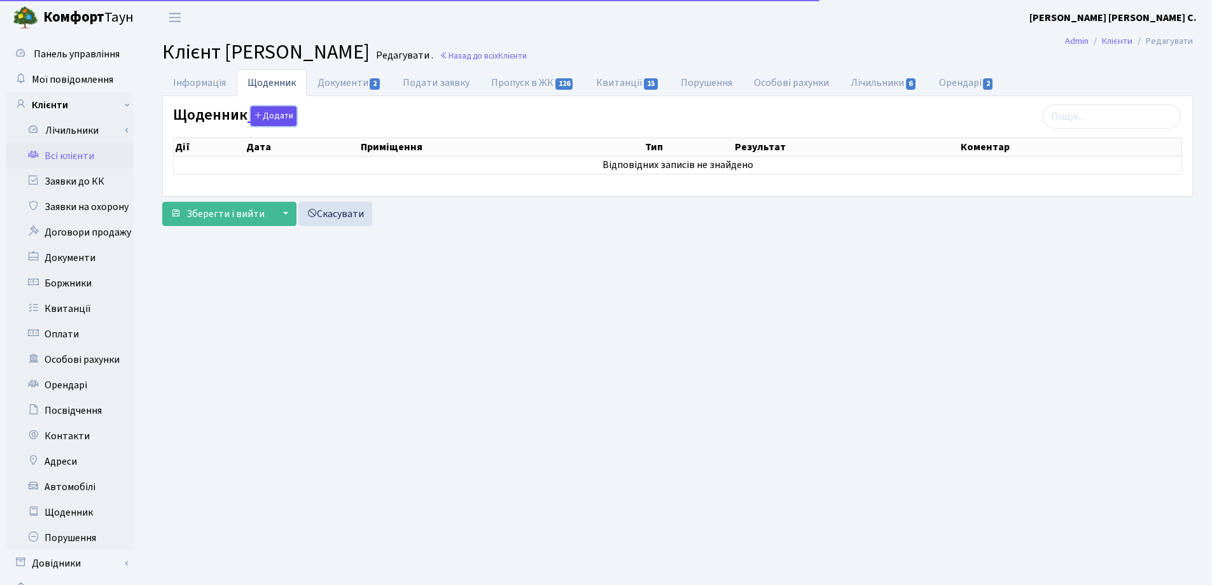
click at [267, 121] on button "Додати" at bounding box center [274, 116] width 46 height 20
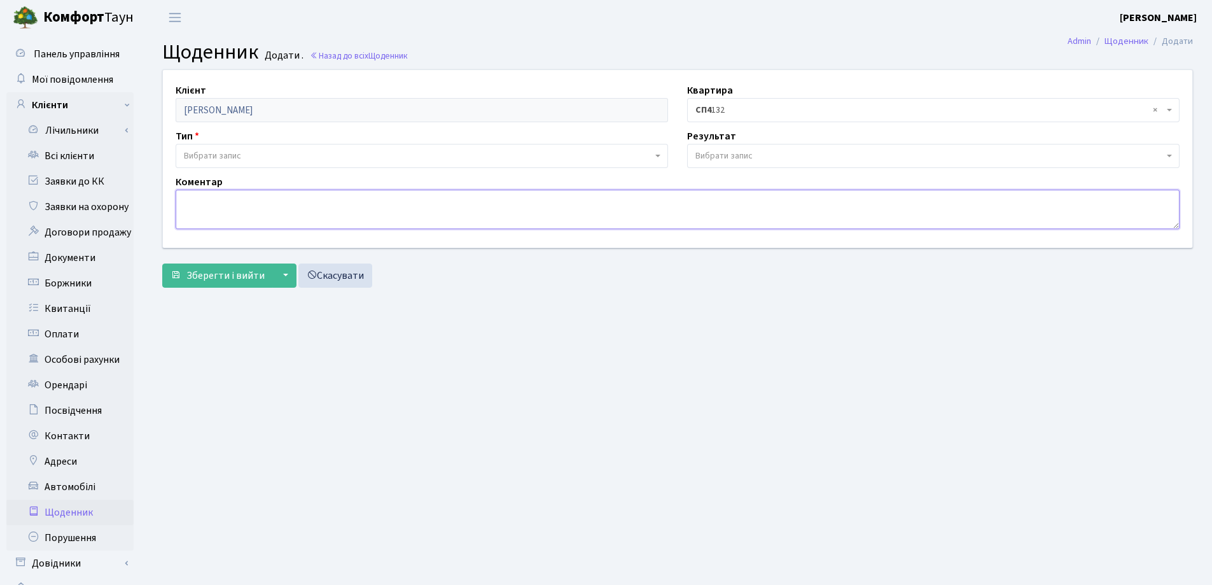
click at [217, 204] on textarea at bounding box center [678, 209] width 1004 height 39
paste textarea "[PERSON_NAME]"
type textarea "[PERSON_NAME]"
click at [233, 281] on span "Зберегти і вийти" at bounding box center [225, 276] width 78 height 14
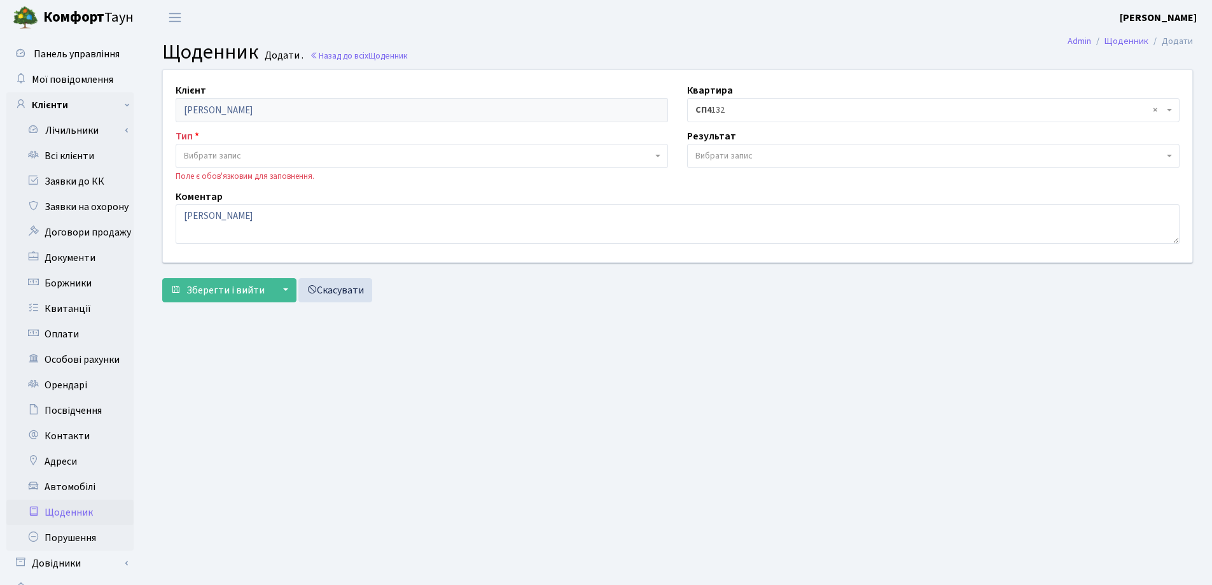
click at [232, 155] on span "Вибрати запис" at bounding box center [212, 156] width 57 height 13
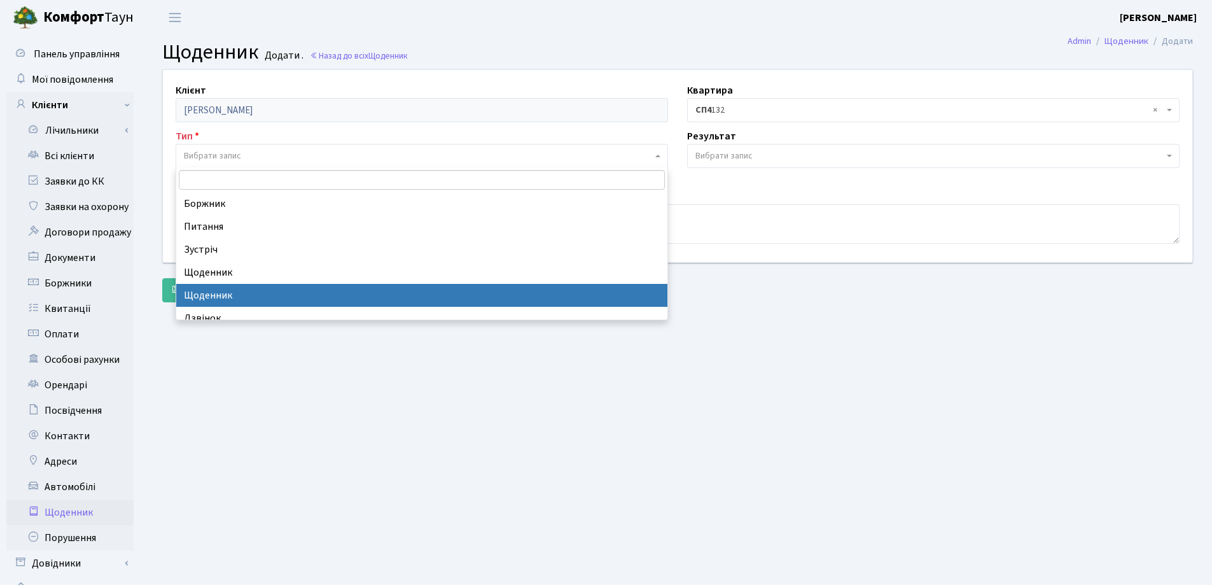
select select "14"
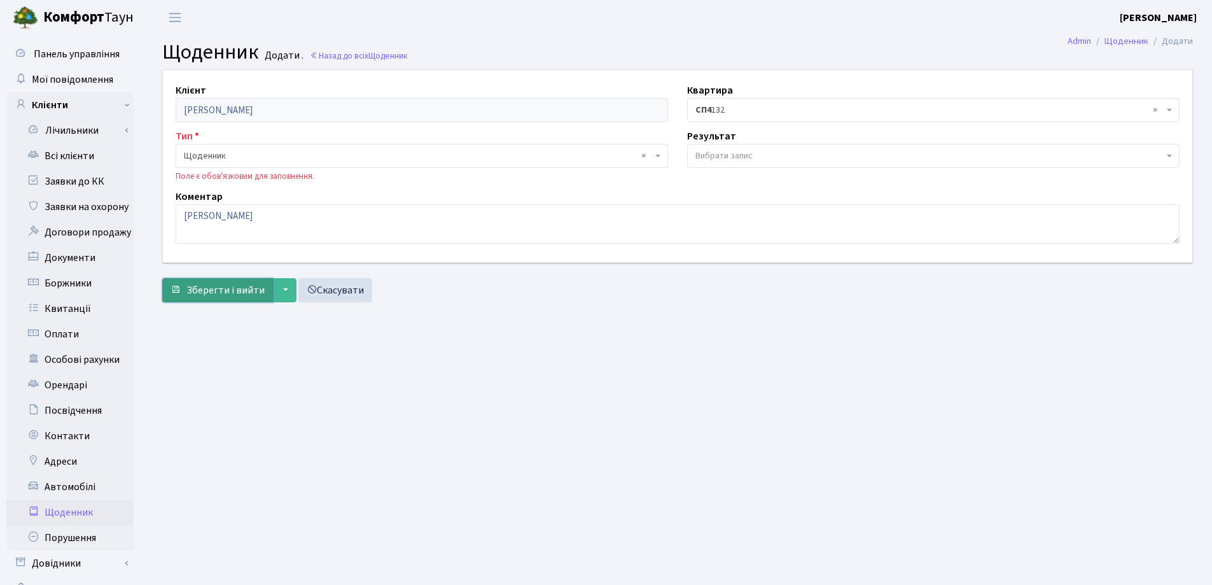
click at [221, 287] on span "Зберегти і вийти" at bounding box center [225, 290] width 78 height 14
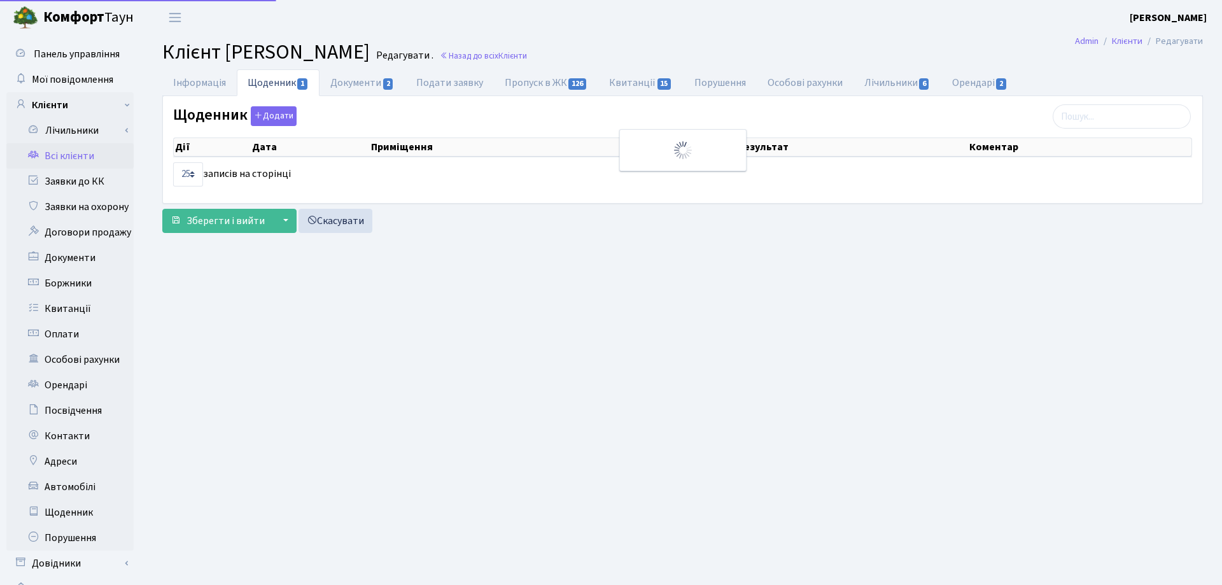
select select "25"
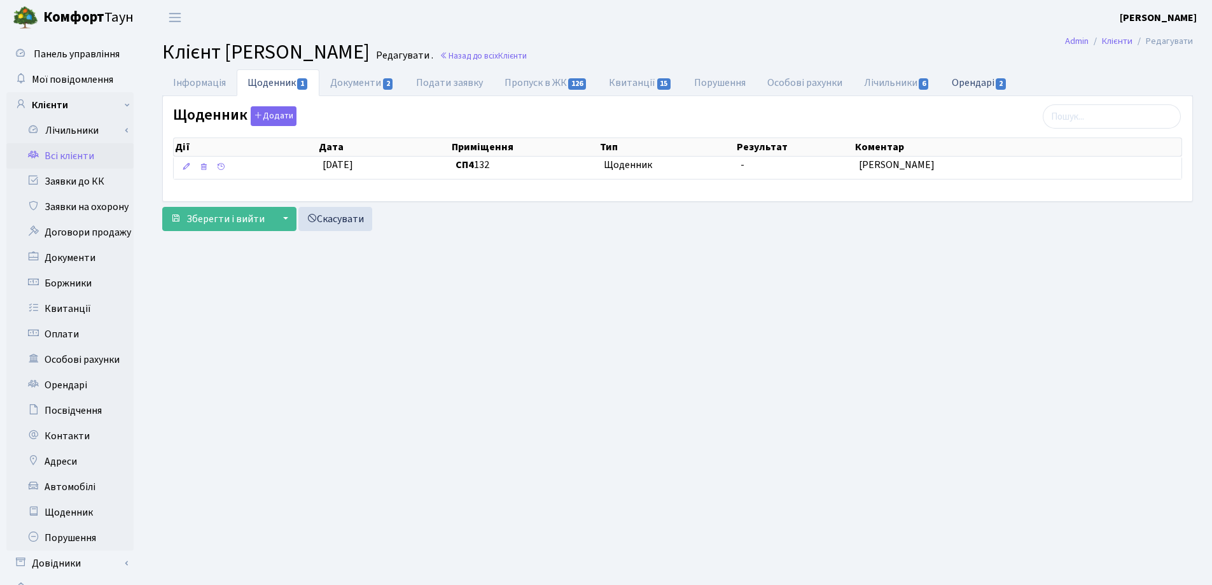
click at [969, 81] on link "Орендарі 2" at bounding box center [979, 82] width 77 height 26
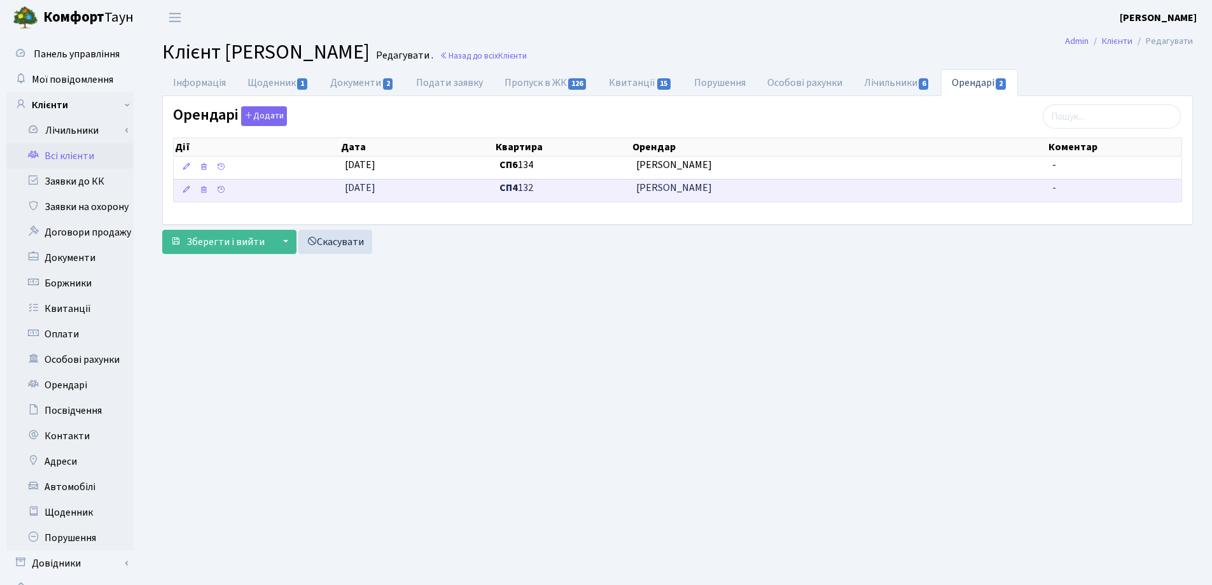
drag, startPoint x: 811, startPoint y: 190, endPoint x: 622, endPoint y: 194, distance: 189.0
click at [622, 194] on \<\/span\>\a "[DATE] СП4 132 [PERSON_NAME] -" at bounding box center [678, 190] width 1008 height 23
copy \<\/span\>\a "[PERSON_NAME]"
click at [206, 81] on link "Інформація" at bounding box center [199, 82] width 74 height 26
select select "25"
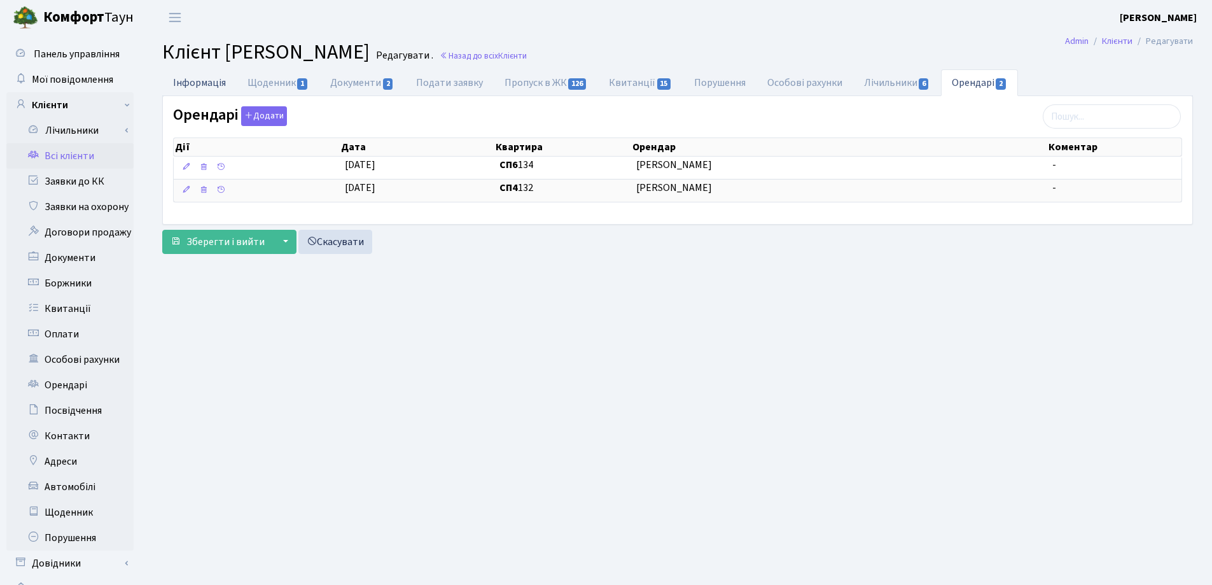
select select "25"
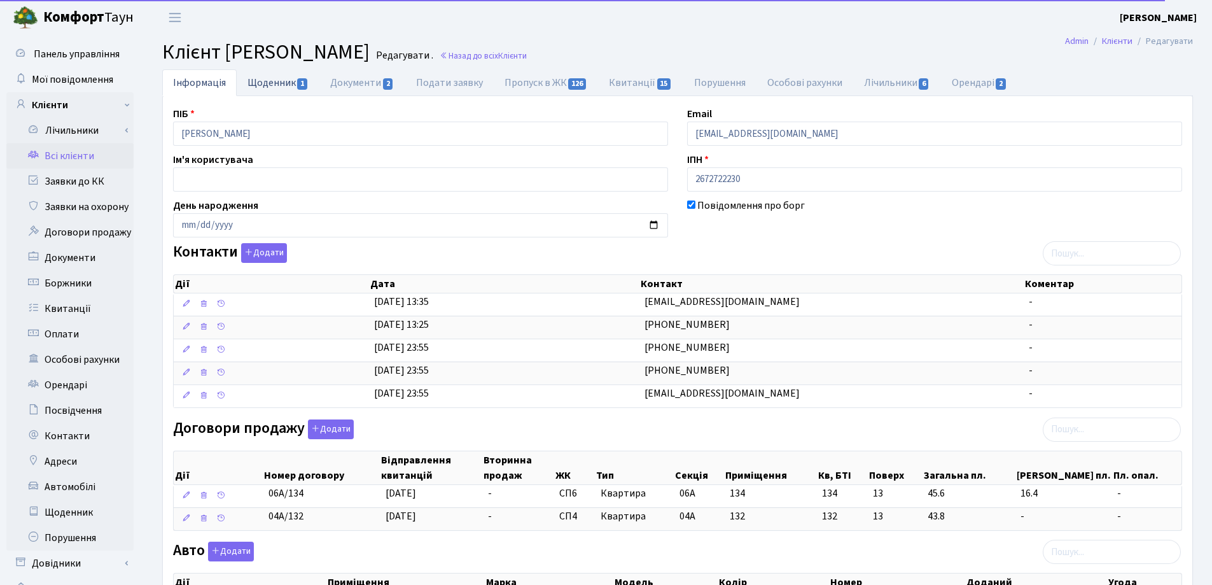
click at [259, 74] on link "Щоденник 1" at bounding box center [278, 82] width 83 height 26
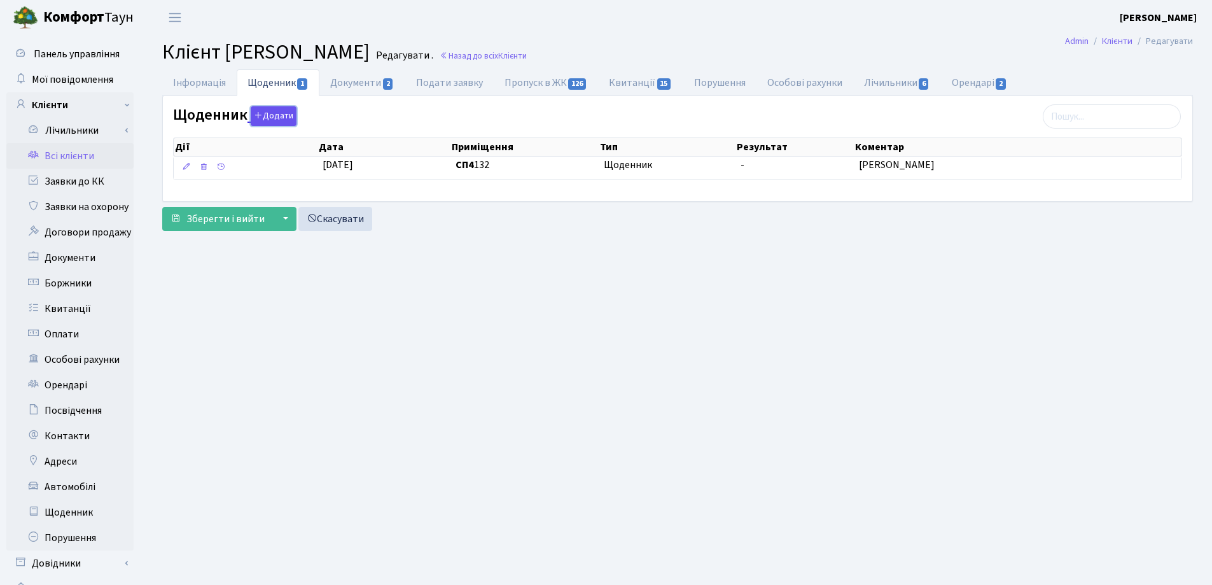
click at [267, 116] on button "Додати" at bounding box center [274, 116] width 46 height 20
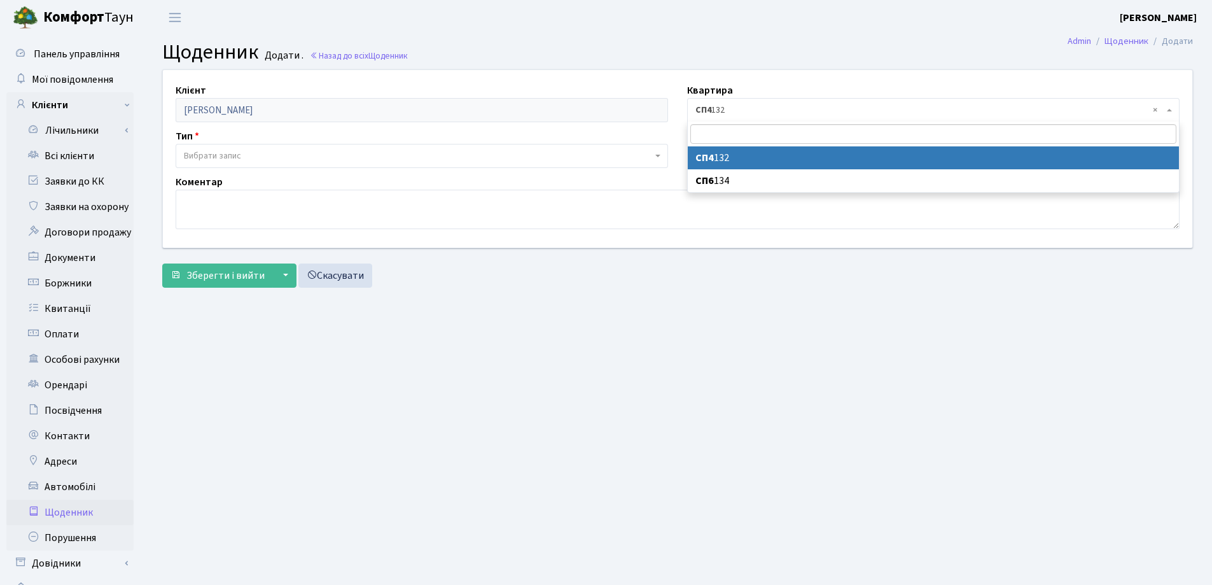
click at [751, 109] on span "× СП4 132" at bounding box center [930, 110] width 468 height 13
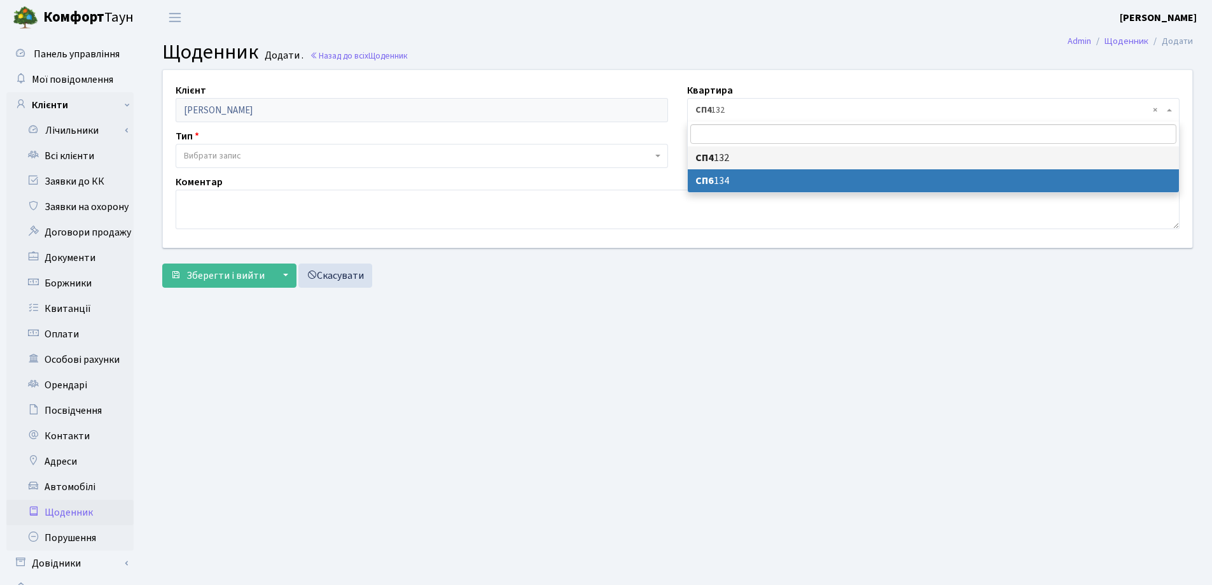
select select "166231"
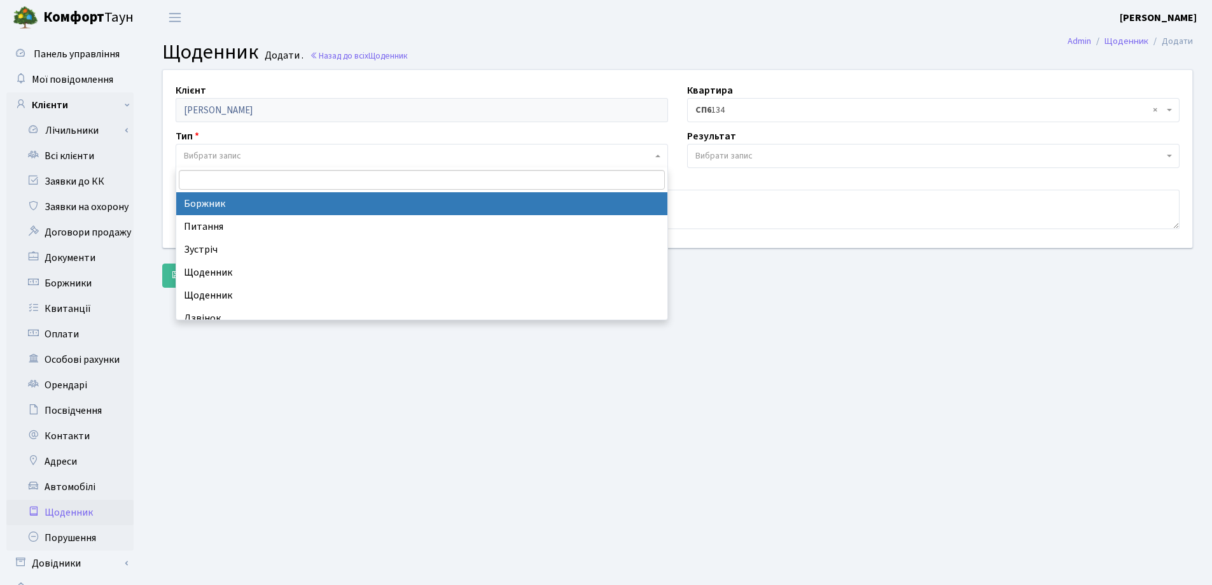
click at [235, 154] on span "Вибрати запис" at bounding box center [212, 156] width 57 height 13
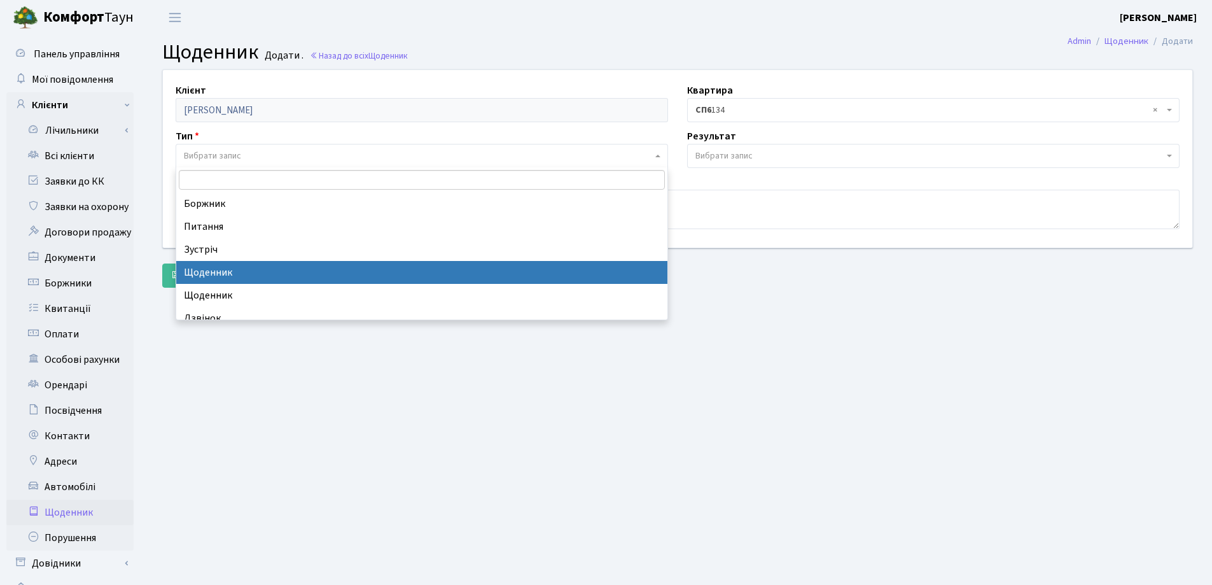
select select "11"
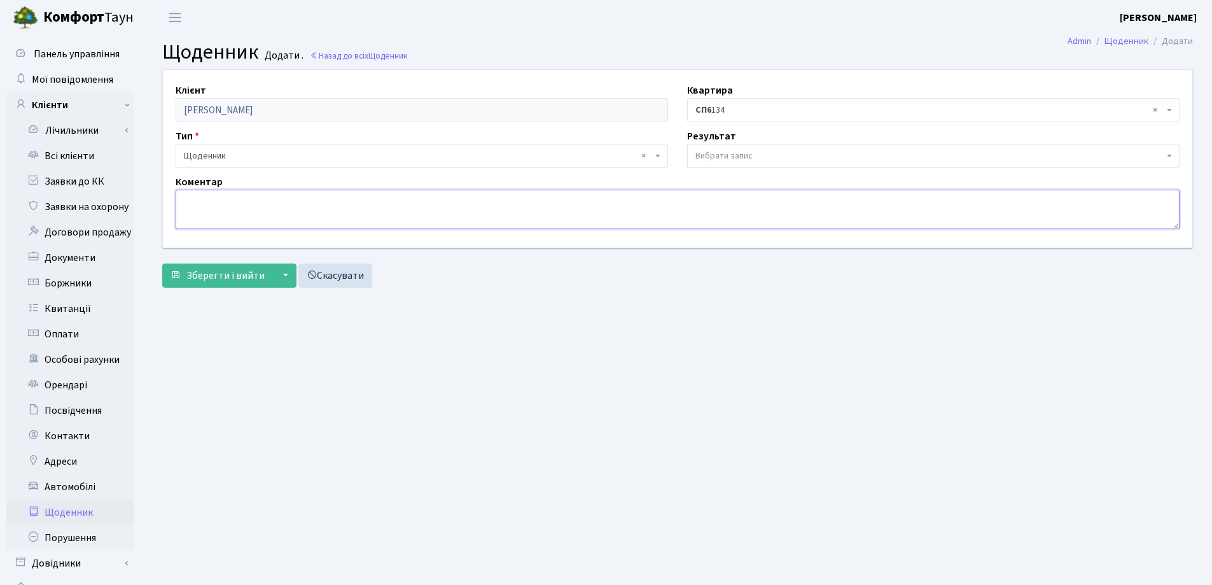
click at [209, 208] on textarea at bounding box center [678, 209] width 1004 height 39
paste textarea "[PERSON_NAME]"
type textarea "[PERSON_NAME]"
click at [206, 269] on span "Зберегти і вийти" at bounding box center [225, 276] width 78 height 14
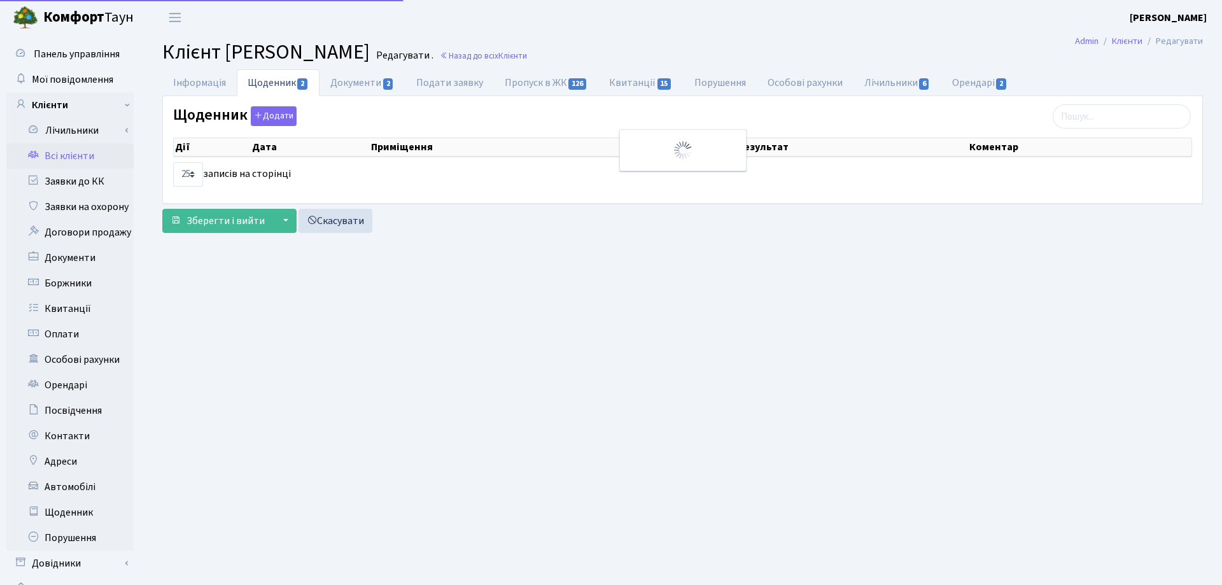
select select "25"
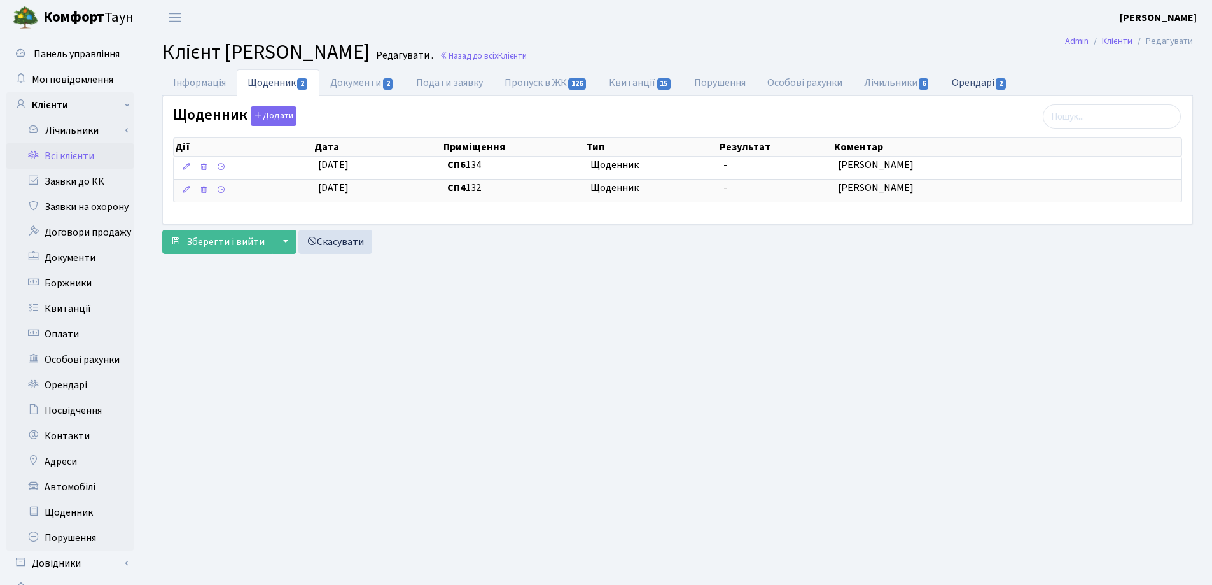
click at [977, 80] on link "Орендарі 2" at bounding box center [979, 82] width 77 height 26
select select "25"
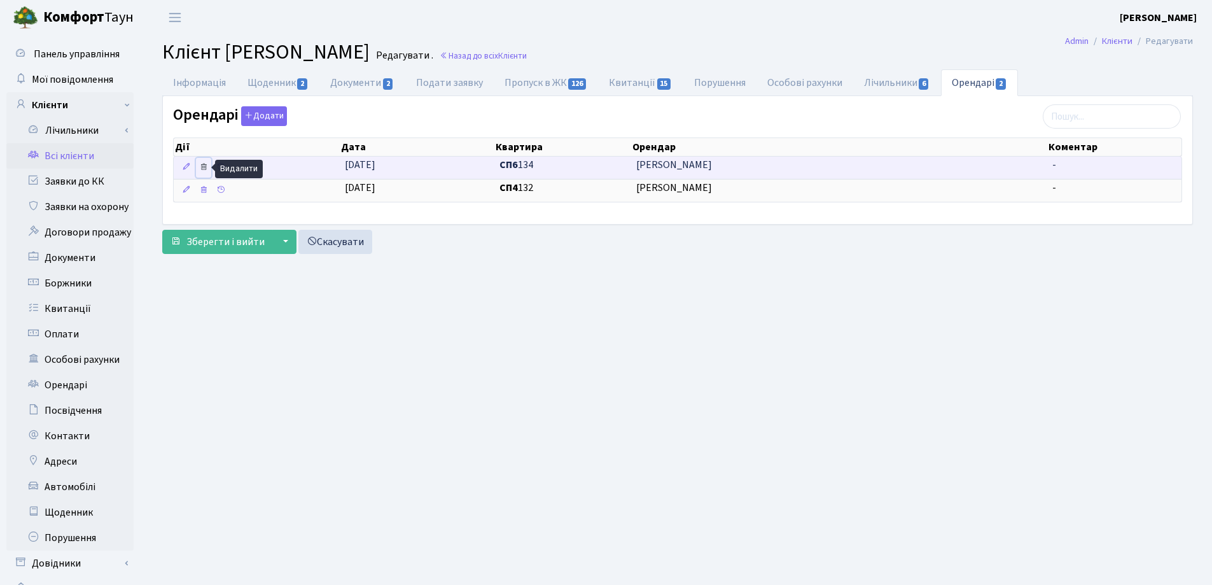
click at [203, 164] on icon at bounding box center [203, 166] width 9 height 9
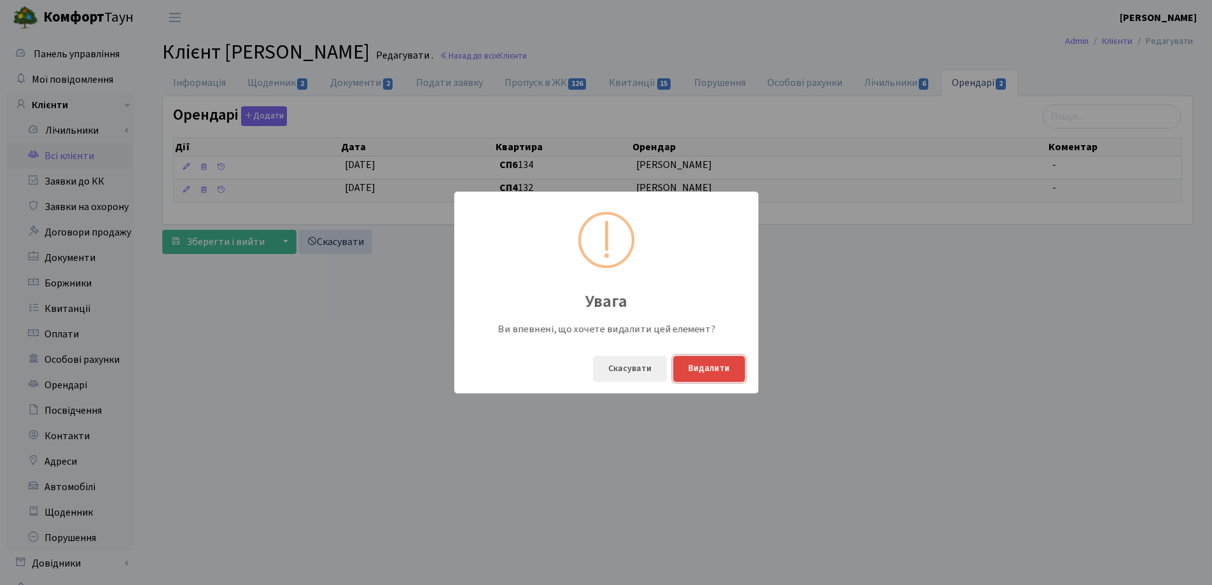
click at [690, 368] on button "Видалити" at bounding box center [709, 369] width 72 height 26
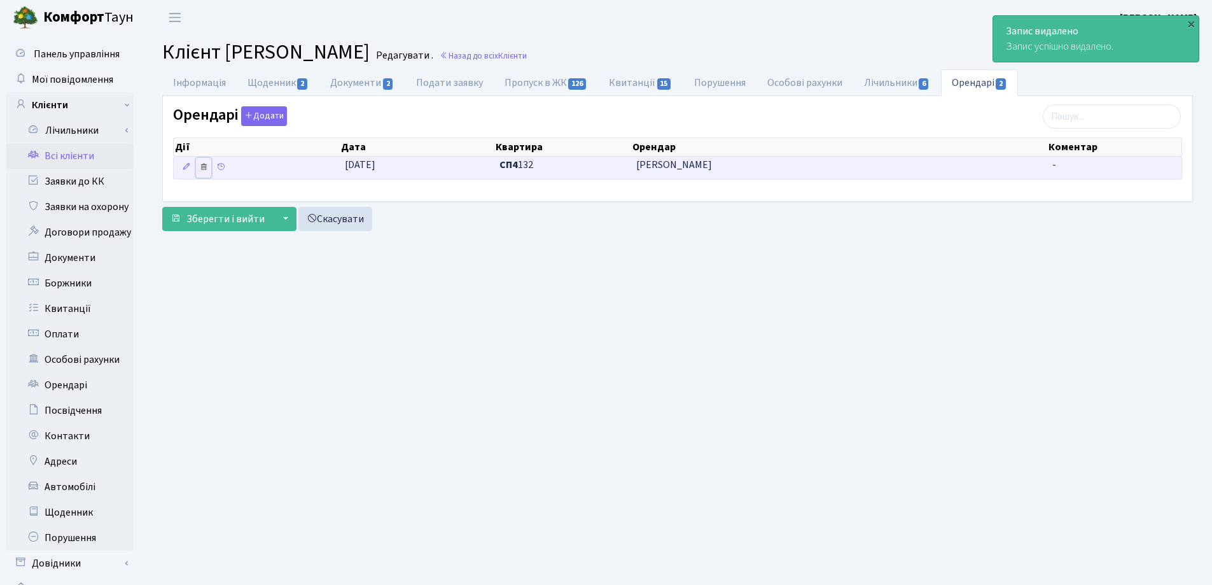
click at [203, 169] on icon at bounding box center [203, 166] width 9 height 9
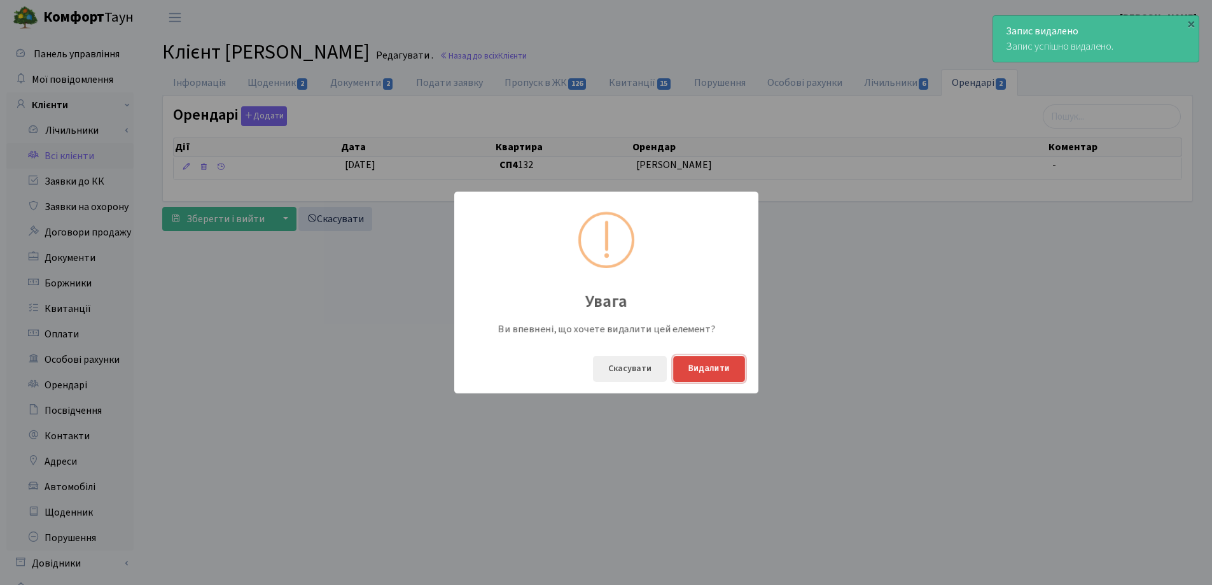
click at [719, 370] on button "Видалити" at bounding box center [709, 369] width 72 height 26
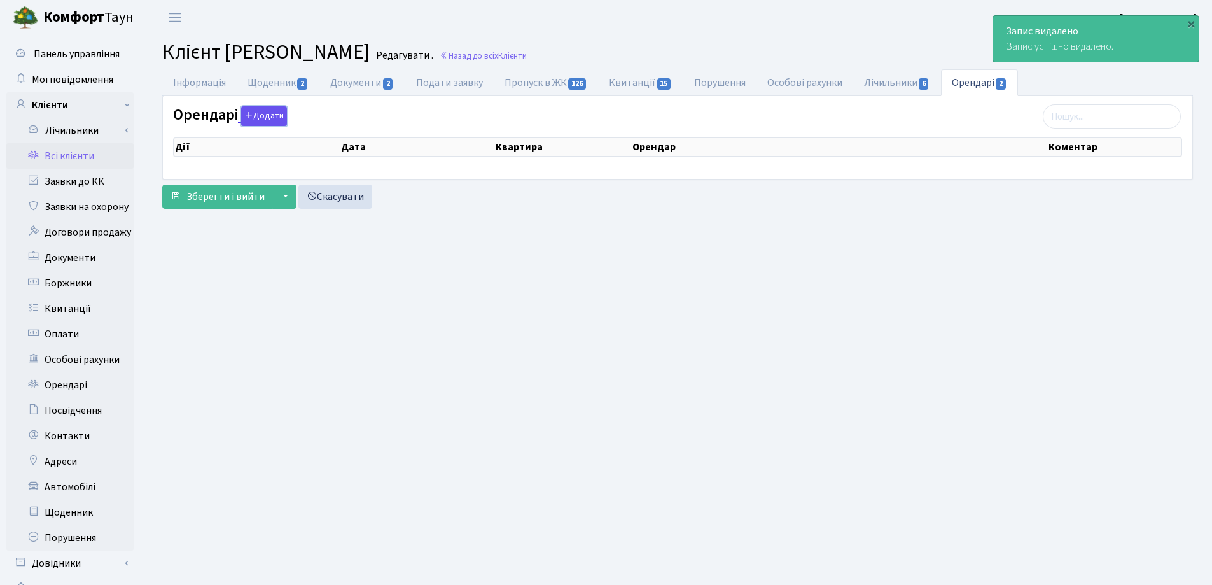
click at [265, 122] on button "Додати" at bounding box center [264, 116] width 46 height 20
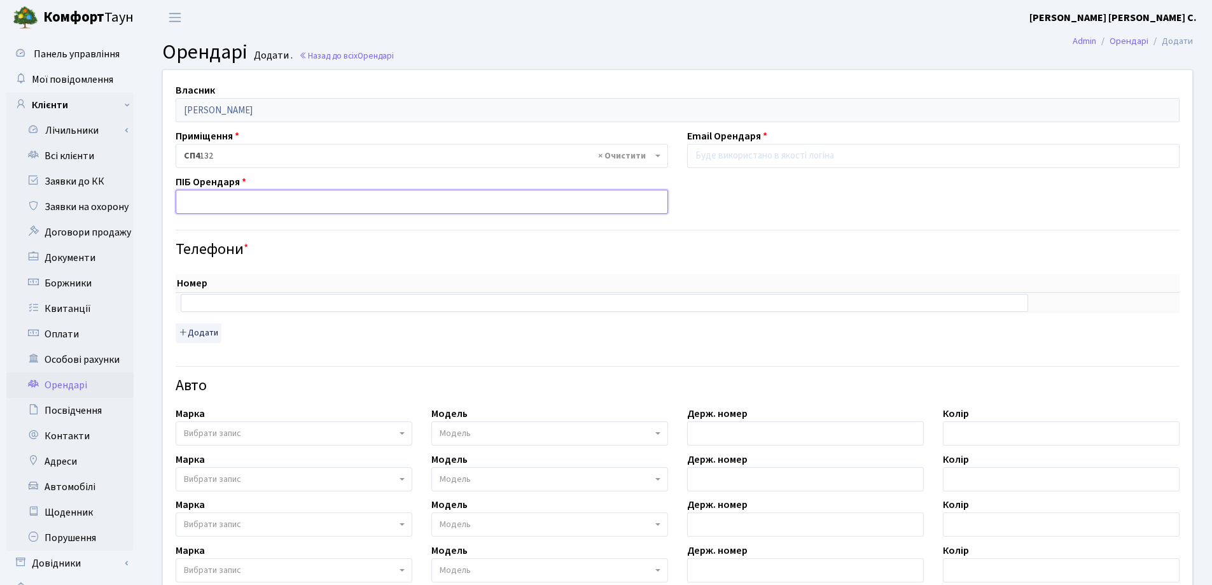
click at [270, 193] on input "text" at bounding box center [422, 202] width 493 height 24
type input "Ільницький Нікіта"
click at [824, 151] on input "email" at bounding box center [933, 156] width 493 height 24
type input "ilnitsiynina@gmail.com"
click at [242, 296] on input "text" at bounding box center [605, 303] width 848 height 18
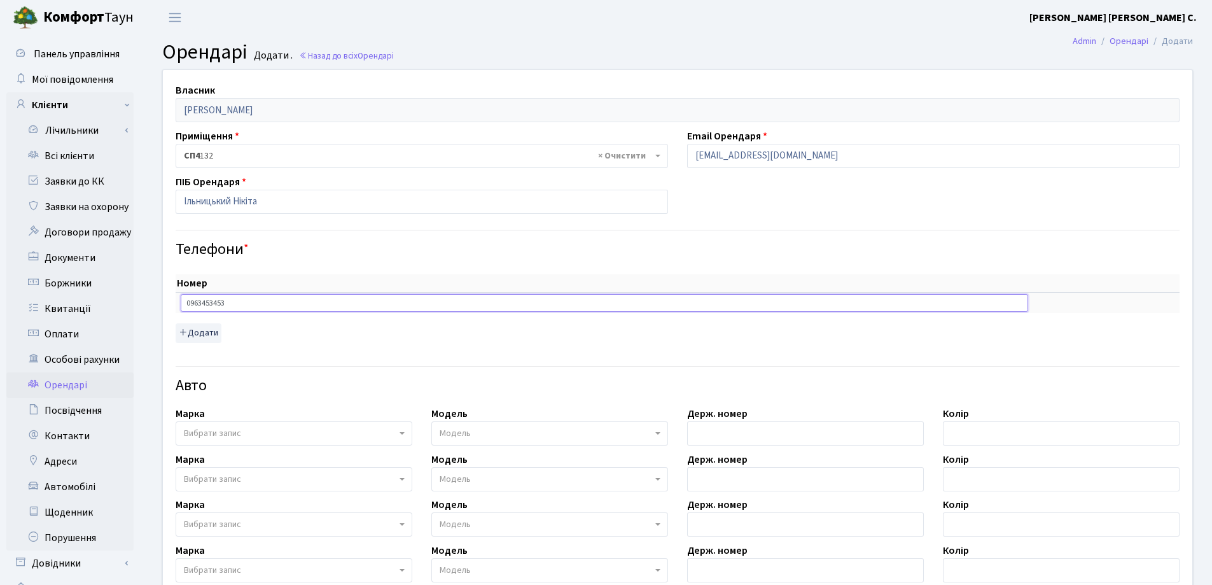
type input "0963453453"
click at [248, 423] on span "Вибрати запис" at bounding box center [294, 433] width 237 height 24
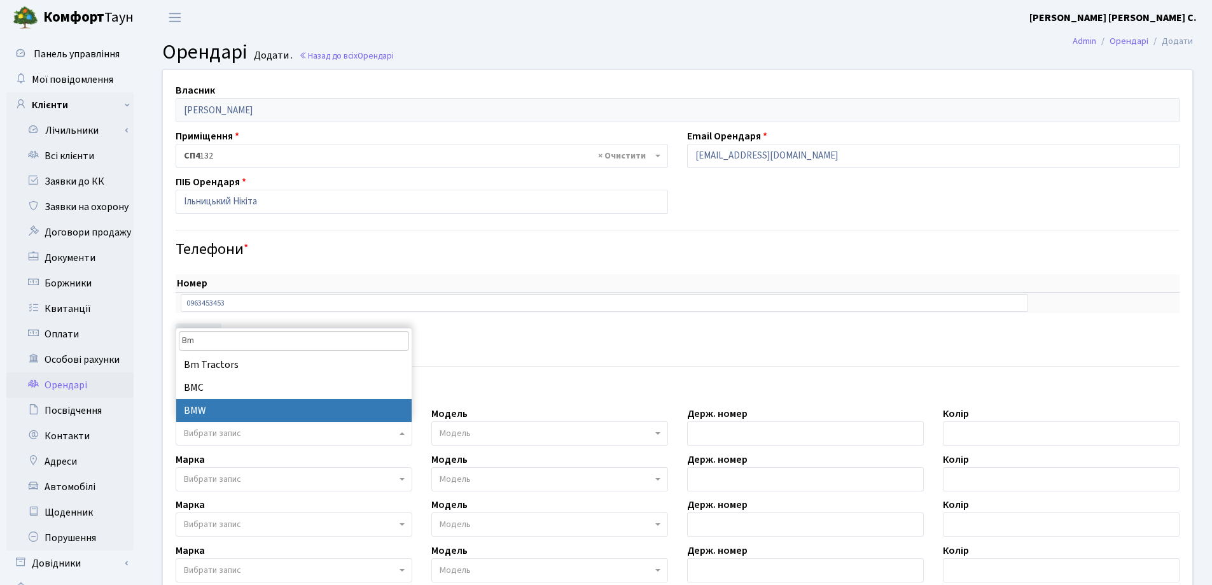
type input "Bm"
select select "19"
select select
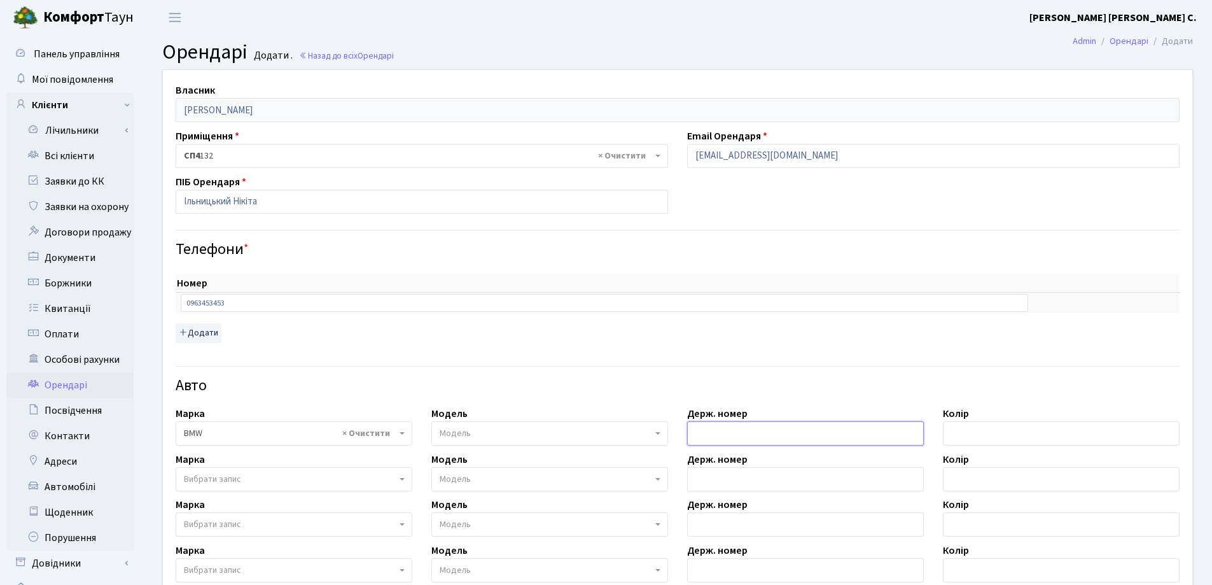
click at [731, 434] on input "text" at bounding box center [805, 433] width 237 height 24
type input "KA7244PH"
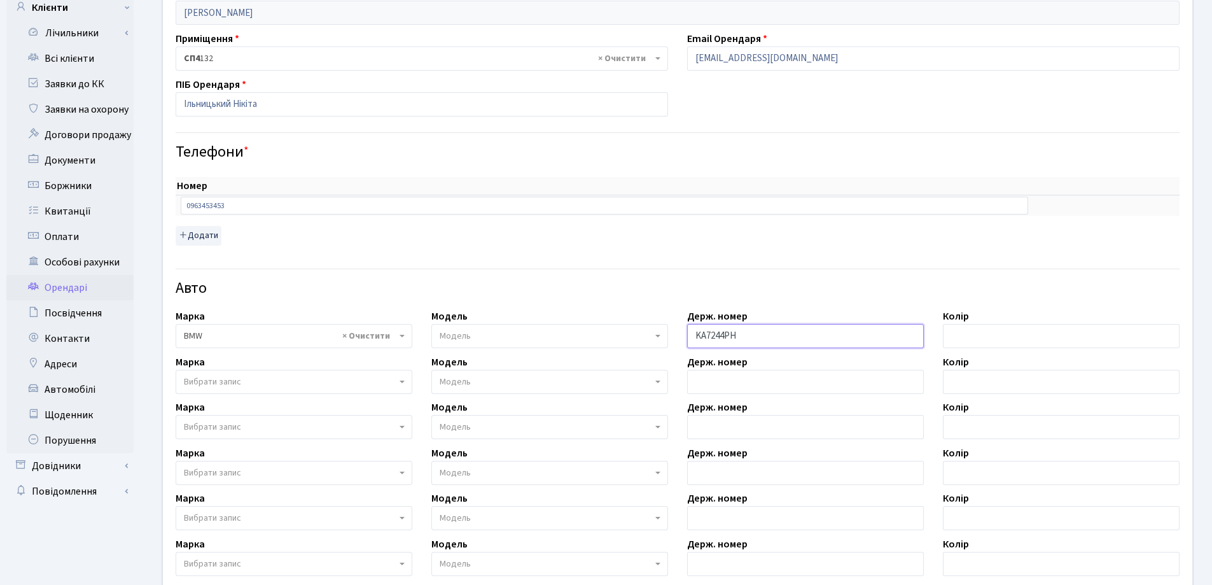
scroll to position [318, 0]
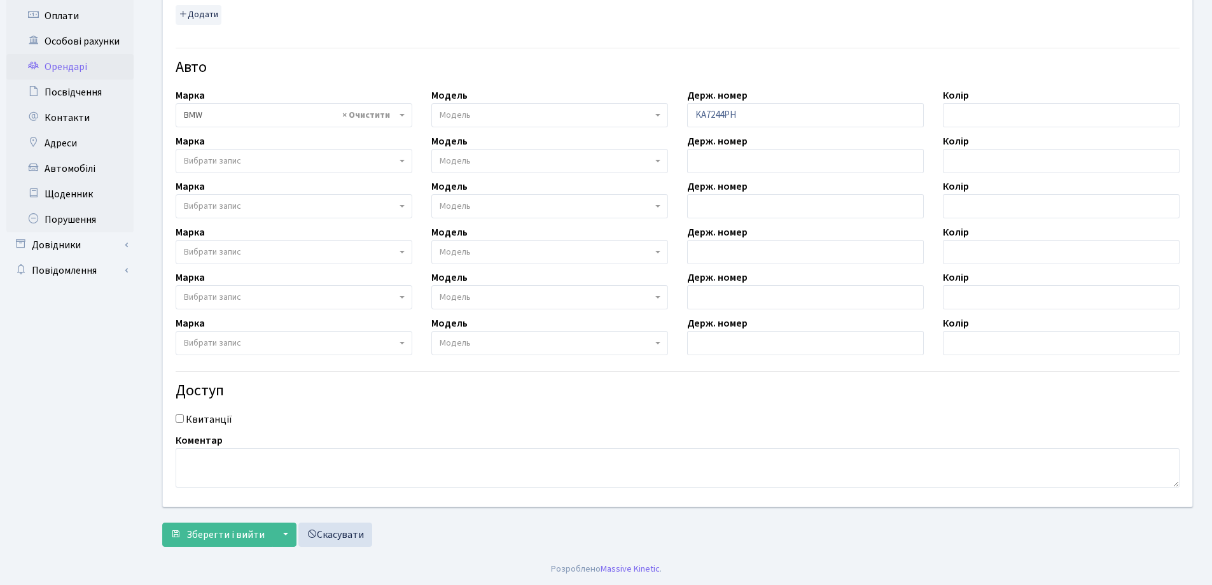
click at [178, 416] on input "Квитанції" at bounding box center [180, 418] width 8 height 8
checkbox input "true"
click at [220, 534] on span "Зберегти і вийти" at bounding box center [225, 535] width 78 height 14
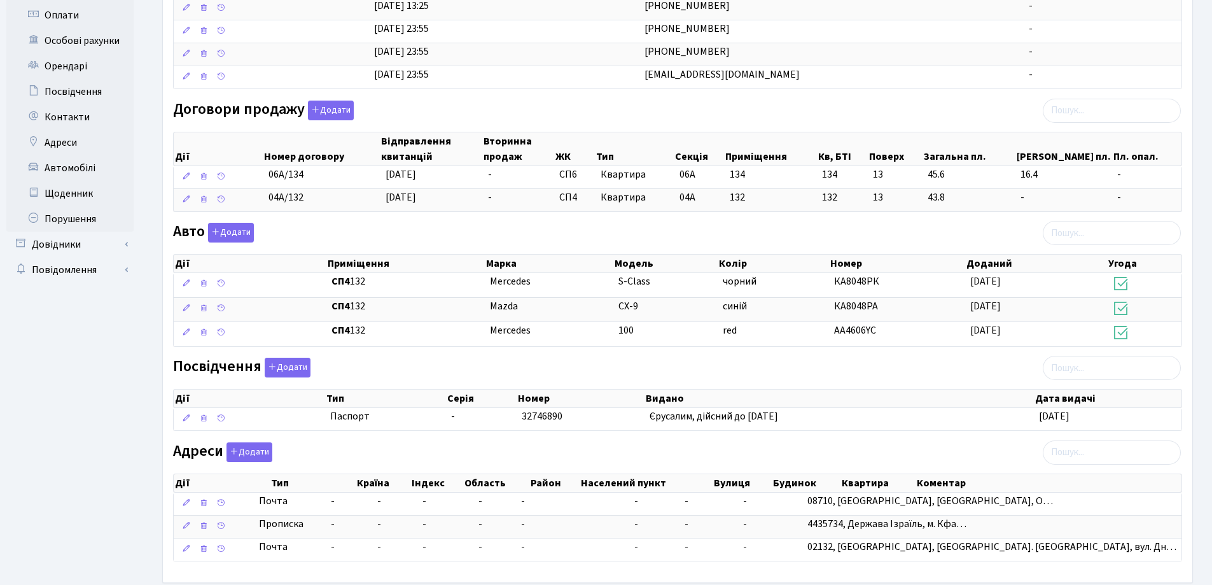
scroll to position [384, 0]
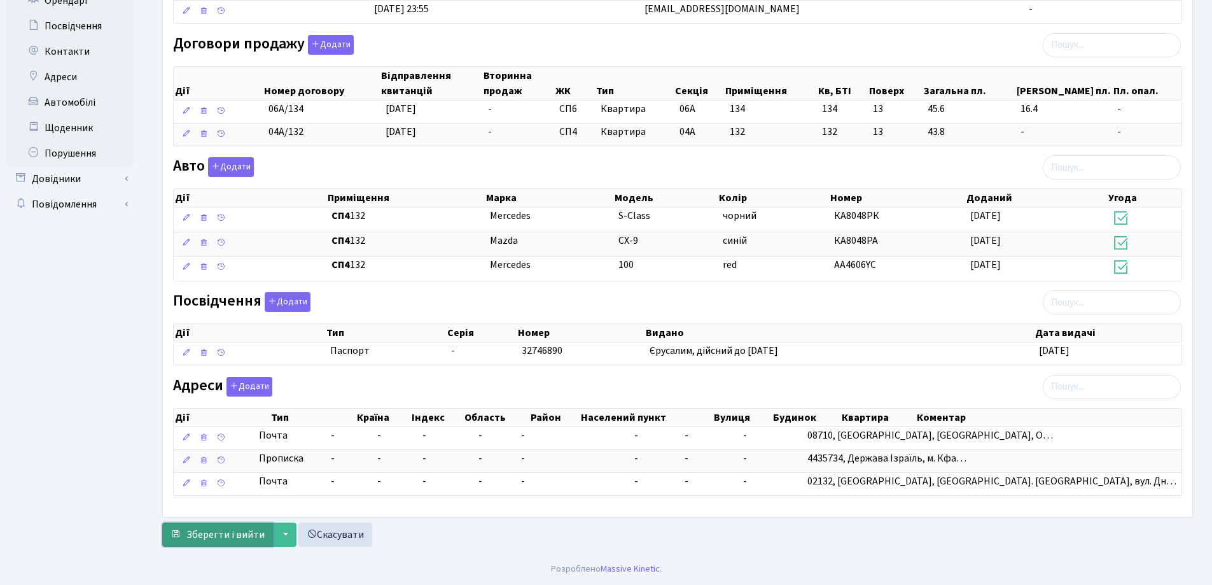
click at [239, 535] on span "Зберегти і вийти" at bounding box center [225, 535] width 78 height 14
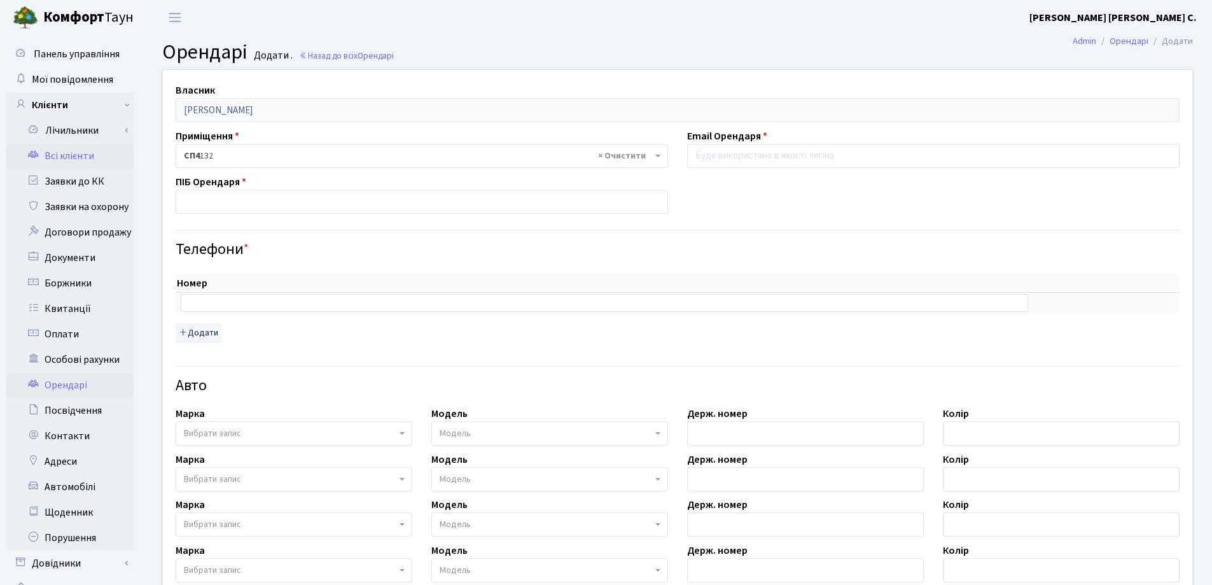
click at [51, 155] on link "Всі клієнти" at bounding box center [69, 155] width 127 height 25
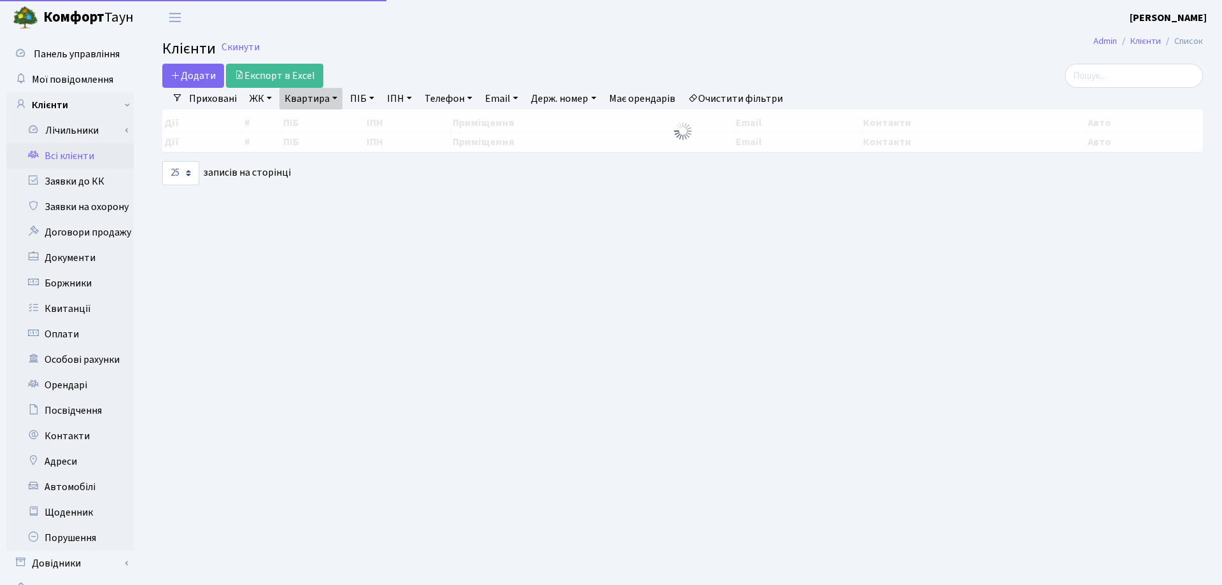
select select "25"
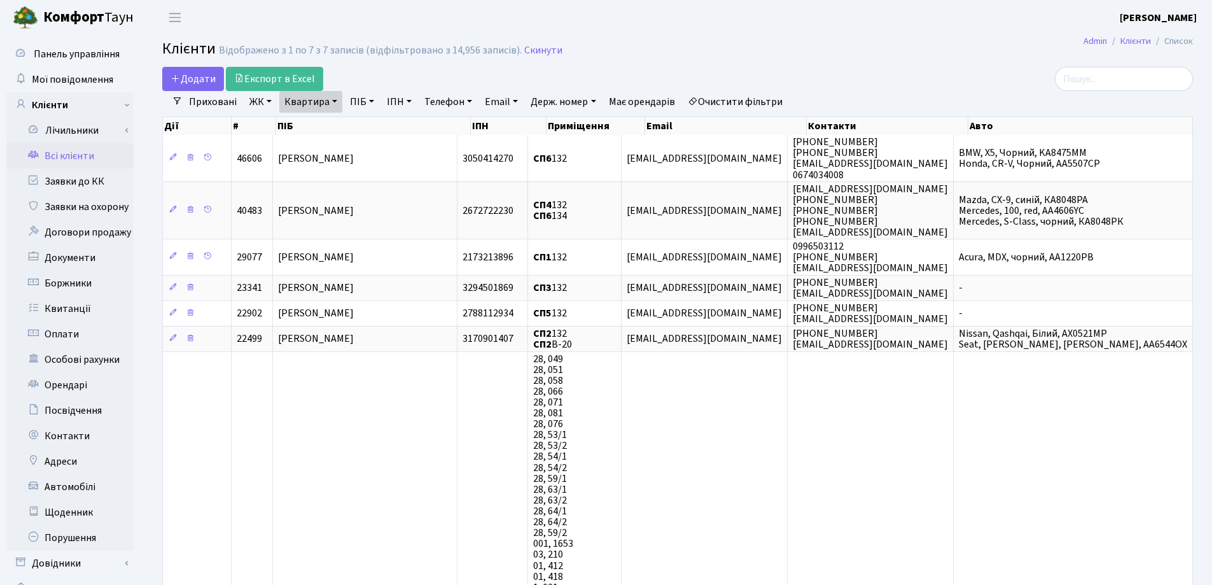
click at [340, 103] on link "Квартира" at bounding box center [310, 102] width 63 height 22
click at [362, 127] on icon at bounding box center [367, 127] width 10 height 10
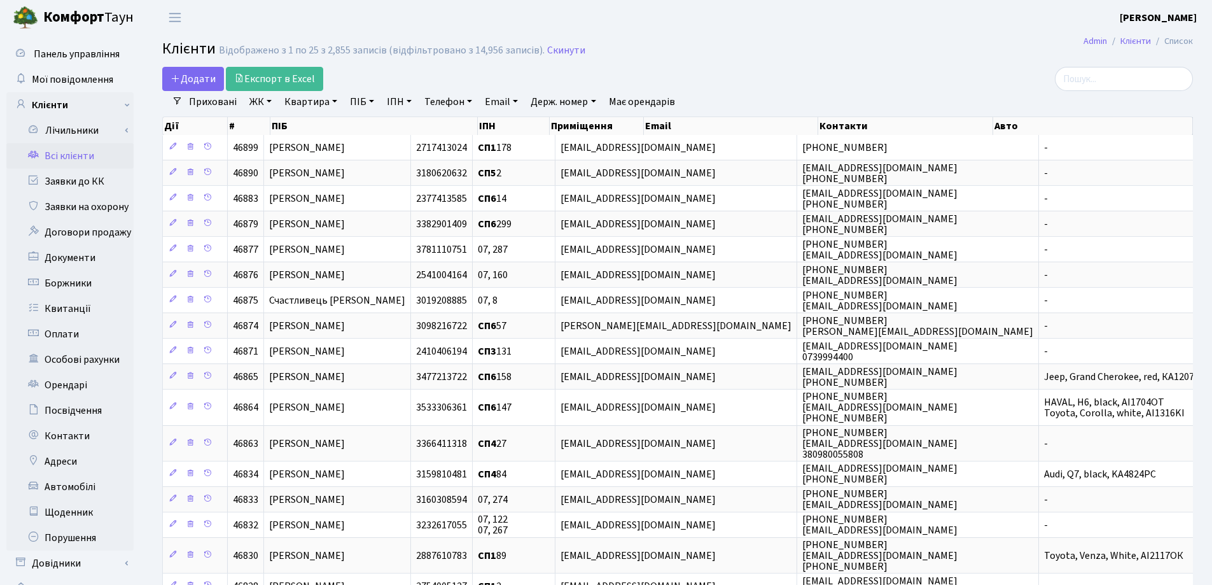
click at [337, 102] on link "Квартира" at bounding box center [310, 102] width 63 height 22
click at [332, 125] on input "text" at bounding box center [317, 127] width 74 height 24
type input "47а"
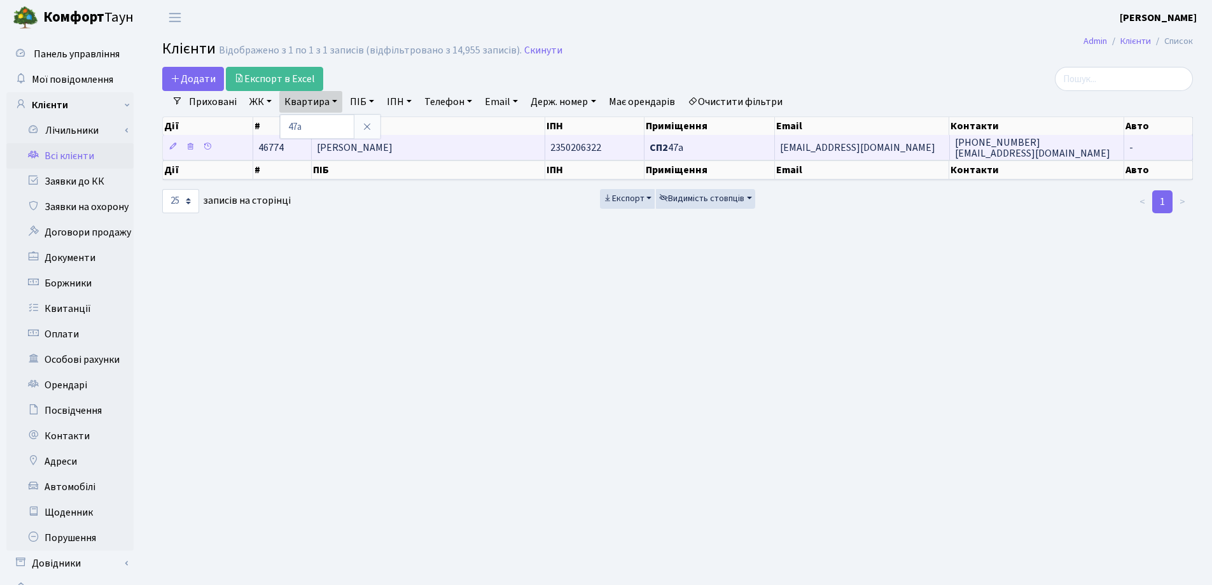
click at [478, 144] on td "[PERSON_NAME]" at bounding box center [429, 147] width 234 height 25
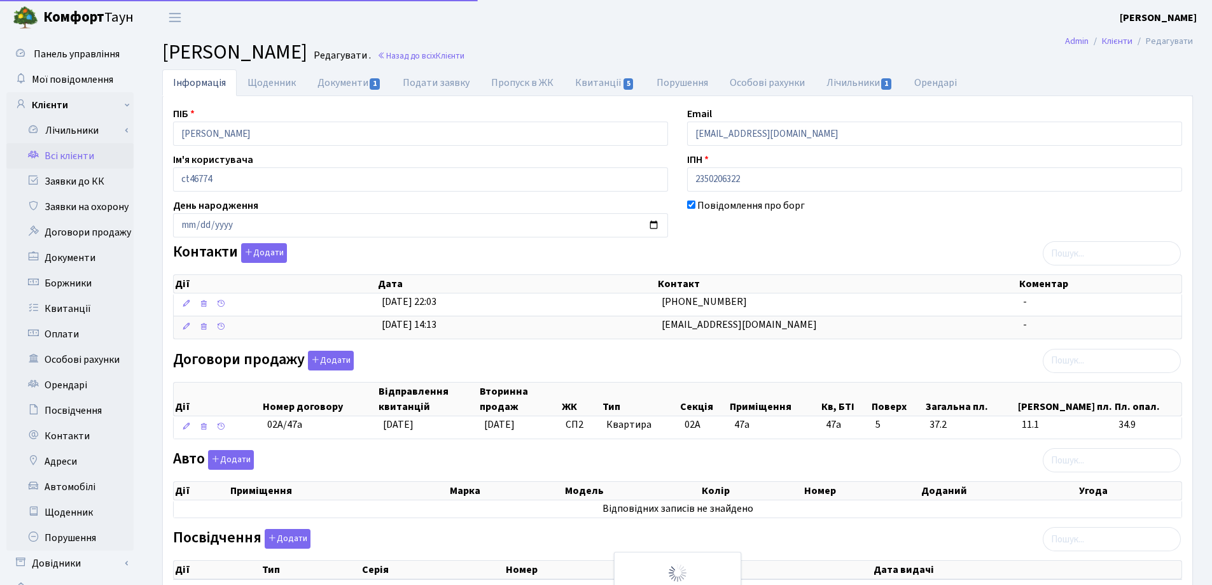
select select "25"
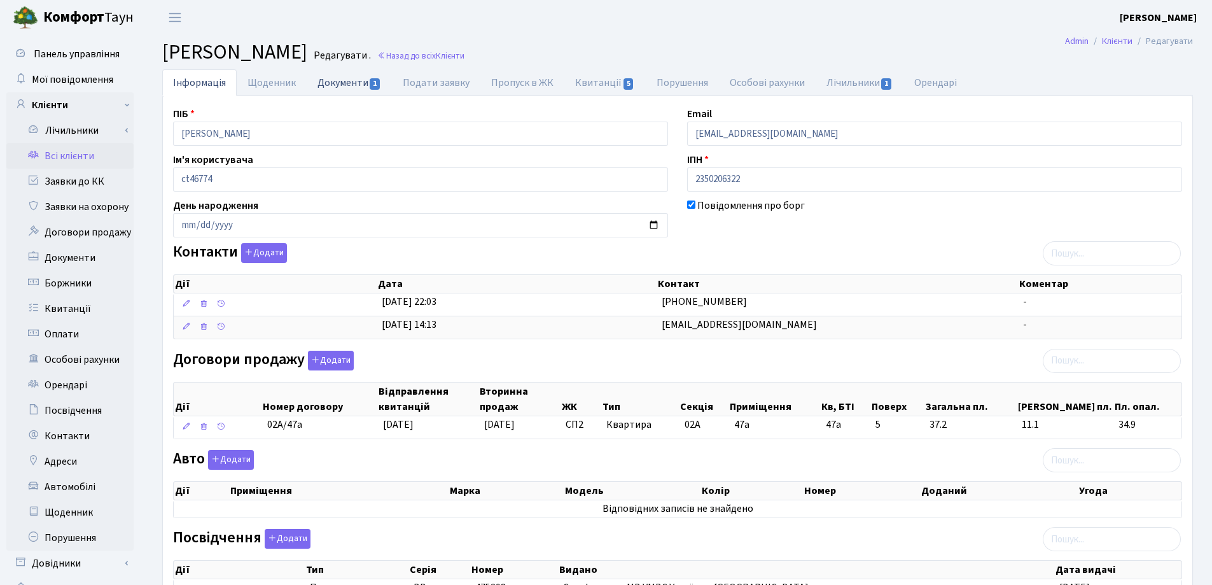
click at [337, 76] on link "Документи 1" at bounding box center [349, 82] width 85 height 26
select select "25"
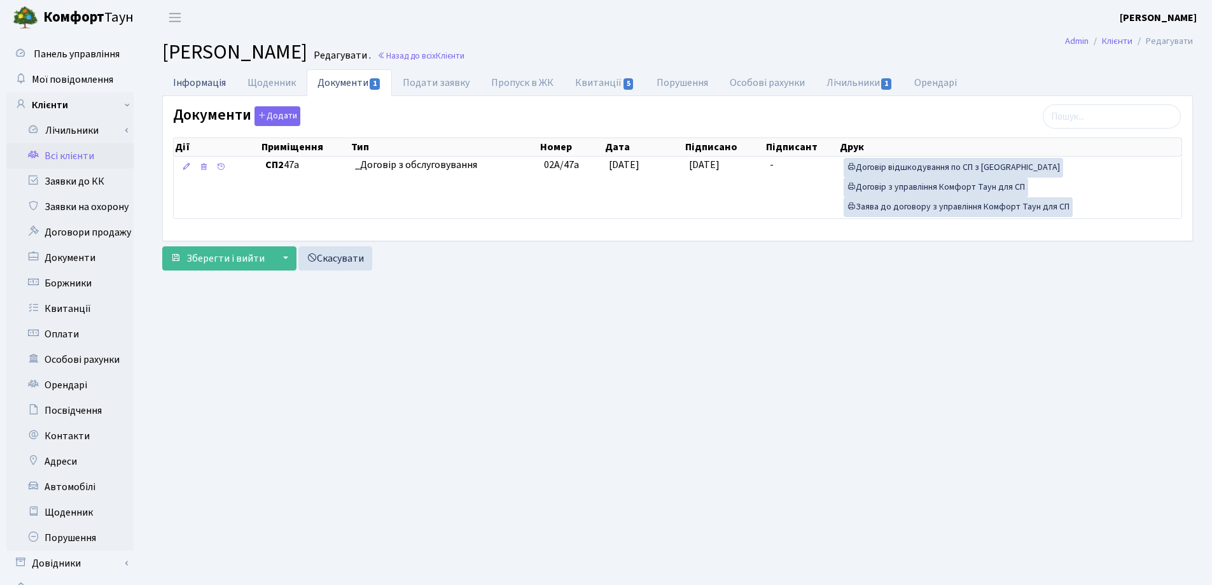
click at [183, 80] on link "Інформація" at bounding box center [199, 82] width 74 height 26
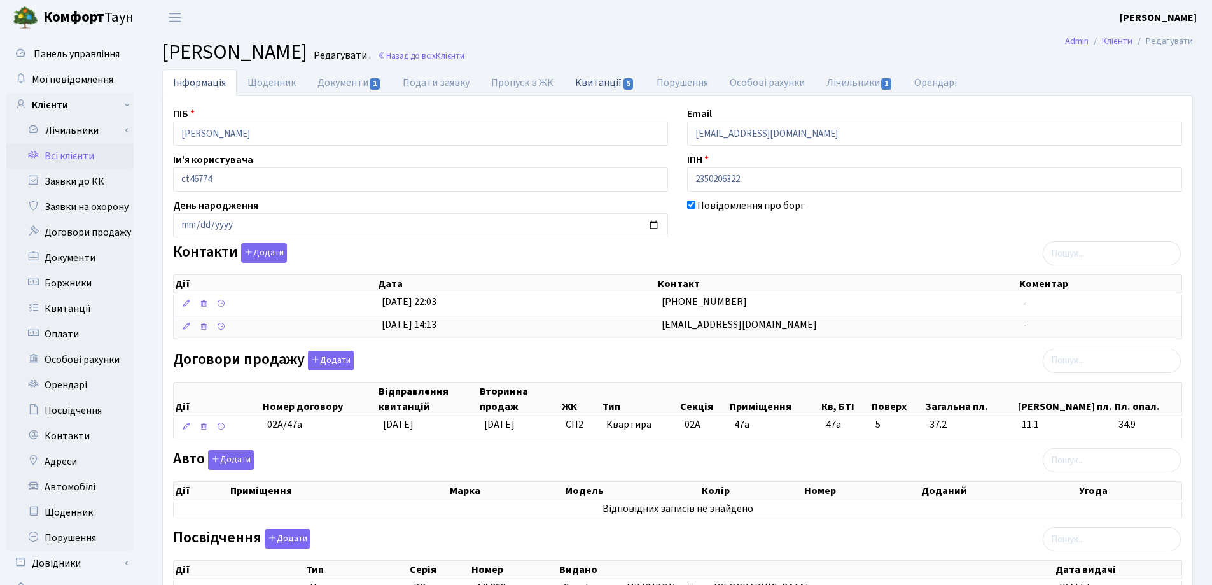
click at [603, 87] on link "Квитанції 5" at bounding box center [604, 82] width 81 height 26
select select "25"
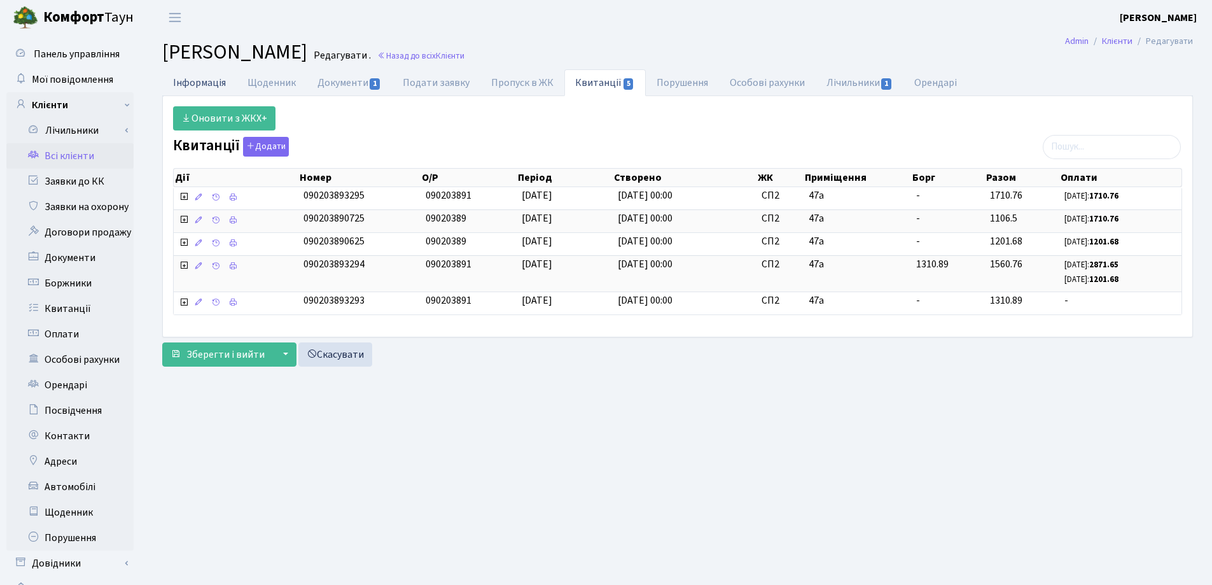
click at [193, 77] on link "Інформація" at bounding box center [199, 82] width 74 height 26
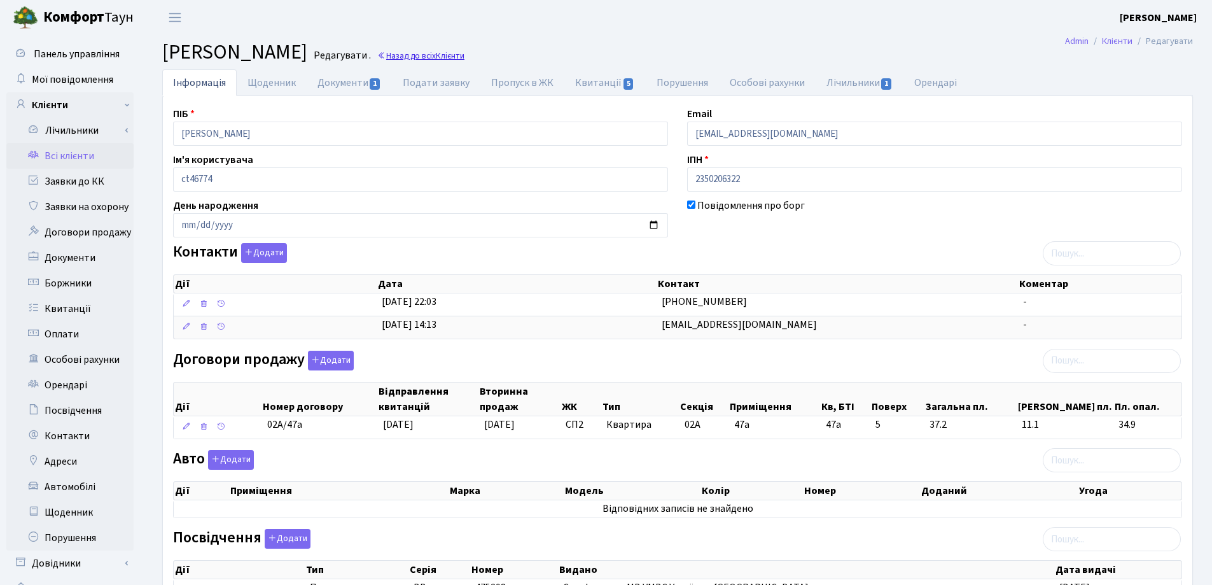
click at [465, 59] on link "Назад до всіх Клієнти" at bounding box center [420, 56] width 87 height 12
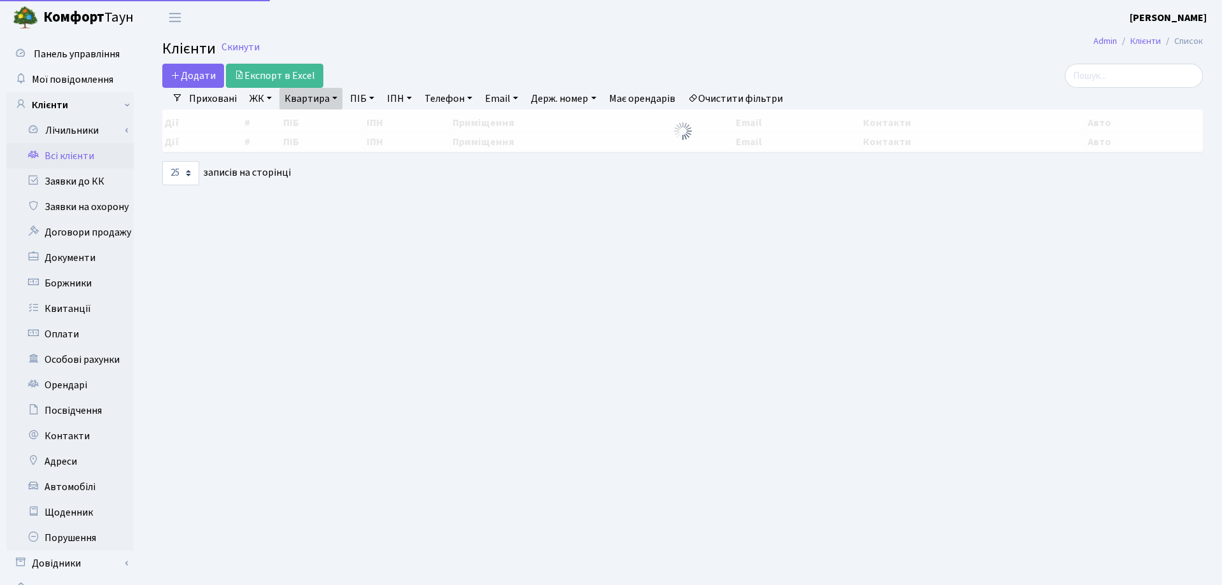
select select "25"
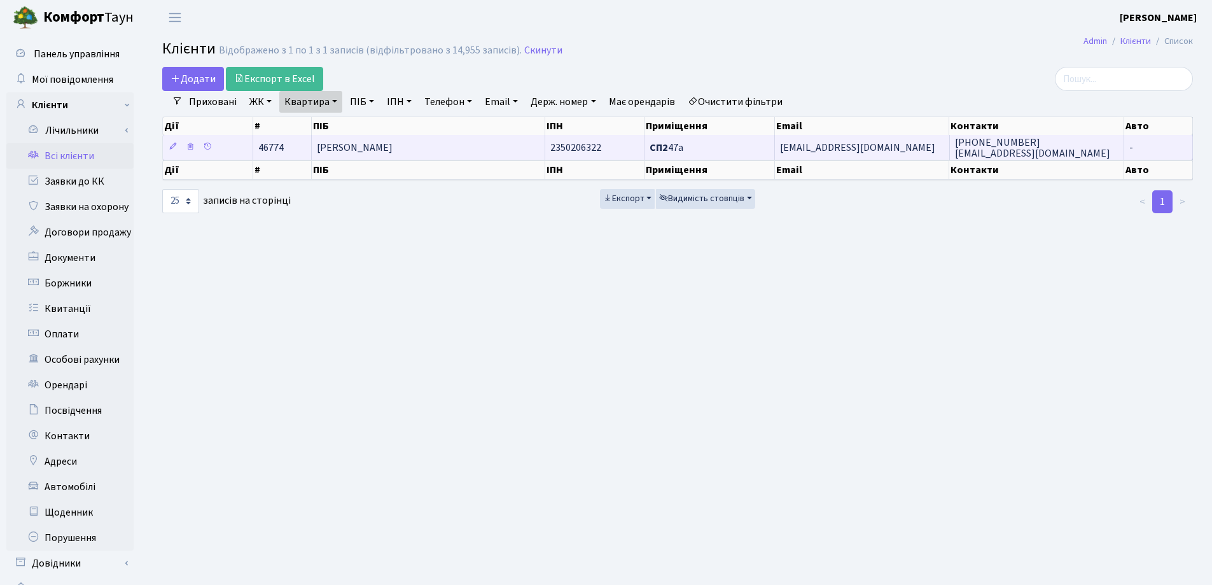
click at [846, 148] on span "[EMAIL_ADDRESS][DOMAIN_NAME]" at bounding box center [857, 148] width 155 height 14
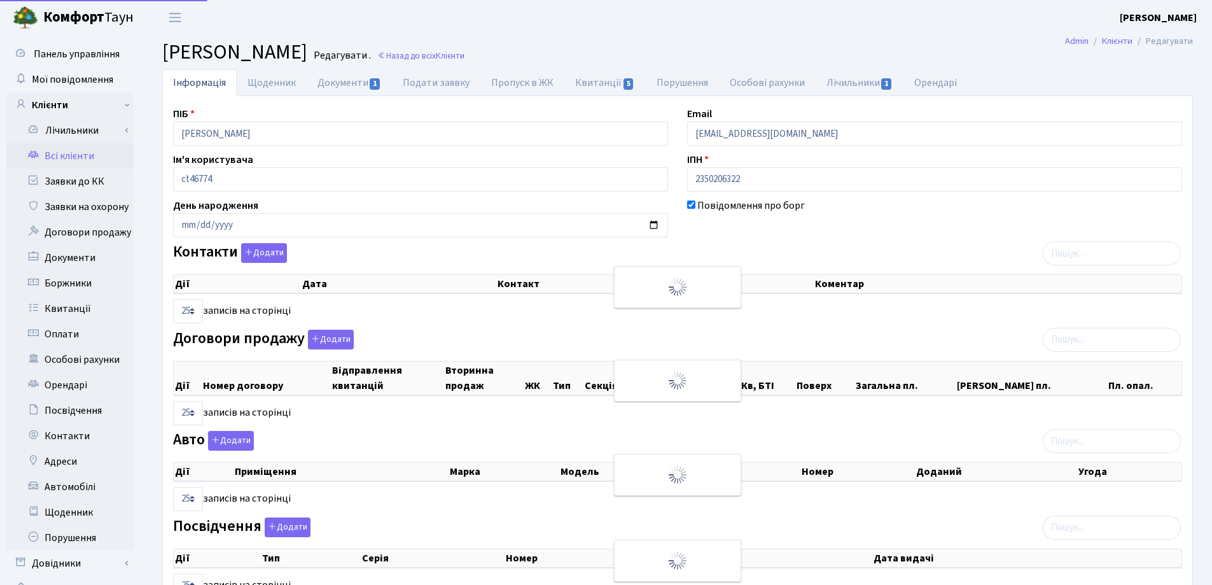
select select "25"
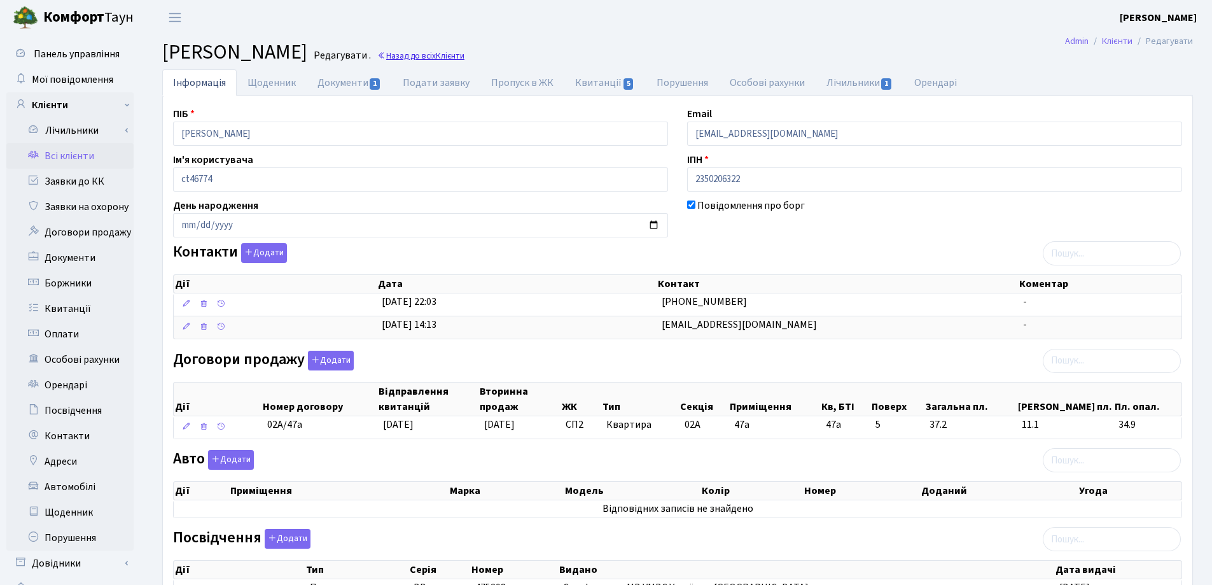
click at [465, 55] on link "Назад до всіх Клієнти" at bounding box center [420, 56] width 87 height 12
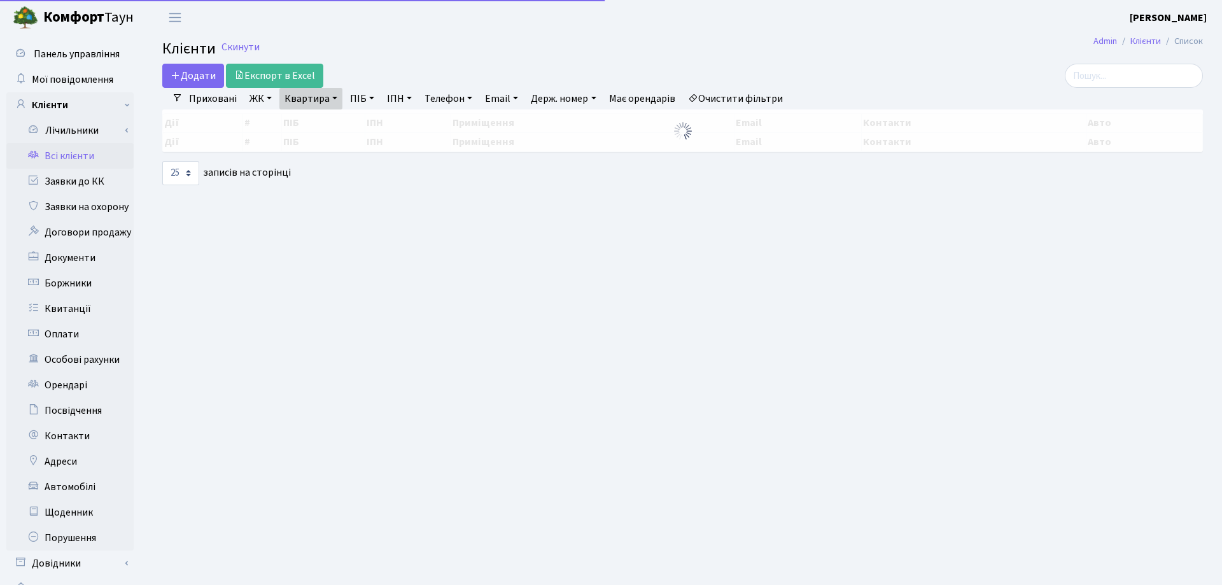
select select "25"
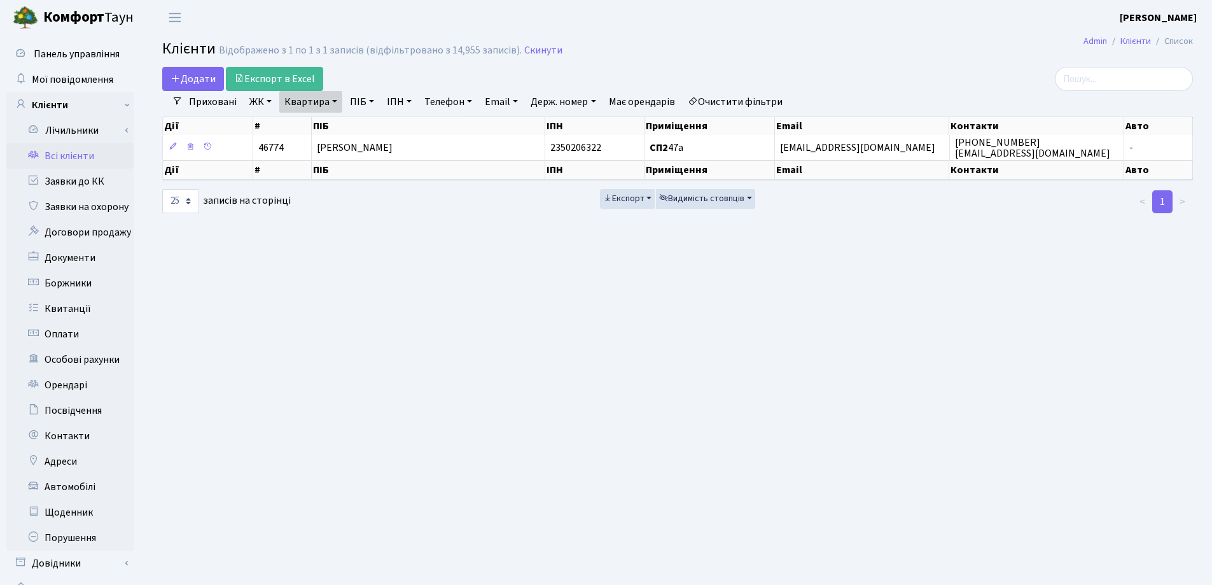
click at [338, 104] on link "Квартира" at bounding box center [310, 102] width 63 height 22
drag, startPoint x: 317, startPoint y: 120, endPoint x: 327, endPoint y: 106, distance: 16.8
click at [319, 119] on input "47а" at bounding box center [317, 127] width 74 height 24
type input "47"
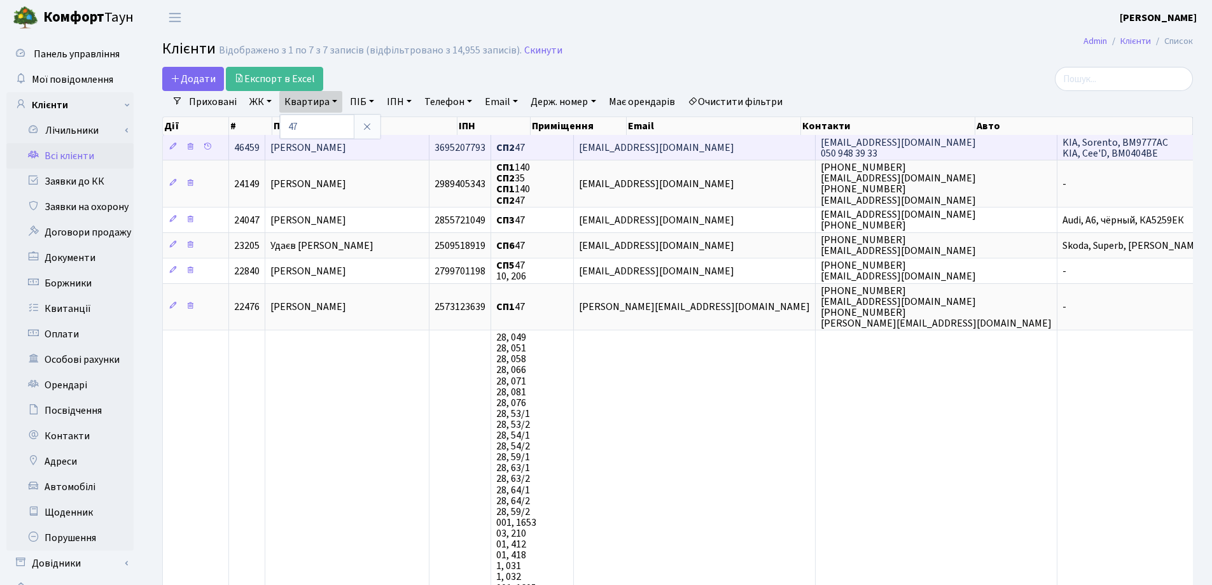
click at [412, 153] on td "[PERSON_NAME]" at bounding box center [347, 147] width 164 height 25
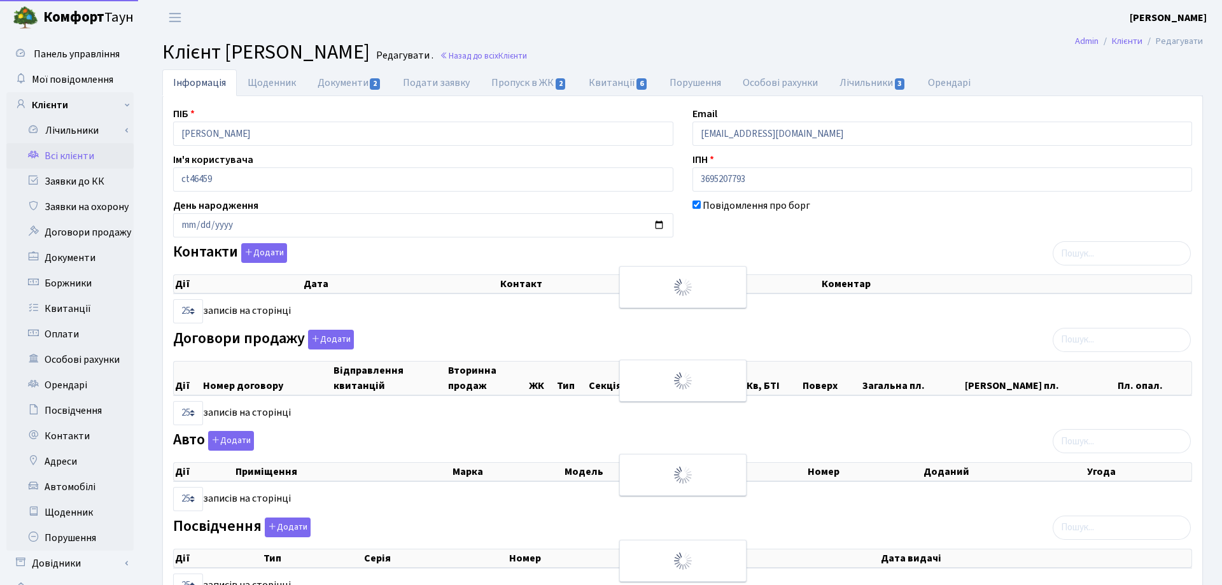
select select "25"
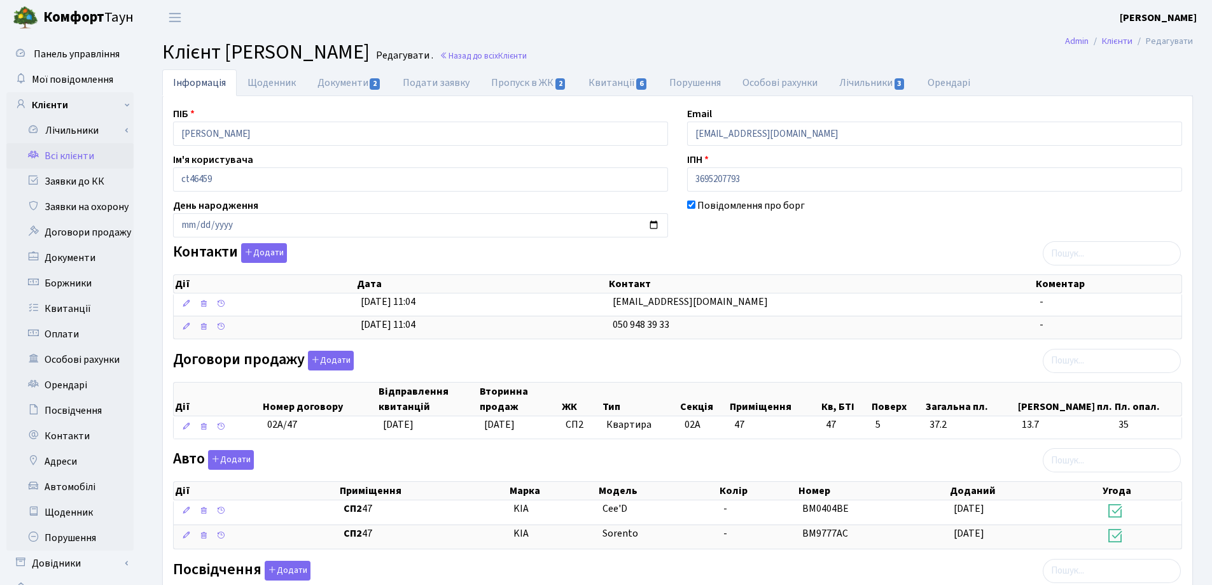
click at [570, 62] on h2 "Клієнт Палієнко Артем Адрійович Редагувати . Назад до всіх Клієнти" at bounding box center [677, 52] width 1031 height 24
click at [527, 54] on link "Назад до всіх Клієнти" at bounding box center [483, 56] width 87 height 12
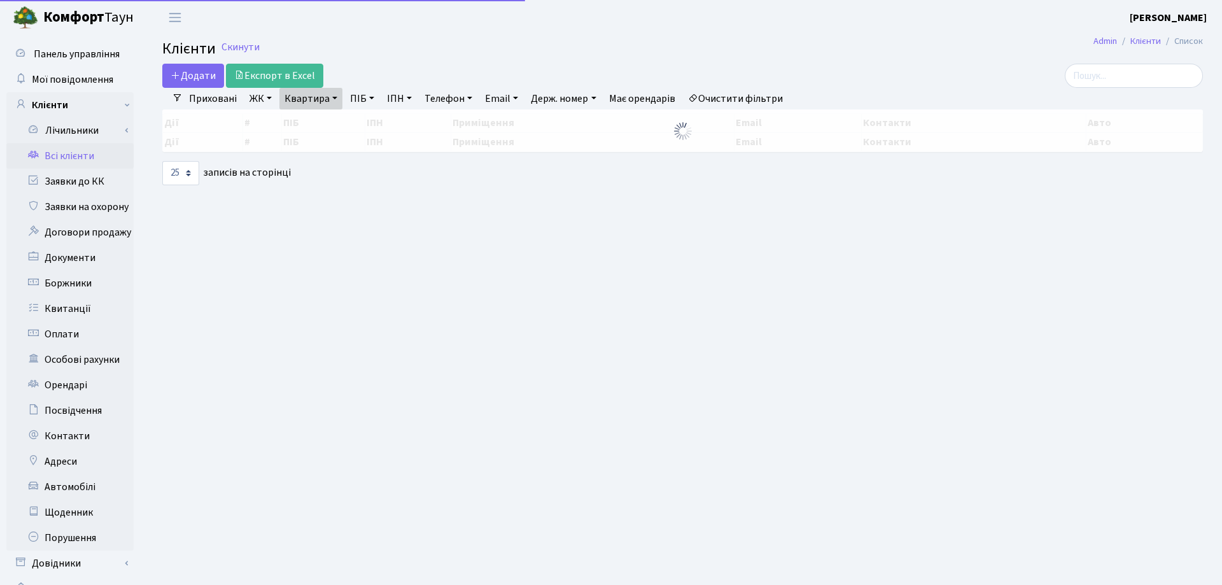
select select "25"
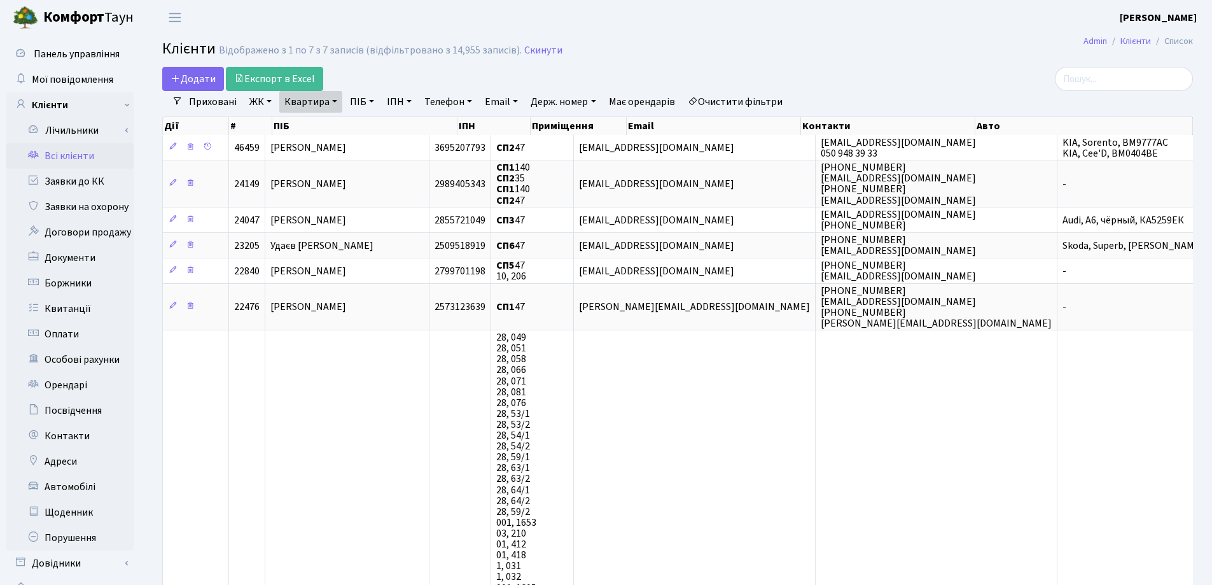
click at [334, 104] on link "Квартира" at bounding box center [310, 102] width 63 height 22
click at [335, 127] on input "47" at bounding box center [317, 127] width 74 height 24
type input "47а"
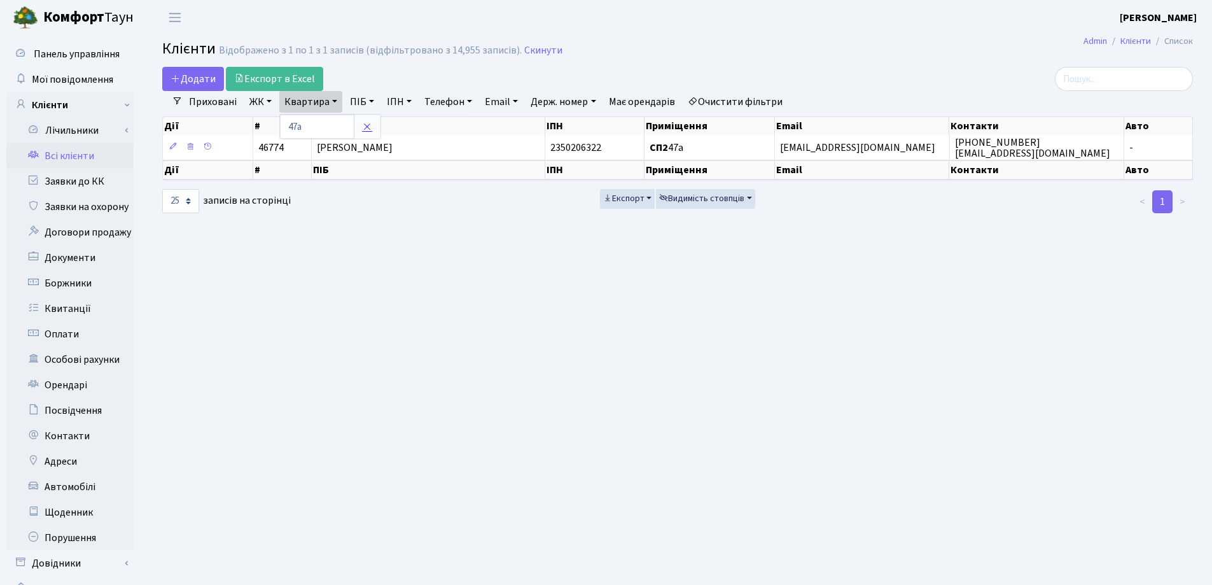
click at [367, 128] on icon at bounding box center [367, 127] width 10 height 10
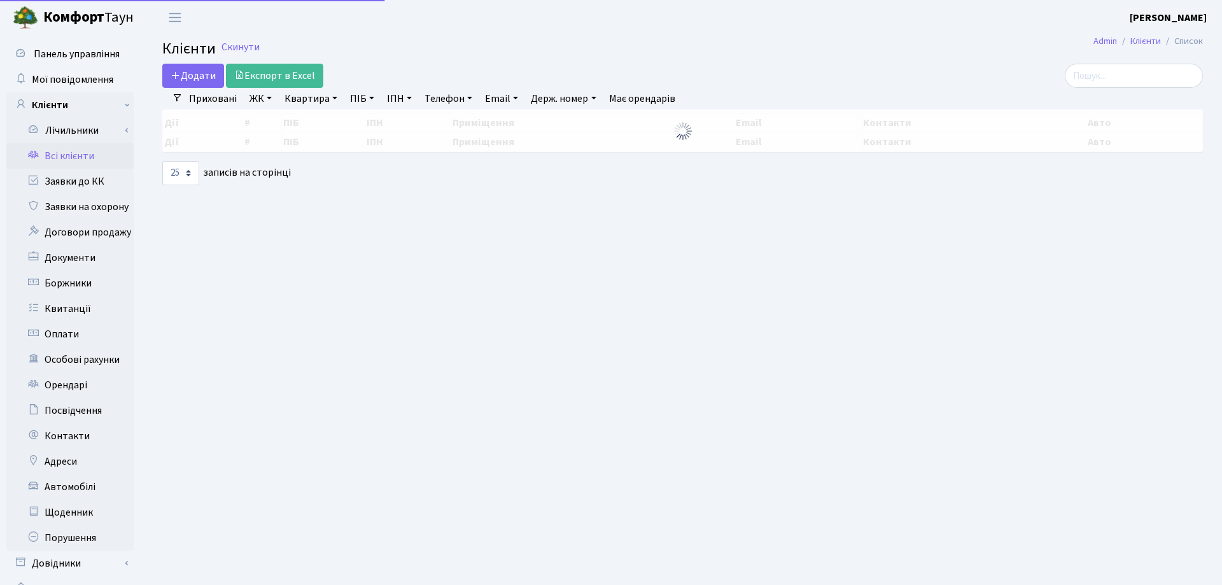
select select "25"
